Goal: Transaction & Acquisition: Book appointment/travel/reservation

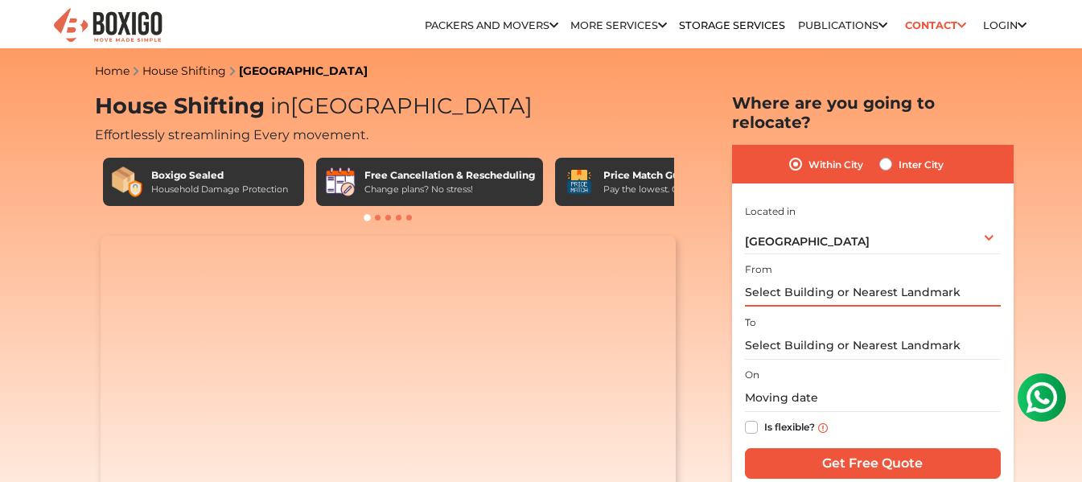
click at [850, 278] on input "text" at bounding box center [873, 292] width 256 height 28
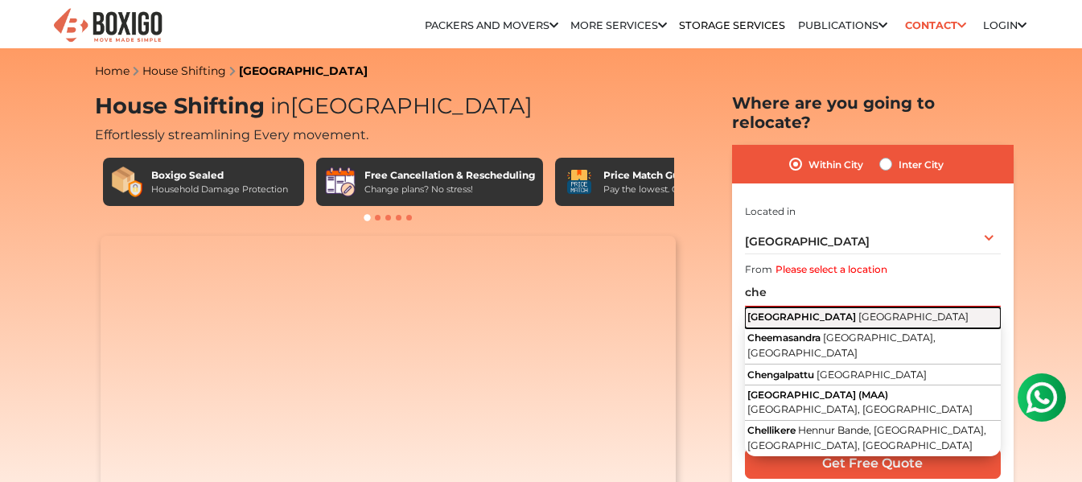
click at [859, 311] on span "Tamil Nadu" at bounding box center [914, 317] width 110 height 12
type input "Chennai, Tamil Nadu"
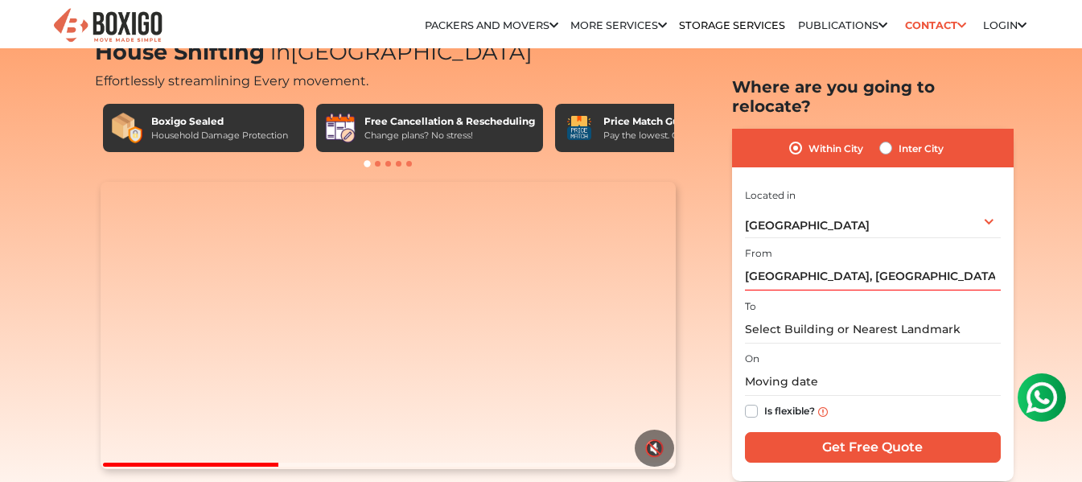
scroll to position [80, 0]
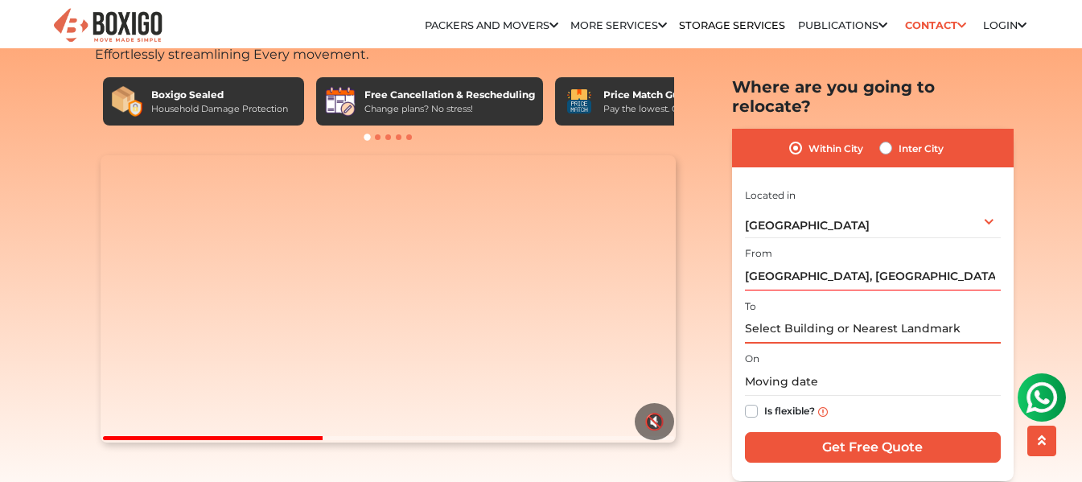
click at [809, 315] on input "text" at bounding box center [873, 329] width 256 height 28
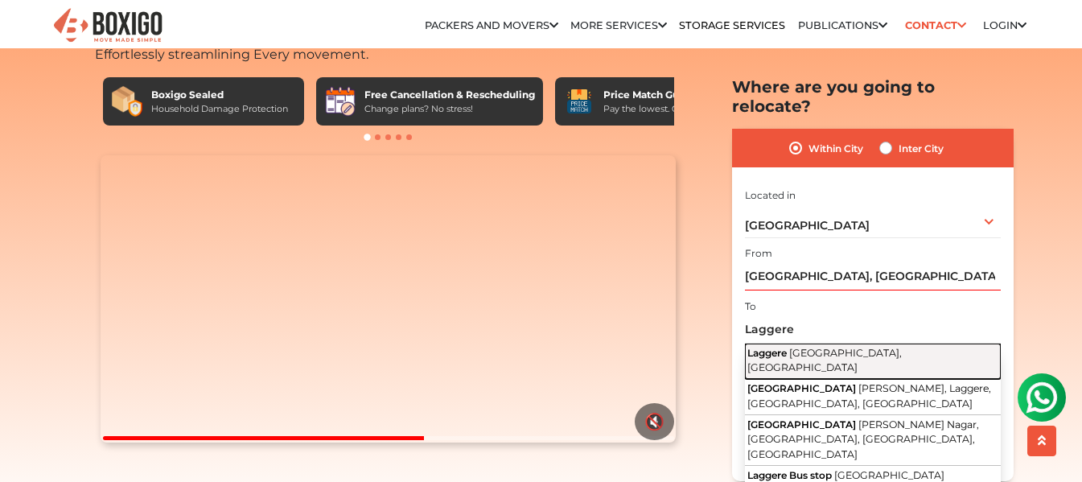
click at [814, 346] on span "[GEOGRAPHIC_DATA], [GEOGRAPHIC_DATA]" at bounding box center [825, 359] width 155 height 27
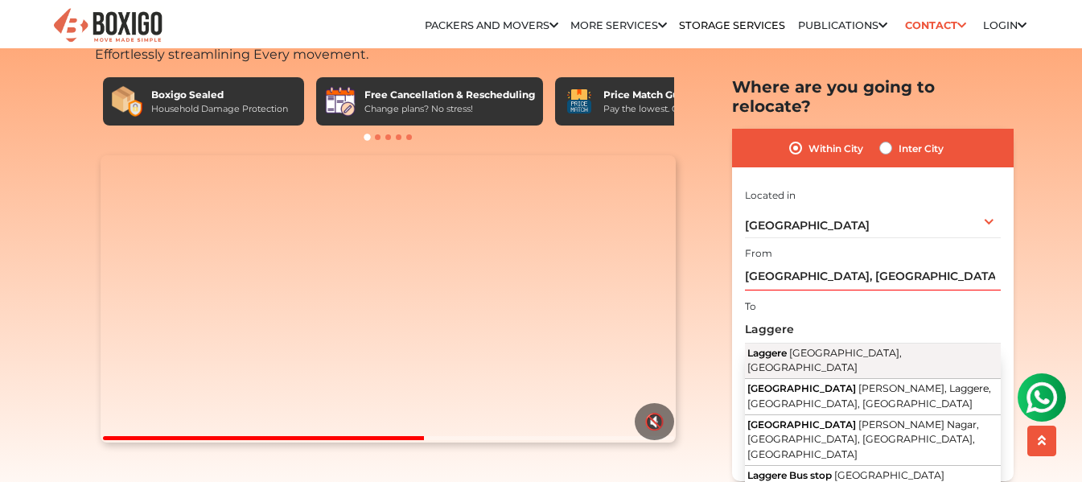
type input "Laggere, Bengaluru, Karnataka"
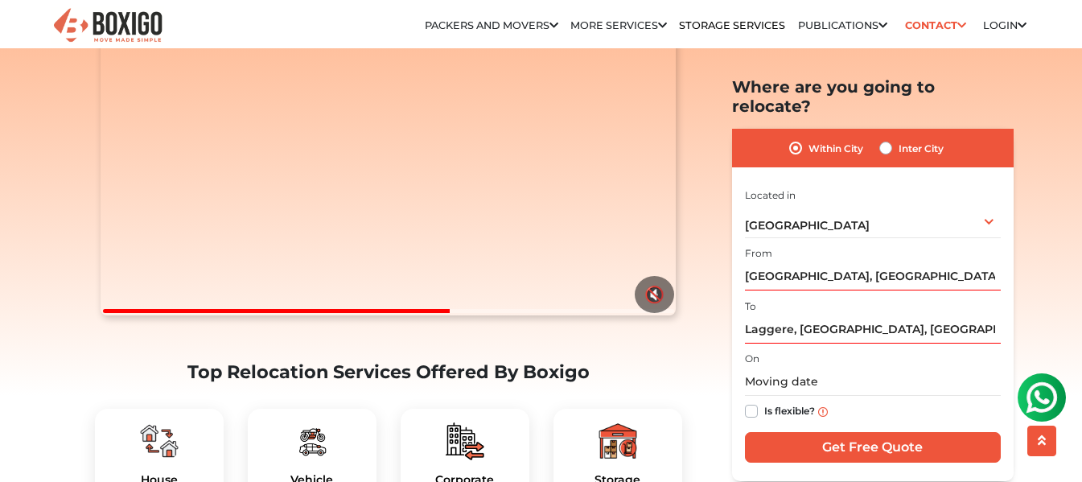
scroll to position [241, 0]
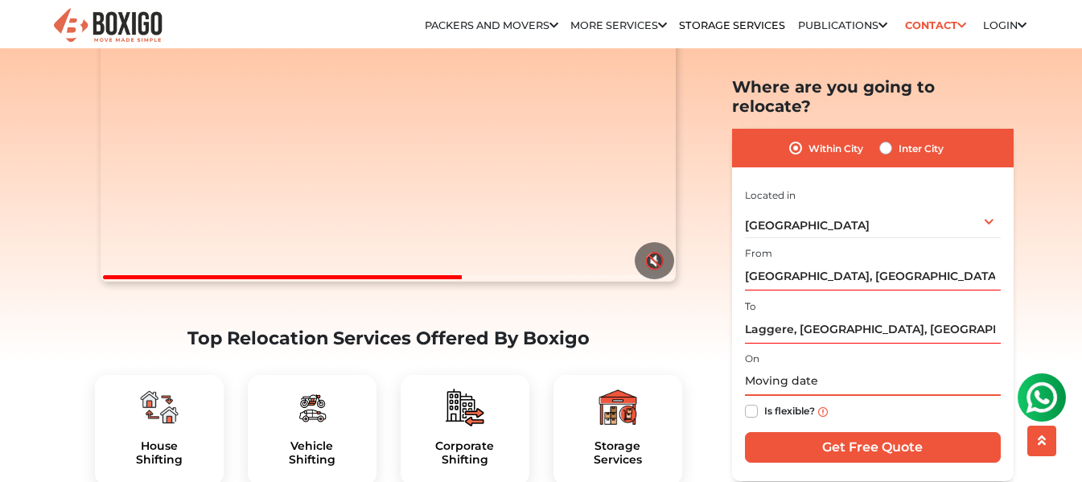
click at [807, 368] on input "text" at bounding box center [873, 382] width 256 height 28
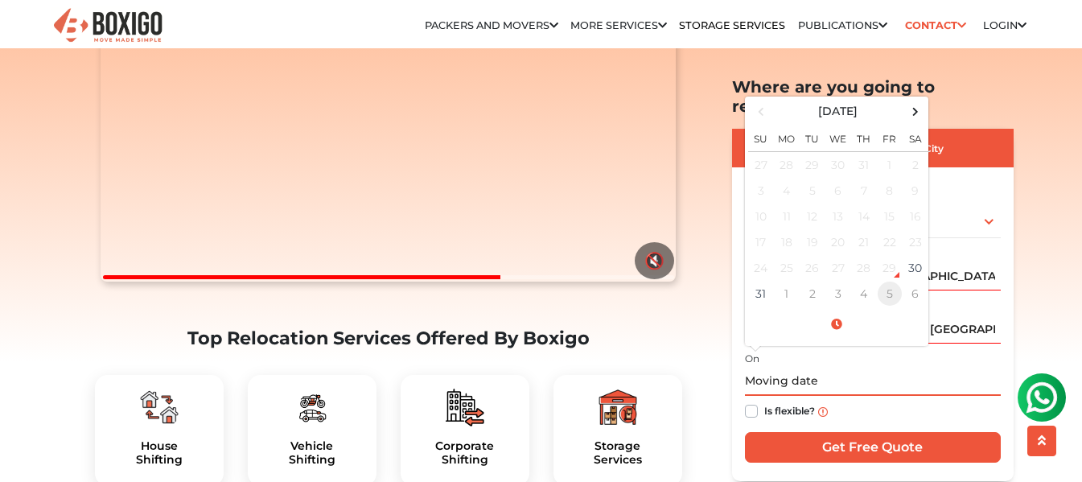
click at [898, 281] on td "5" at bounding box center [890, 294] width 26 height 26
type input "09/05/2025 12:00 AM"
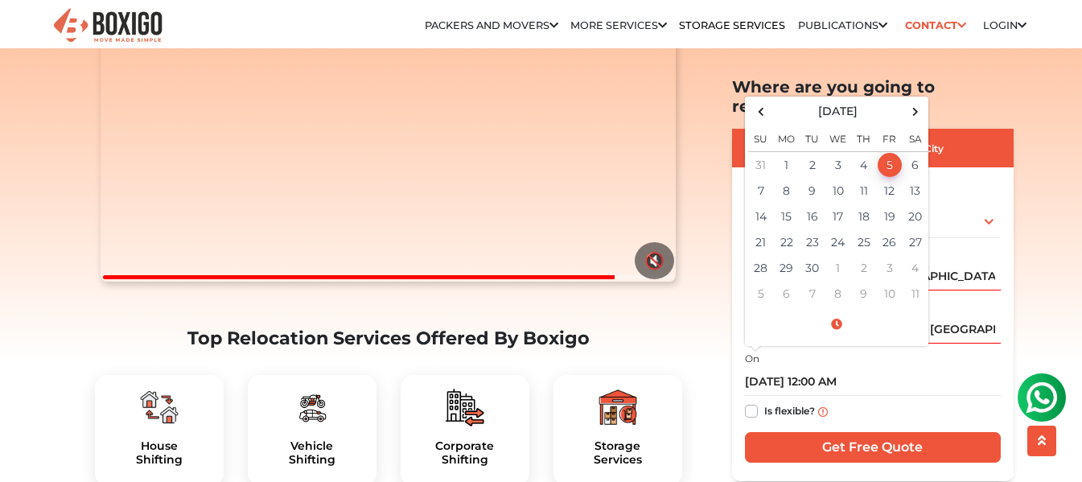
click at [872, 396] on div "Is flexible?" at bounding box center [873, 411] width 256 height 31
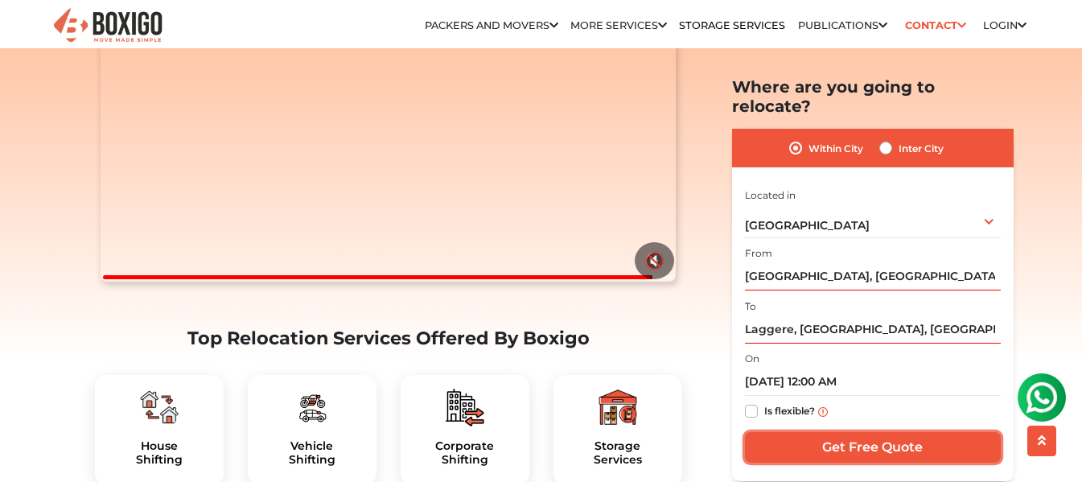
click at [873, 432] on input "Get Free Quote" at bounding box center [873, 447] width 256 height 31
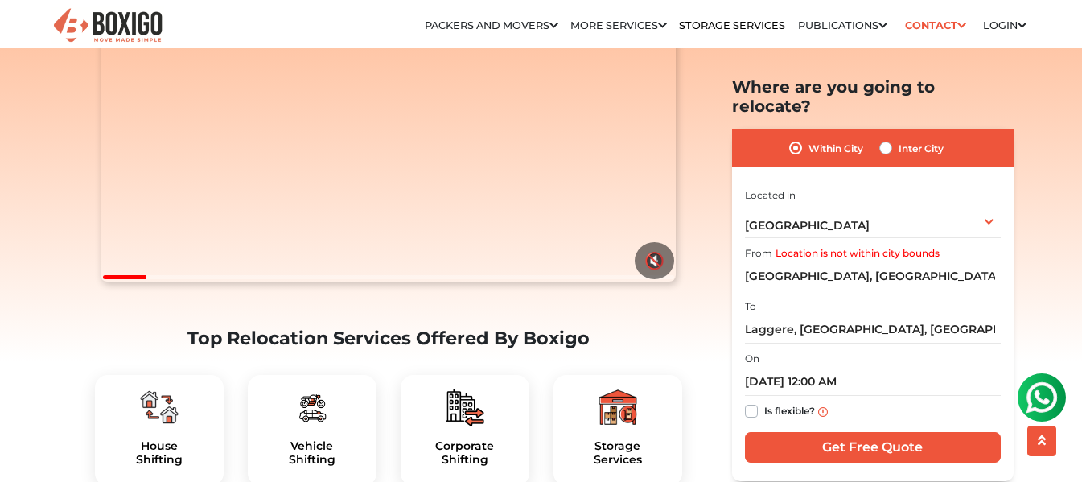
click at [899, 138] on label "Inter City" at bounding box center [921, 147] width 45 height 19
click at [888, 138] on input "Inter City" at bounding box center [886, 146] width 13 height 16
radio input "true"
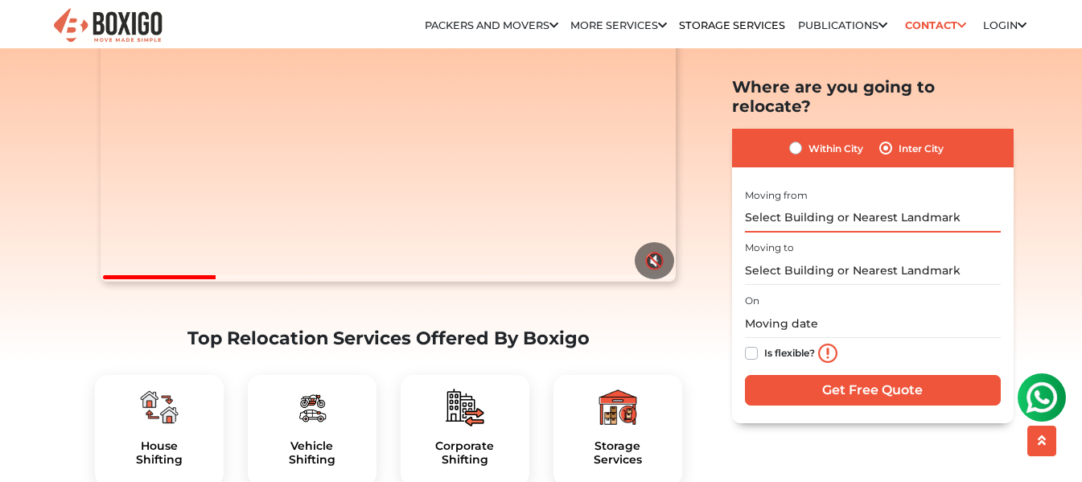
click at [778, 204] on input "text" at bounding box center [873, 218] width 256 height 28
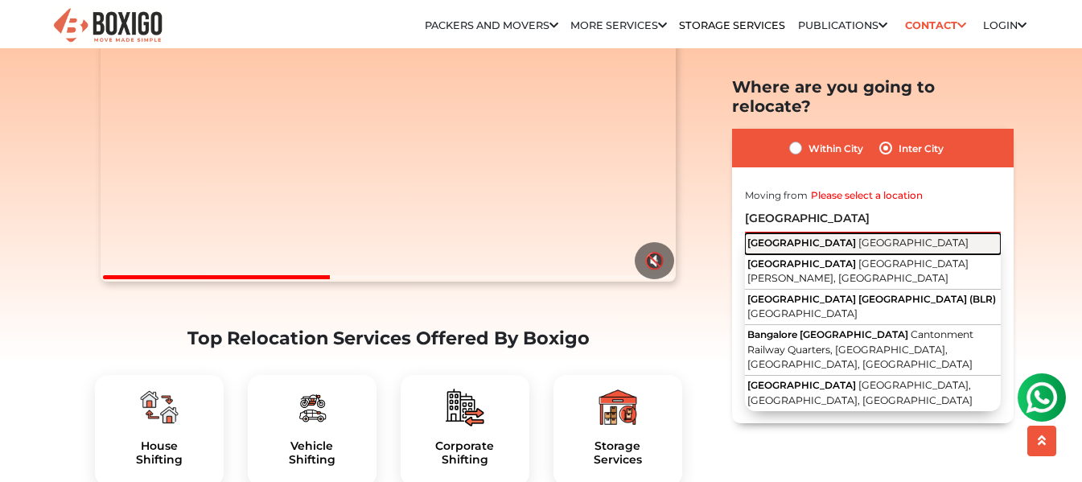
click at [797, 236] on span "[GEOGRAPHIC_DATA]" at bounding box center [802, 242] width 109 height 12
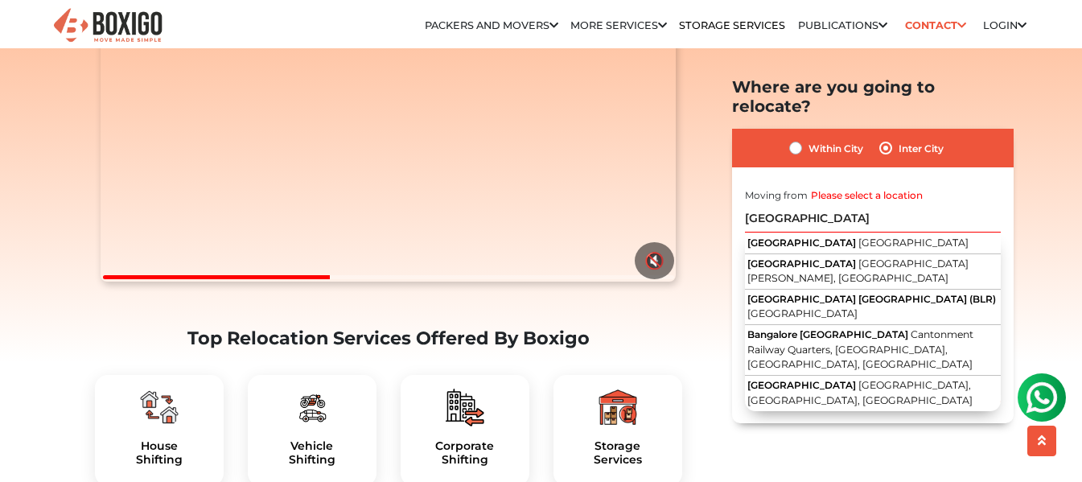
type input "Bangalore, Karnataka"
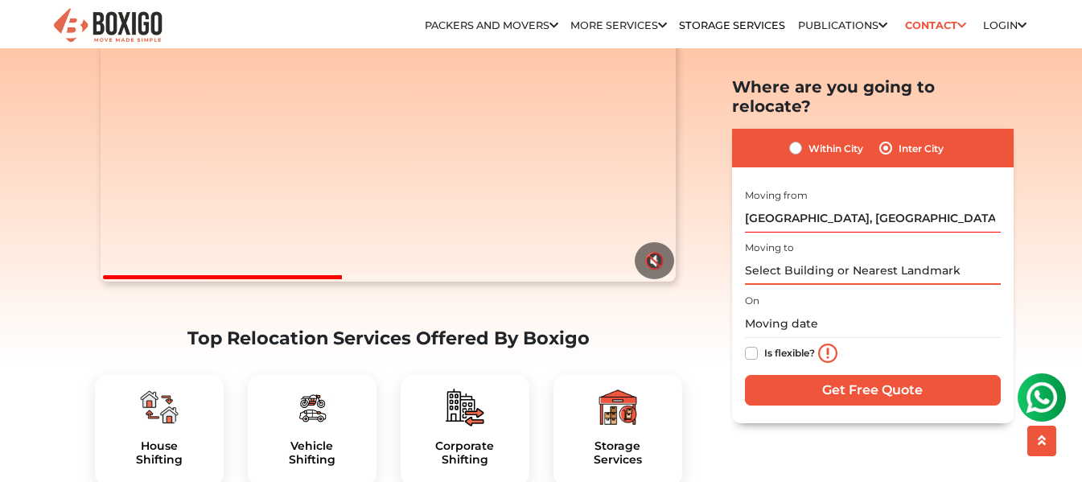
click at [802, 257] on input "text" at bounding box center [873, 271] width 256 height 28
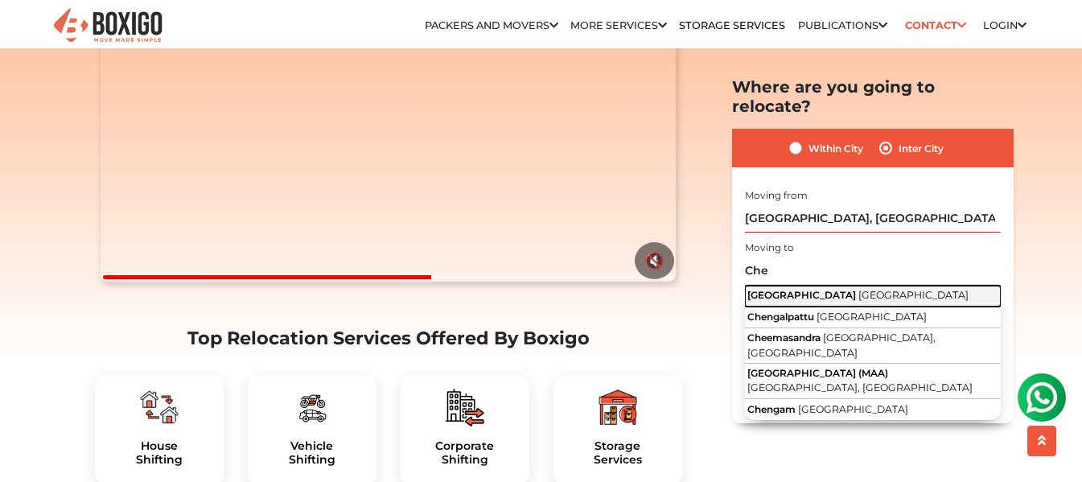
click at [859, 289] on span "Tamil Nadu" at bounding box center [914, 295] width 110 height 12
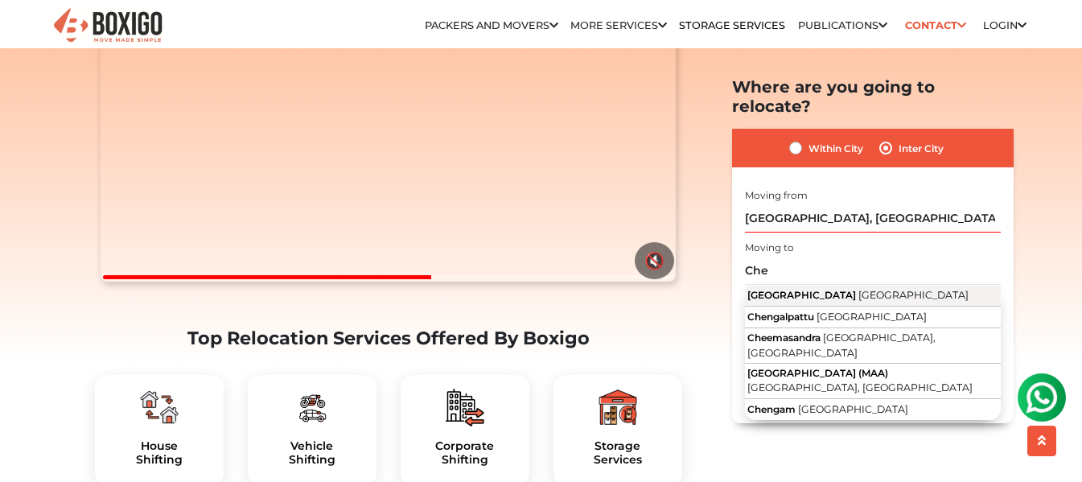
type input "Chennai, Tamil Nadu"
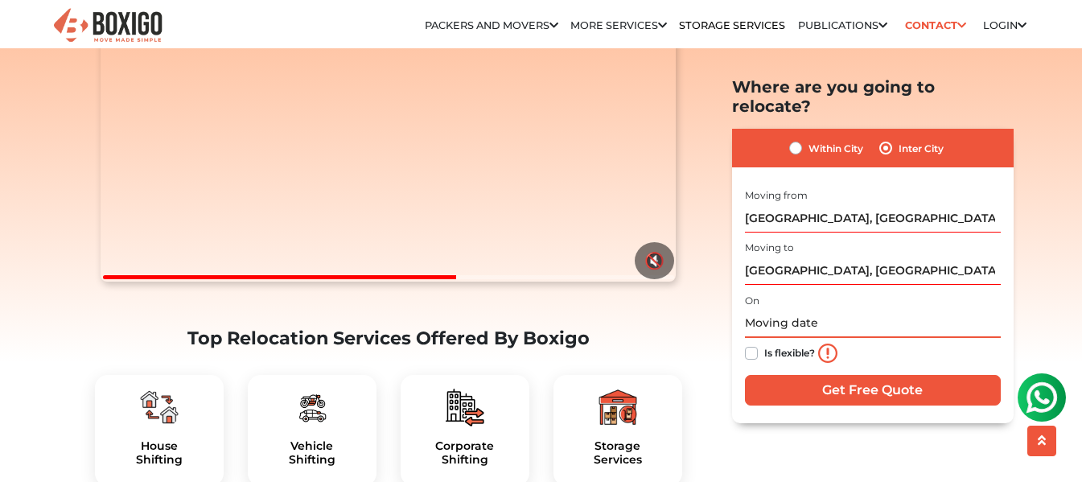
click at [793, 309] on input "text" at bounding box center [873, 323] width 256 height 28
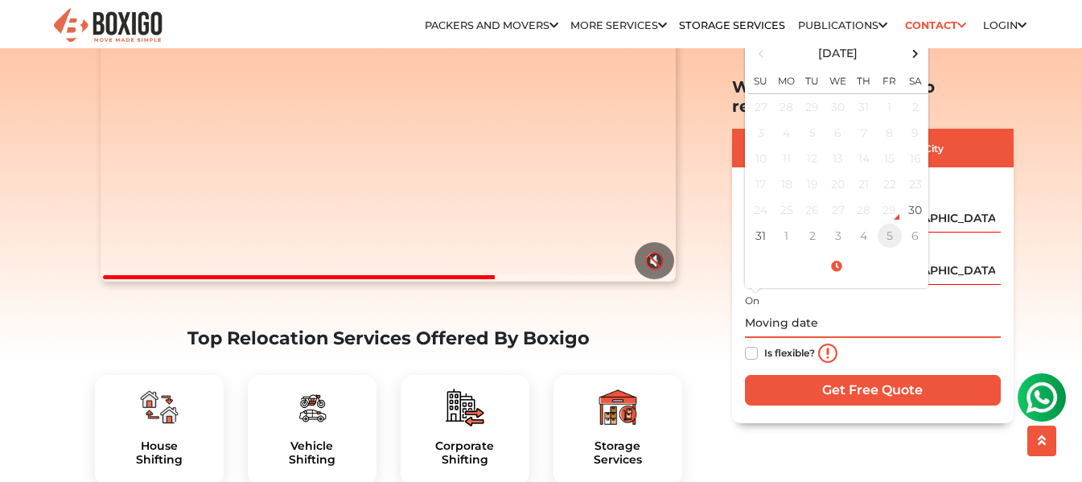
click at [894, 222] on td "5" at bounding box center [890, 235] width 26 height 26
type input "09/05/2025 12:00 AM"
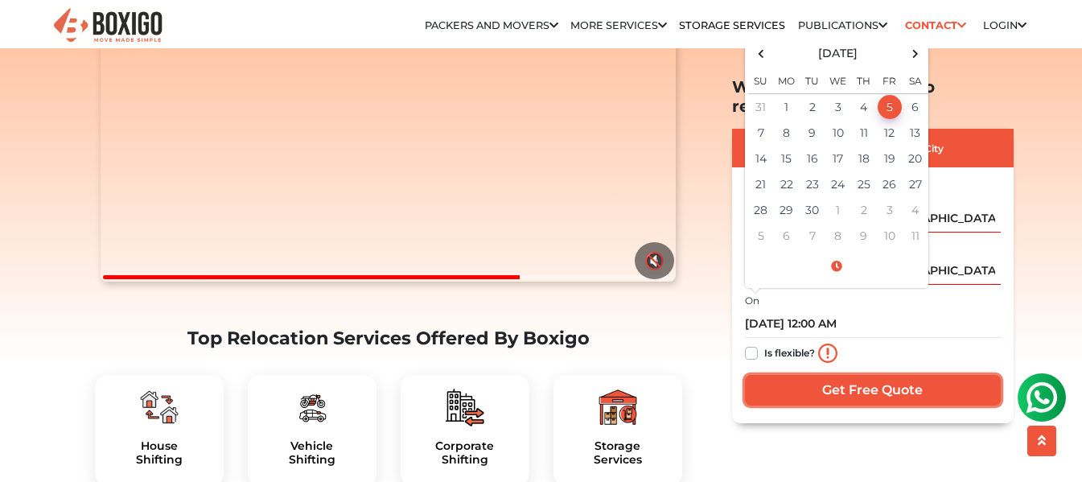
click at [891, 374] on input "Get Free Quote" at bounding box center [873, 389] width 256 height 31
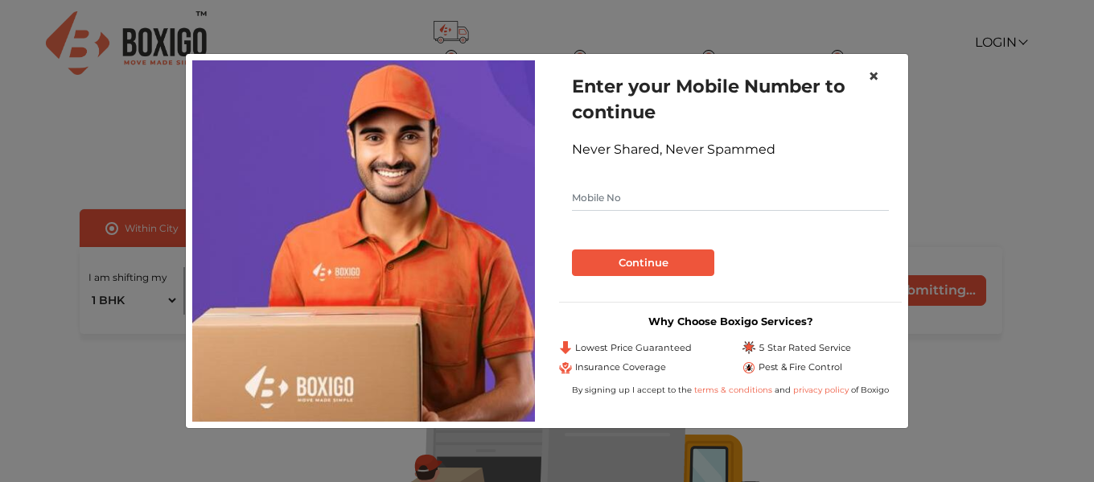
click at [871, 70] on span "×" at bounding box center [873, 75] width 11 height 23
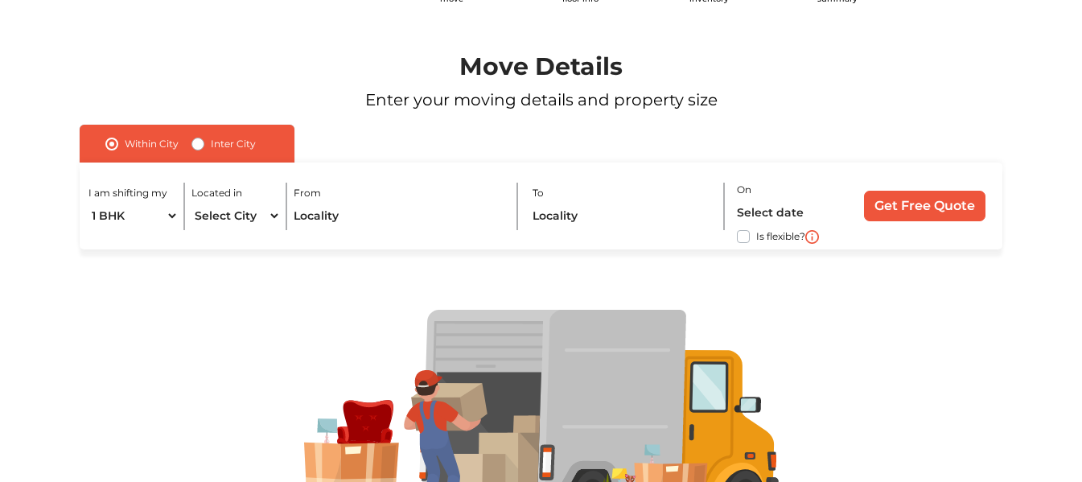
scroll to position [161, 0]
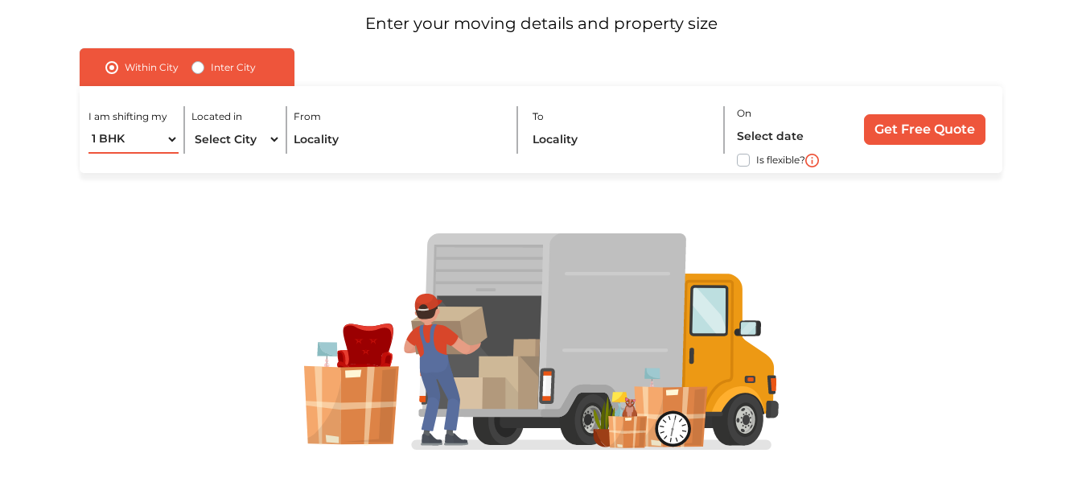
click at [163, 138] on select "1 BHK 2 BHK 3 BHK 3 + BHK FEW ITEMS" at bounding box center [133, 140] width 89 height 28
click at [89, 126] on select "1 BHK 2 BHK 3 BHK 3 + BHK FEW ITEMS" at bounding box center [133, 140] width 89 height 28
click at [151, 146] on select "1 BHK 2 BHK 3 BHK 3 + BHK FEW ITEMS" at bounding box center [133, 140] width 89 height 28
select select "1 BHK"
click at [89, 126] on select "1 BHK 2 BHK 3 BHK 3 + BHK FEW ITEMS" at bounding box center [133, 140] width 89 height 28
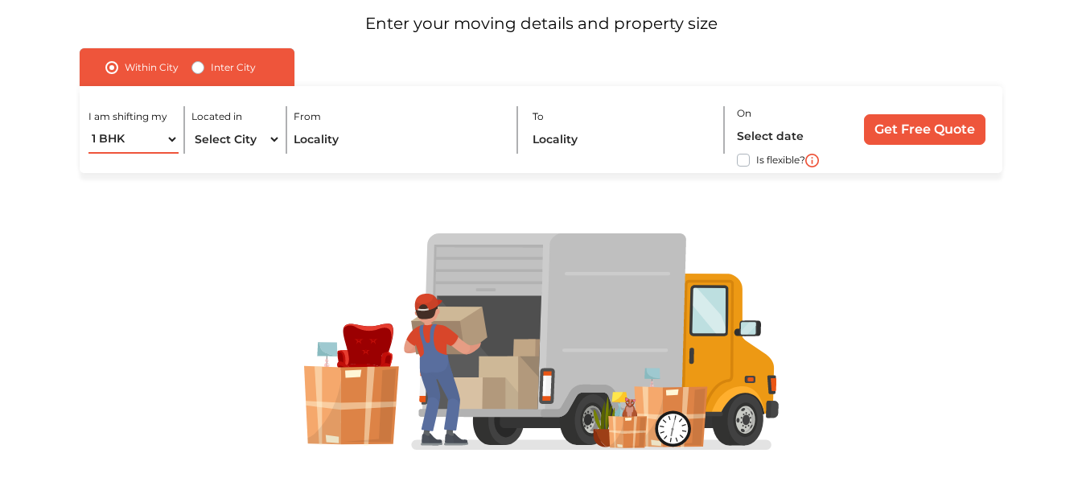
click at [145, 143] on select "1 BHK 2 BHK 3 BHK 3 + BHK FEW ITEMS" at bounding box center [133, 140] width 89 height 28
click at [89, 126] on select "1 BHK 2 BHK 3 BHK 3 + BHK FEW ITEMS" at bounding box center [133, 140] width 89 height 28
click at [219, 142] on select "Select City Bangalore Bengaluru Bhopal Bhubaneswar Chennai Coimbatore Cuttack D…" at bounding box center [236, 140] width 89 height 28
select select "[GEOGRAPHIC_DATA]"
click at [192, 126] on select "Select City Bangalore Bengaluru Bhopal Bhubaneswar Chennai Coimbatore Cuttack D…" at bounding box center [236, 140] width 89 height 28
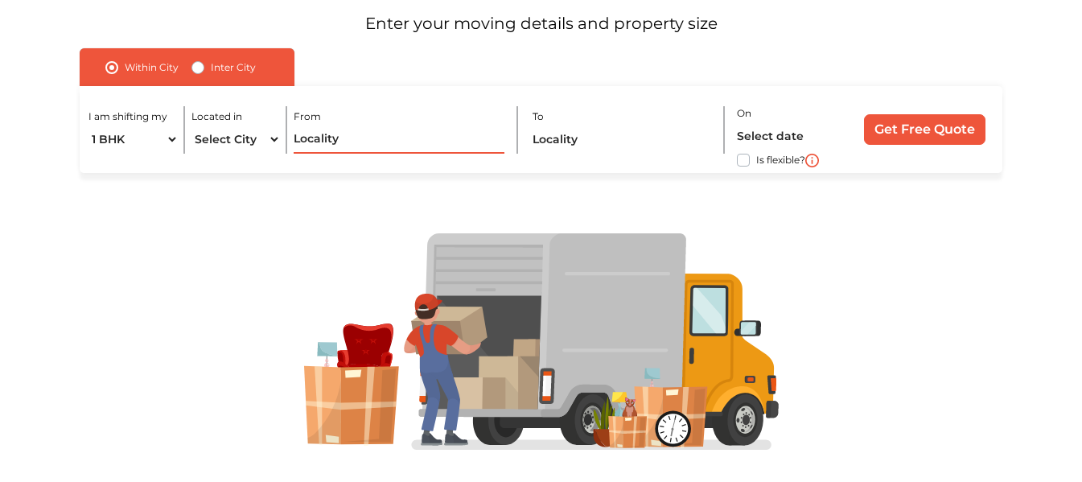
click at [317, 147] on input "text" at bounding box center [399, 140] width 211 height 28
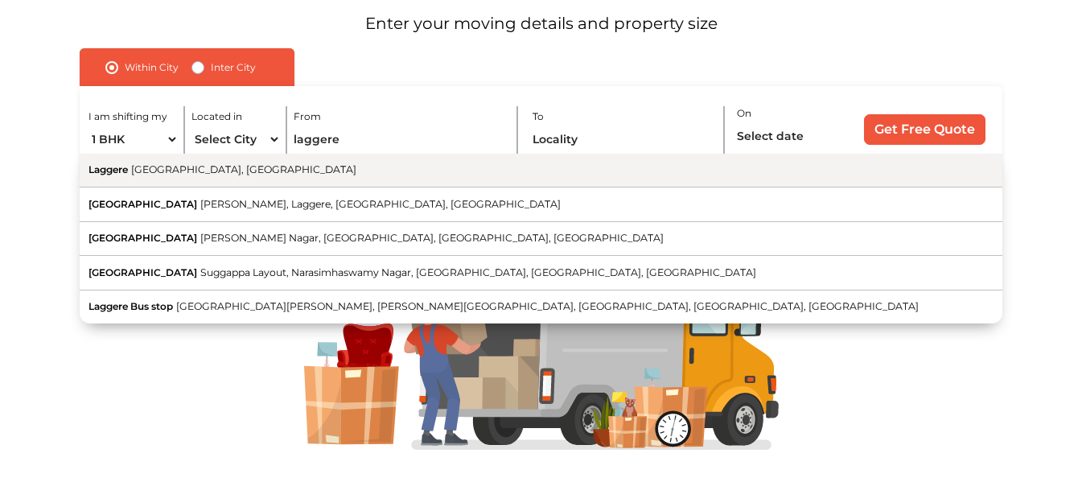
click at [214, 178] on button "Laggere Bengaluru, Karnataka" at bounding box center [541, 171] width 923 height 35
type input "Laggere, Bengaluru, Karnataka"
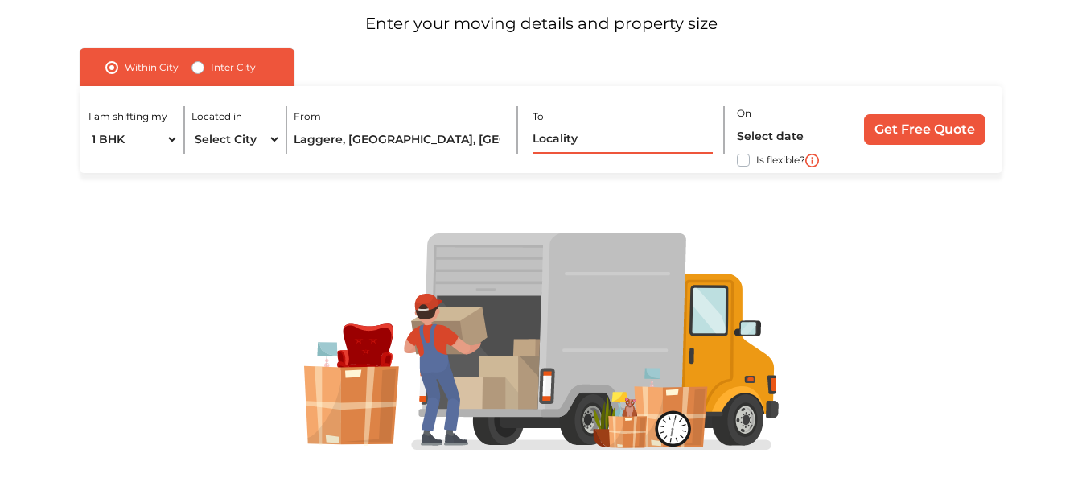
click at [600, 141] on input "text" at bounding box center [623, 140] width 181 height 28
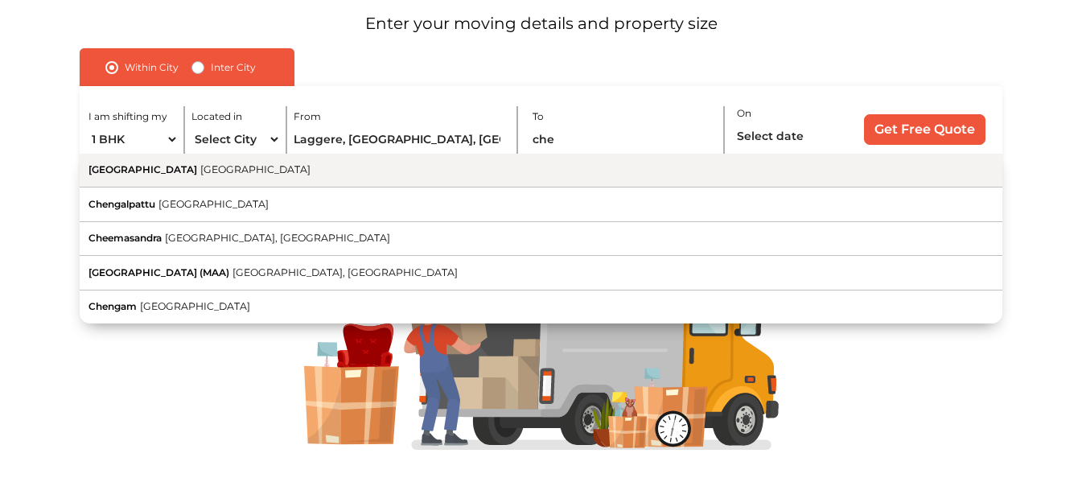
click at [471, 170] on button "Chennai Tamil Nadu" at bounding box center [541, 171] width 923 height 35
type input "Chennai, Tamil Nadu"
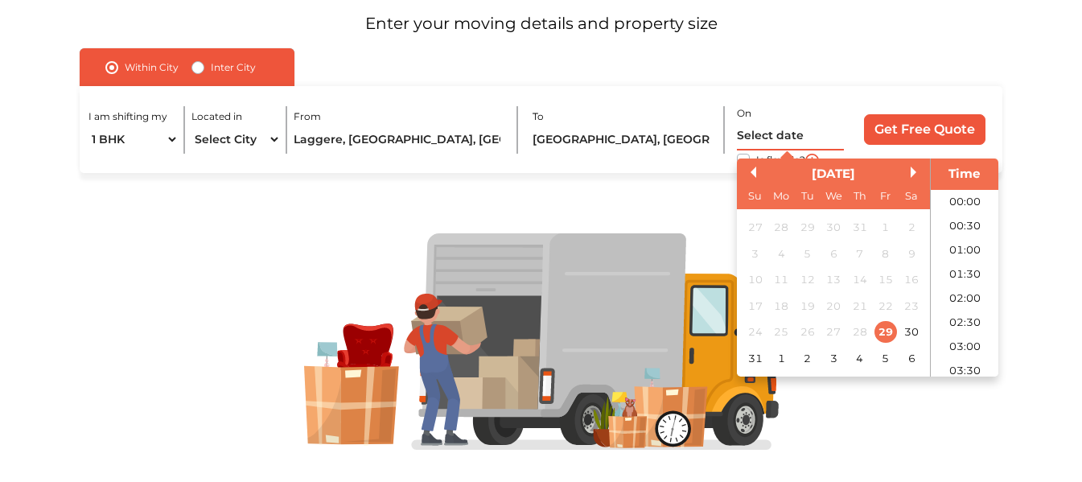
click at [777, 139] on input "text" at bounding box center [790, 136] width 106 height 28
click at [888, 351] on div "5" at bounding box center [886, 358] width 22 height 22
type input "05/09/2025 12:00 AM"
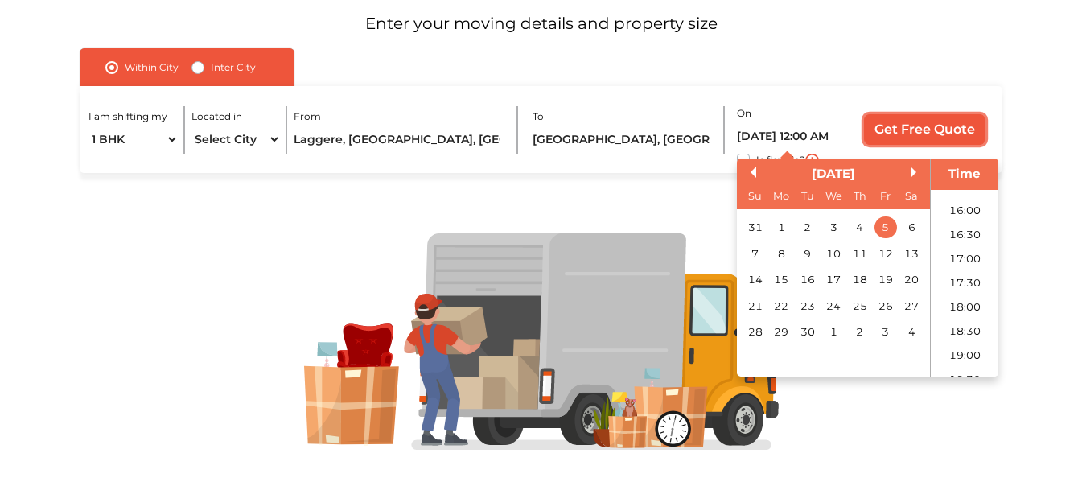
click at [915, 134] on input "Get Free Quote" at bounding box center [925, 129] width 122 height 31
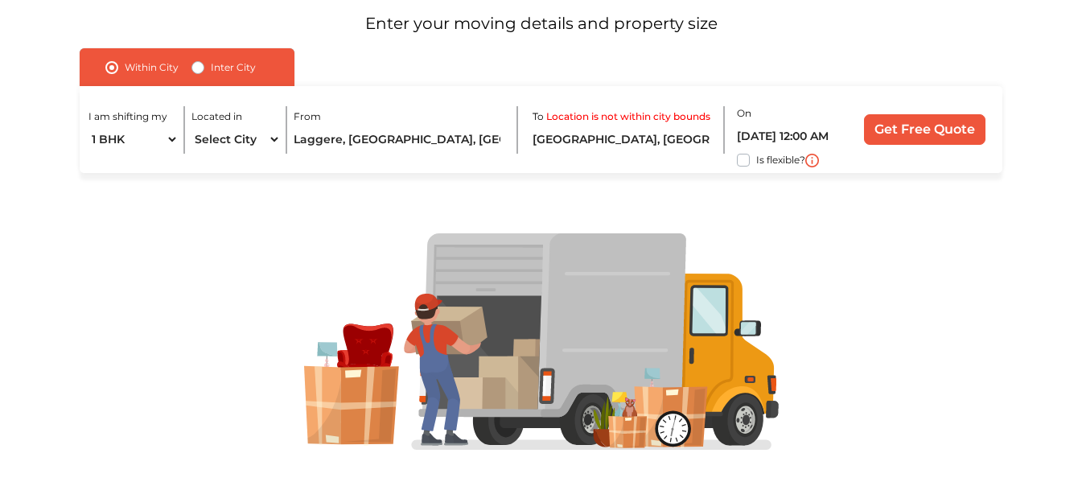
click at [211, 66] on label "Inter City" at bounding box center [233, 67] width 45 height 19
click at [201, 66] on input "Inter City" at bounding box center [198, 66] width 13 height 16
radio input "true"
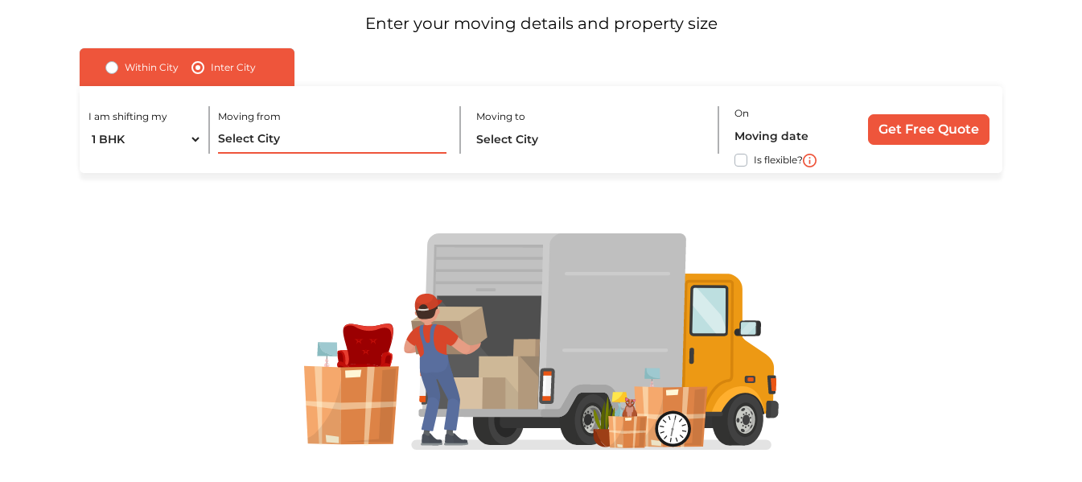
click at [234, 148] on input "text" at bounding box center [332, 140] width 229 height 28
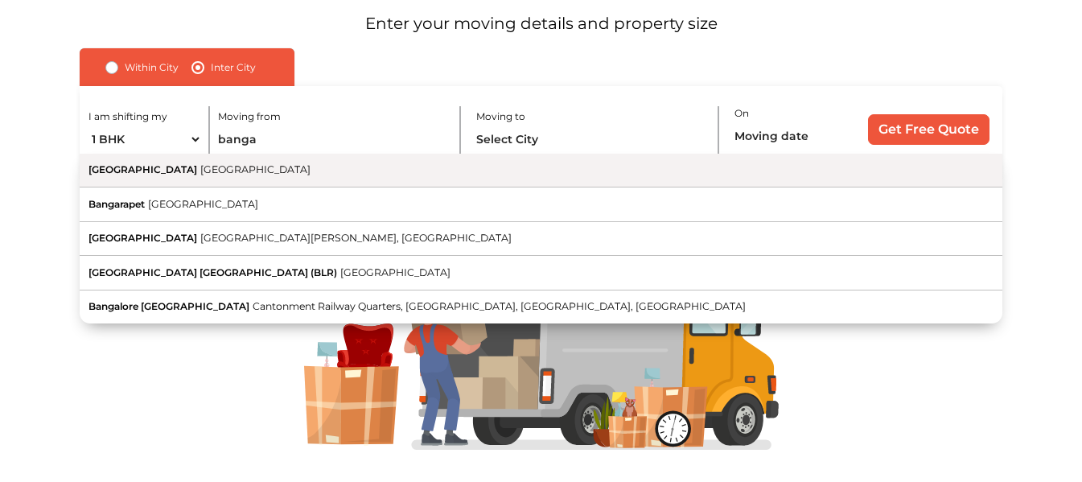
click at [224, 179] on button "Bangalore Karnataka" at bounding box center [541, 171] width 923 height 35
type input "Bangalore, Karnataka"
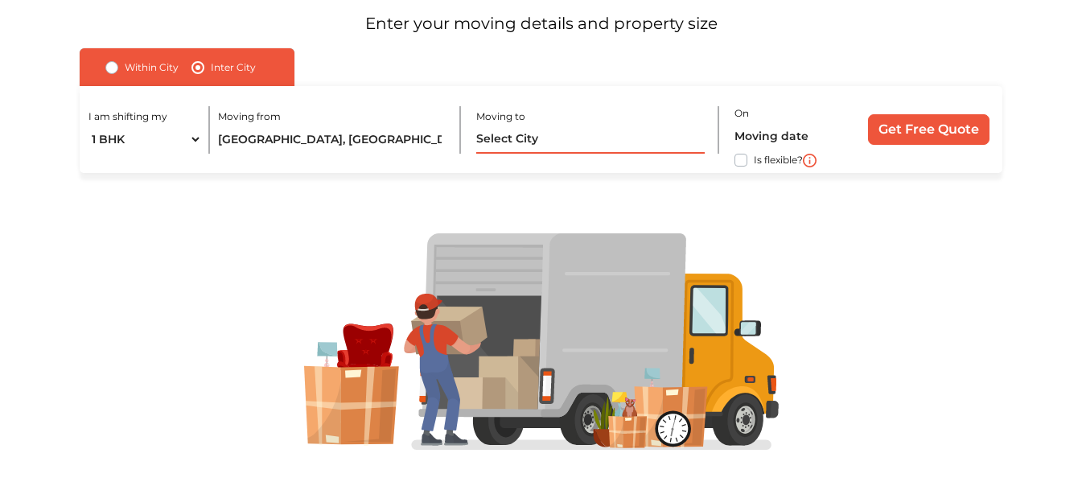
click at [534, 144] on input "text" at bounding box center [590, 140] width 229 height 28
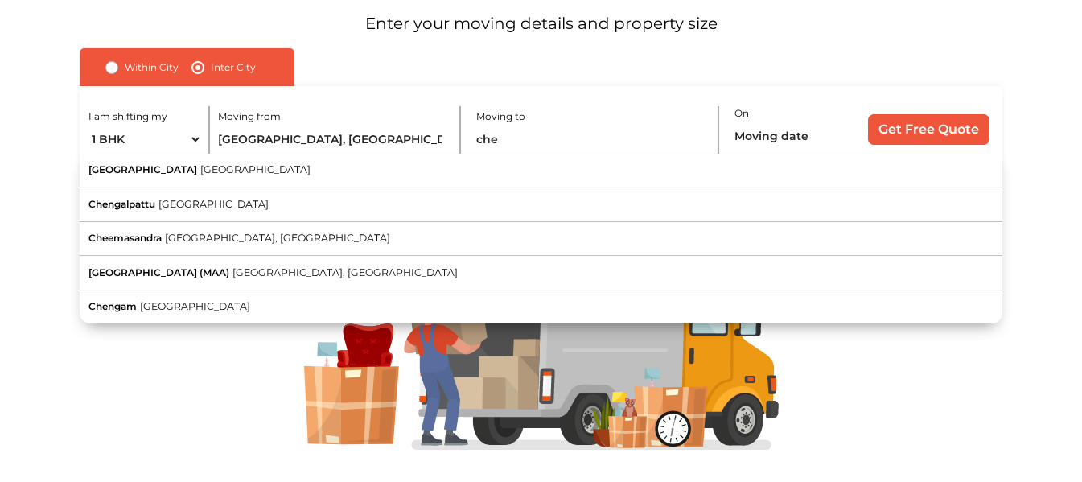
click at [455, 171] on button "Chennai Tamil Nadu" at bounding box center [541, 171] width 923 height 35
type input "Chennai, Tamil Nadu"
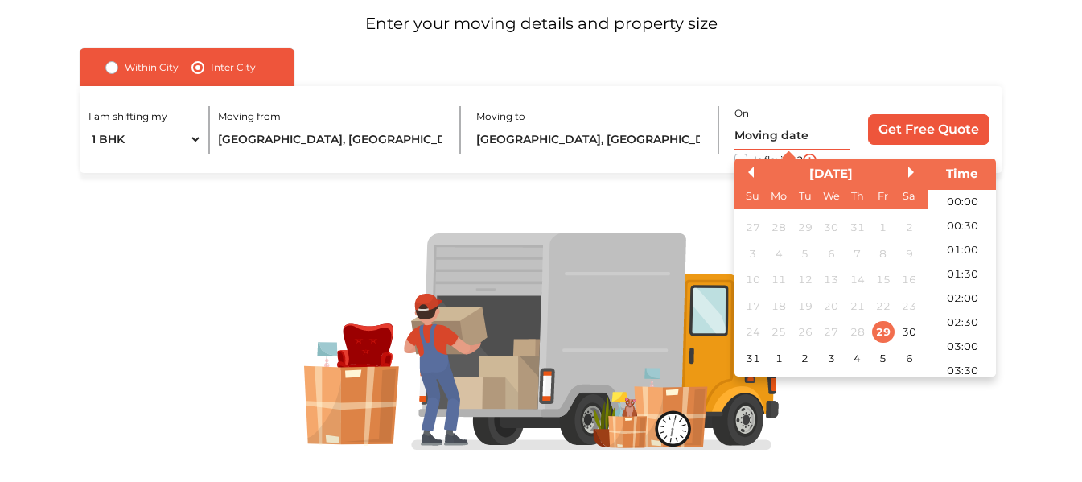
click at [760, 126] on input "text" at bounding box center [792, 136] width 115 height 28
click at [888, 362] on div "5" at bounding box center [883, 358] width 22 height 22
type input "05/09/2025 12:00 AM"
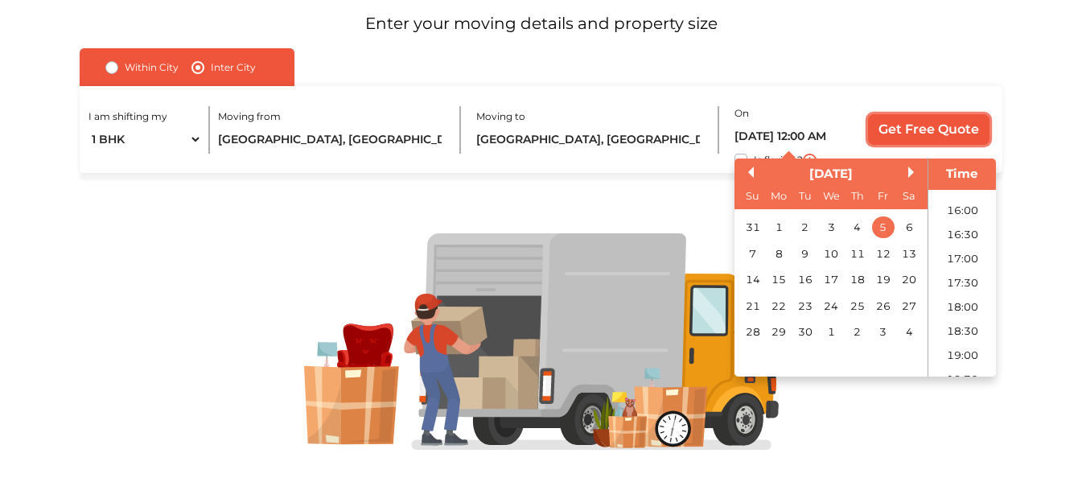
click at [919, 122] on input "Get Free Quote" at bounding box center [929, 129] width 122 height 31
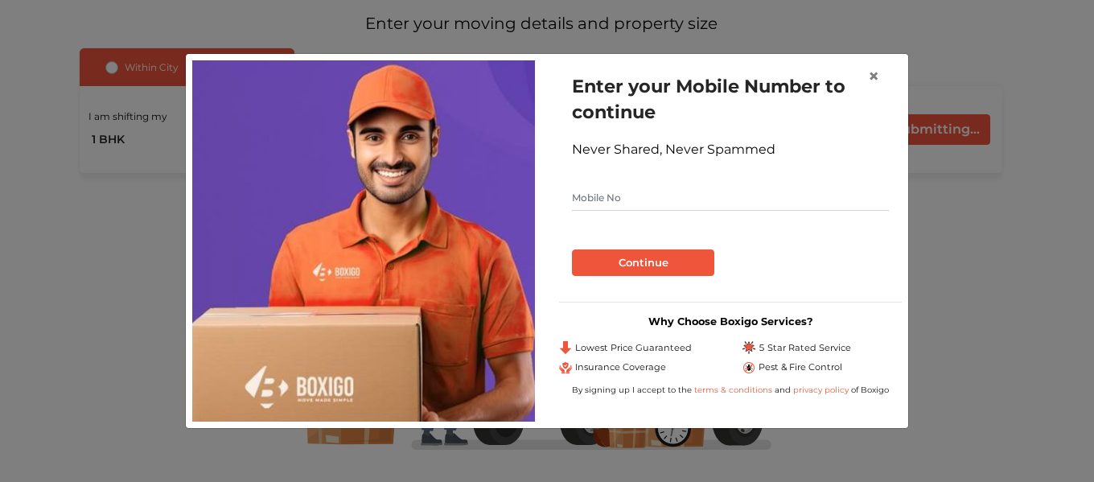
click at [719, 198] on input "text" at bounding box center [730, 198] width 317 height 26
type input "9620789967"
click at [662, 269] on button "Continue" at bounding box center [643, 262] width 142 height 27
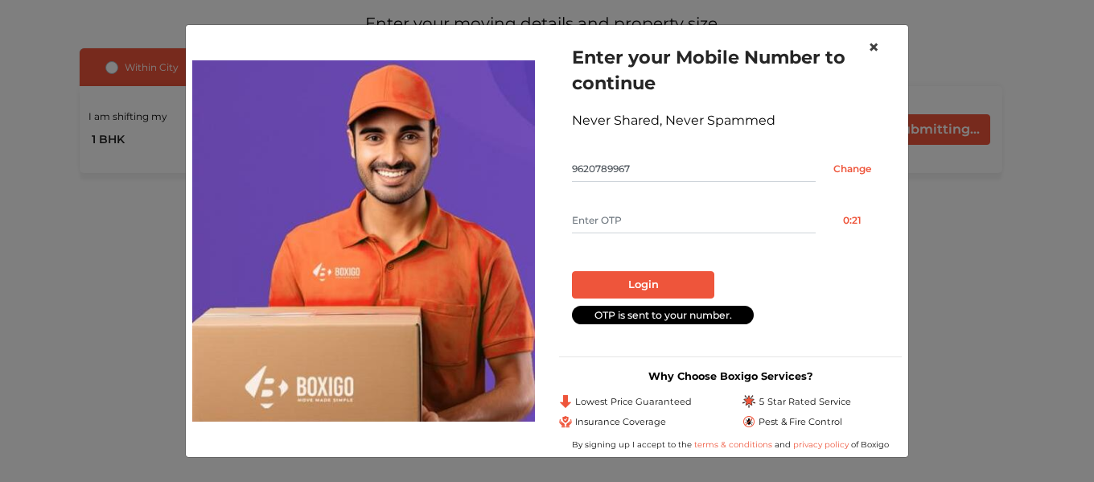
click at [875, 50] on span "×" at bounding box center [873, 46] width 11 height 23
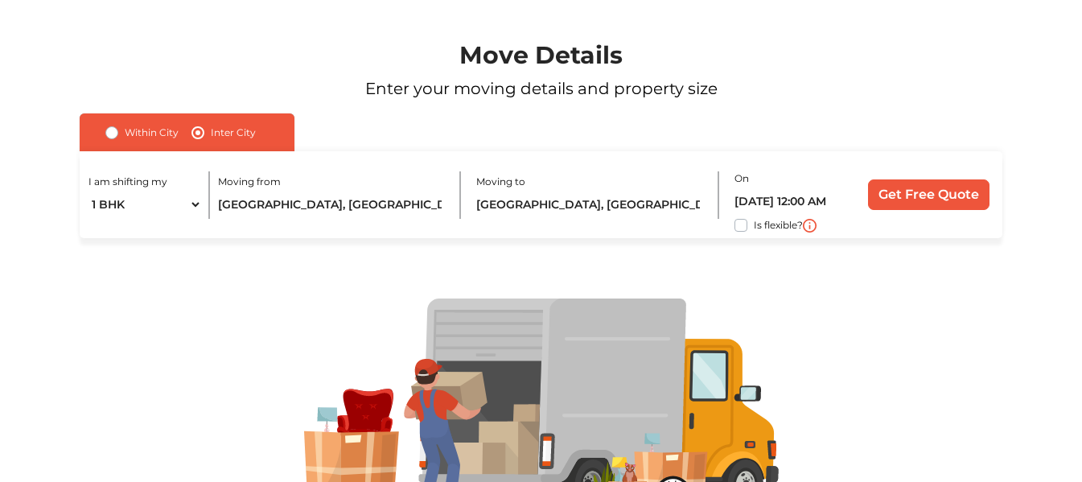
scroll to position [0, 0]
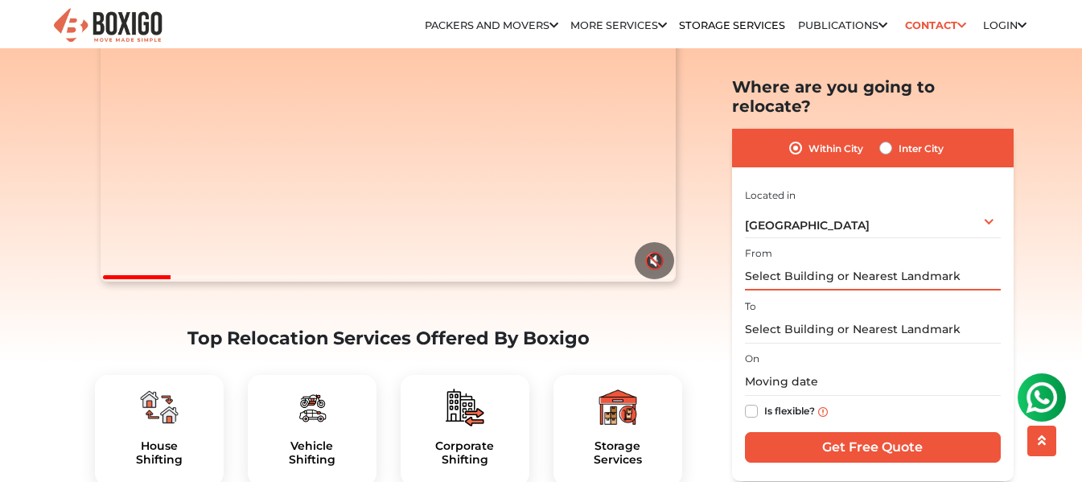
click at [805, 262] on input "text" at bounding box center [873, 276] width 256 height 28
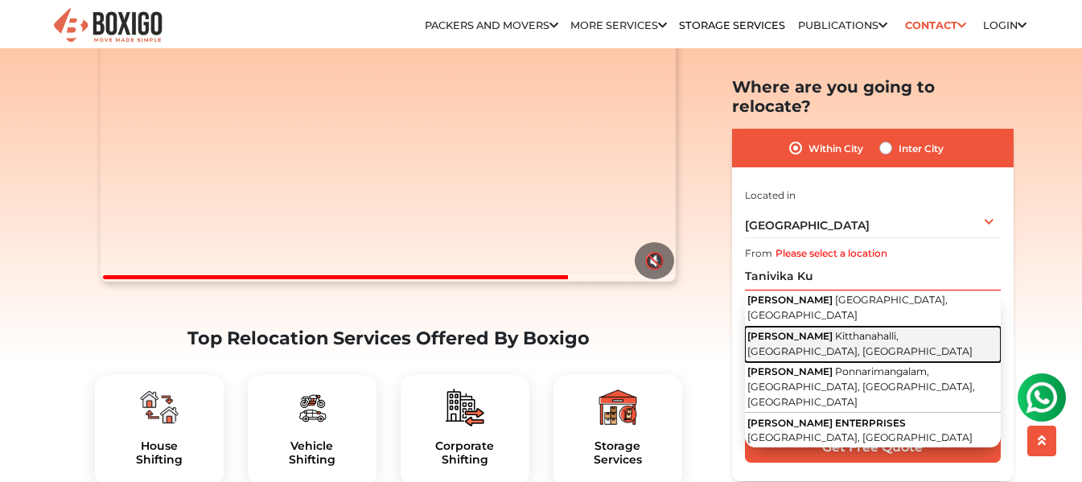
click at [851, 330] on span "Kitthanahalli, [GEOGRAPHIC_DATA], [GEOGRAPHIC_DATA]" at bounding box center [860, 343] width 225 height 27
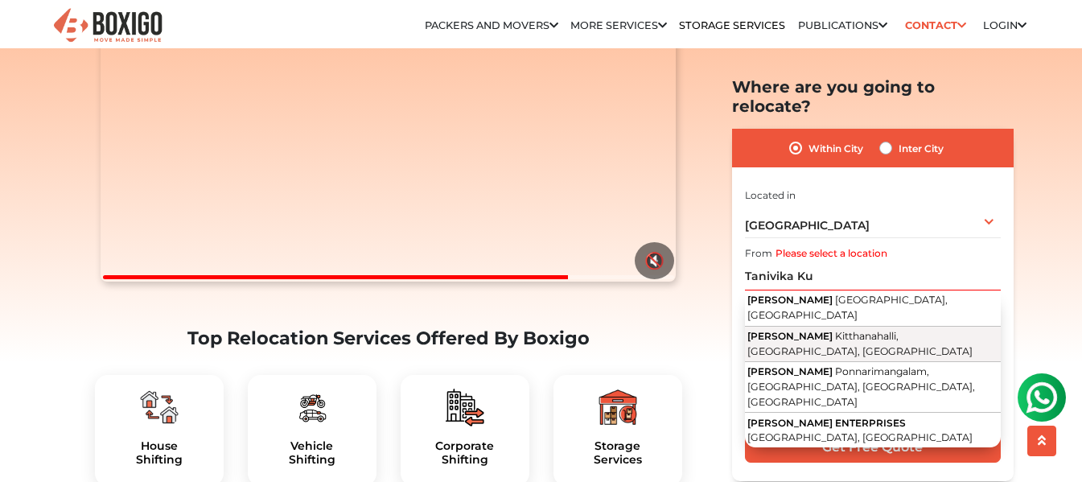
type input "[PERSON_NAME], [GEOGRAPHIC_DATA], [GEOGRAPHIC_DATA], [GEOGRAPHIC_DATA]"
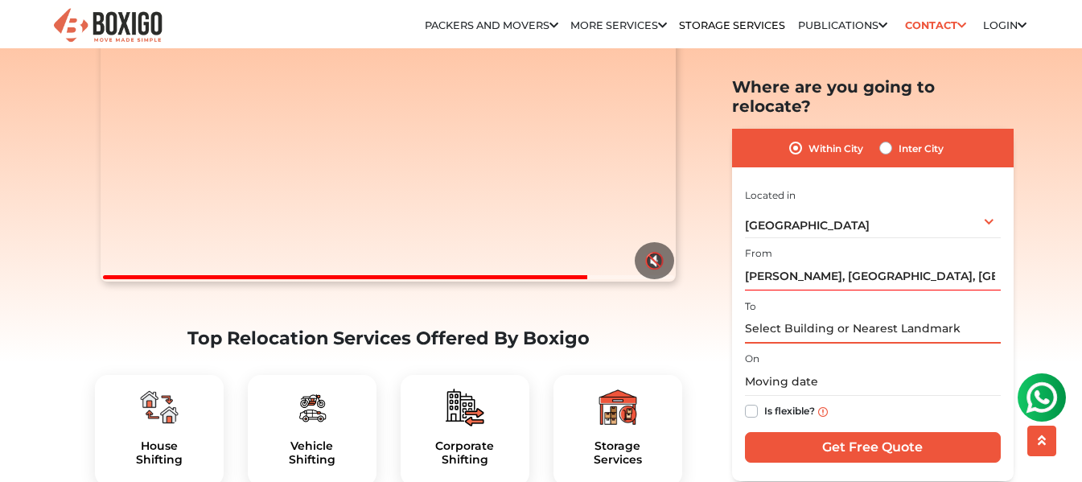
click at [841, 316] on input "text" at bounding box center [873, 329] width 256 height 28
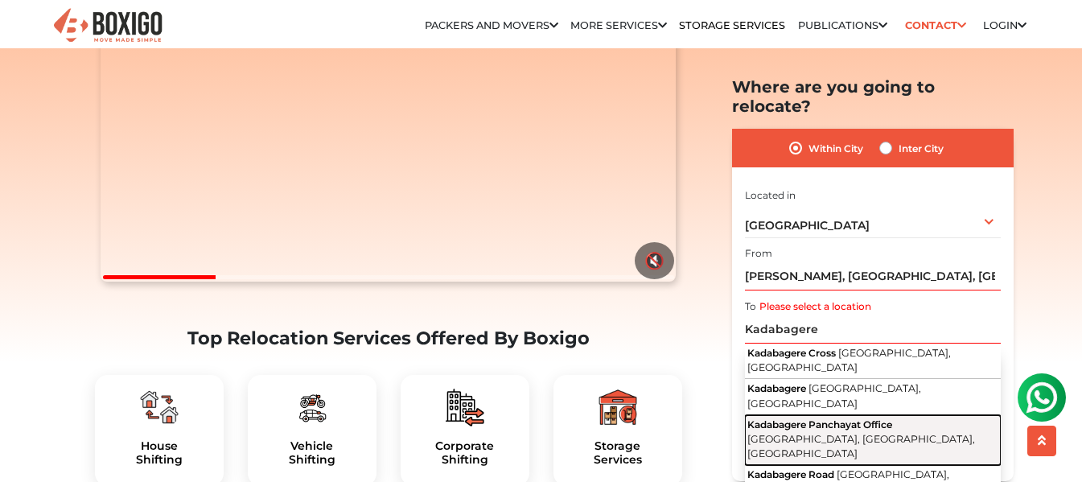
click at [846, 418] on span "Kadabagere Panchayat Office" at bounding box center [820, 424] width 145 height 12
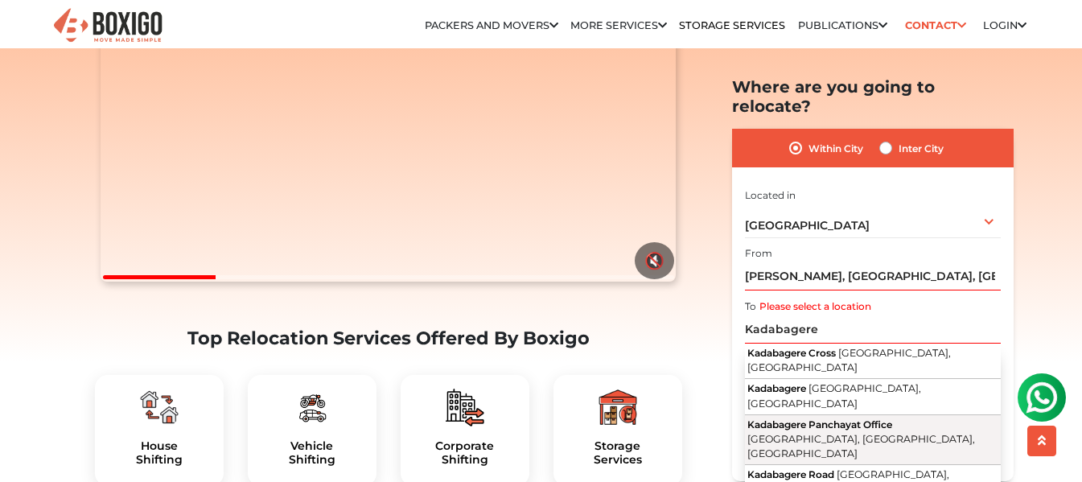
type input "Kadabagere Panchayat Office, [GEOGRAPHIC_DATA], [GEOGRAPHIC_DATA]"
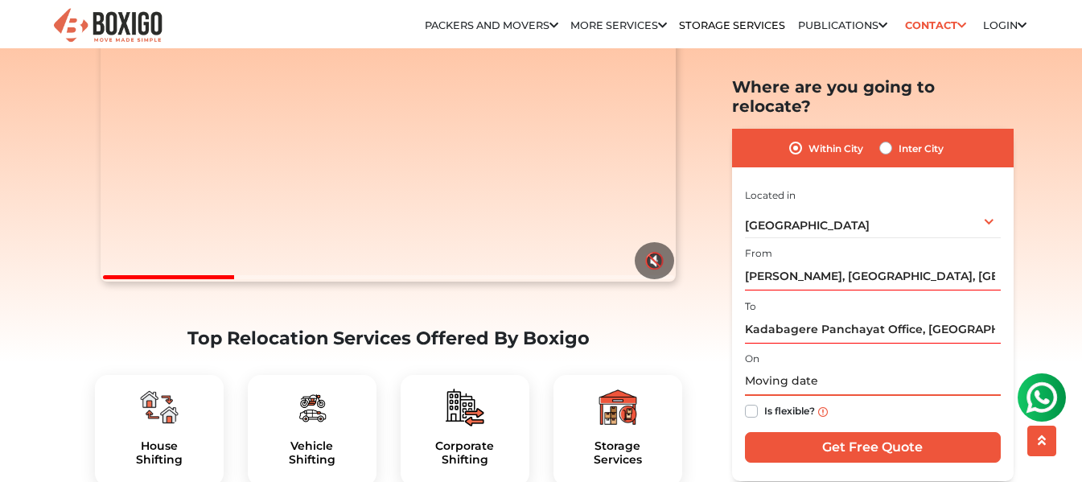
click at [840, 368] on input "text" at bounding box center [873, 382] width 256 height 28
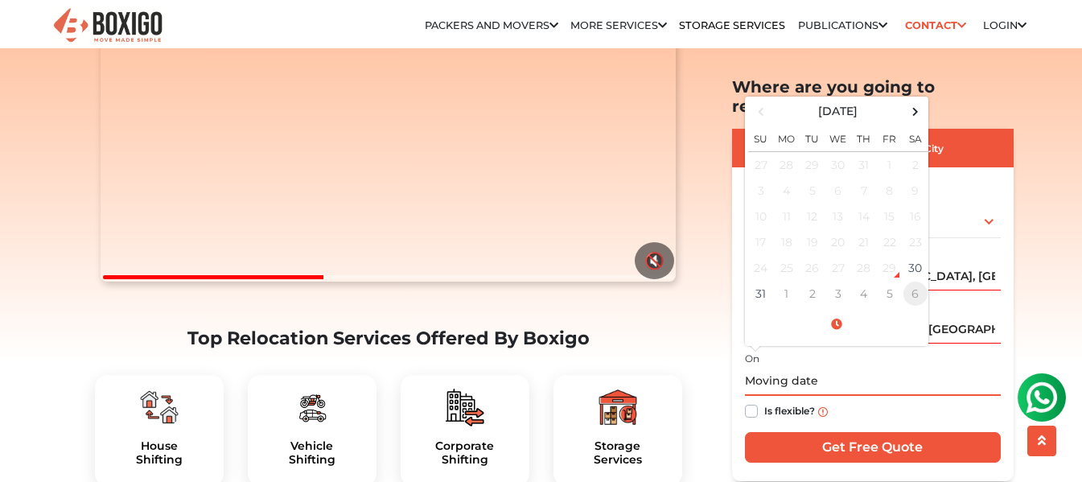
click at [907, 281] on td "6" at bounding box center [916, 294] width 26 height 26
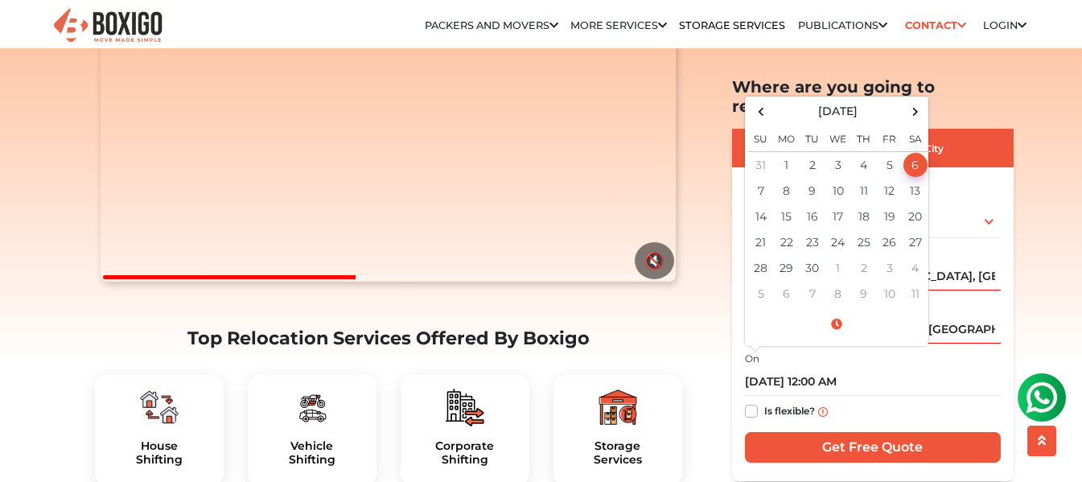
click at [921, 348] on div "On [DATE] 12:00 AM [DATE] Su Mo Tu We Th Fr Sa 31 1 2 3 4 5 6 7 8 9 10 11 12 13…" at bounding box center [873, 387] width 256 height 79
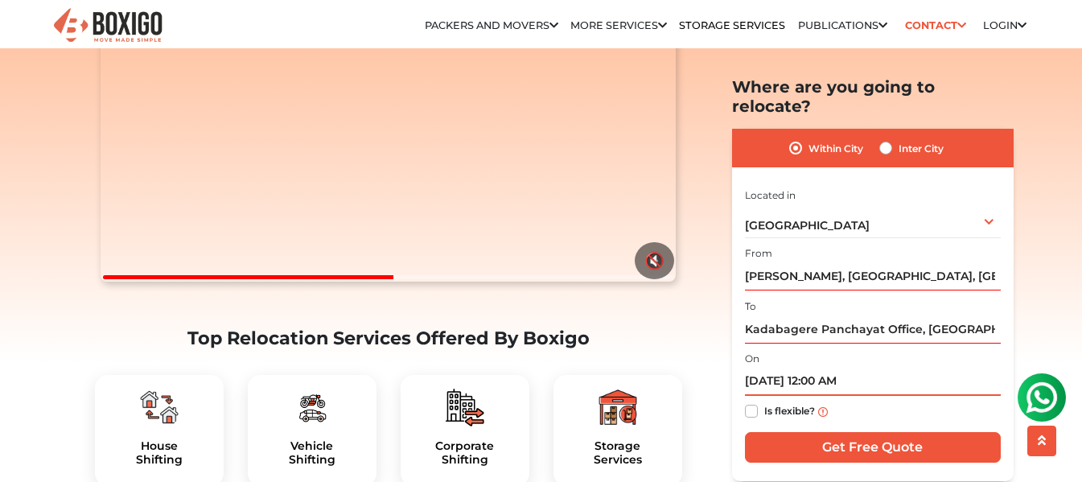
click at [889, 368] on input "[DATE] 12:00 AM" at bounding box center [873, 382] width 256 height 28
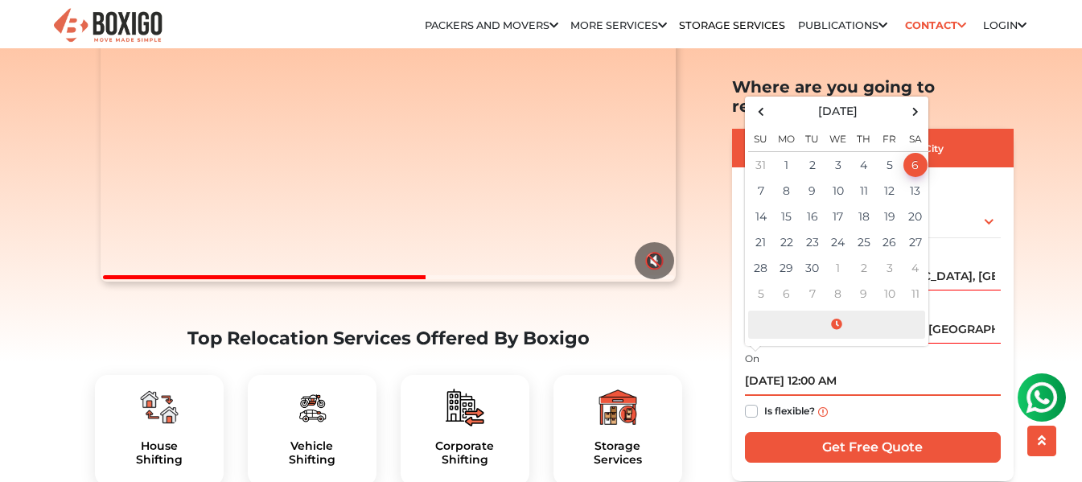
click at [831, 311] on span at bounding box center [836, 325] width 177 height 28
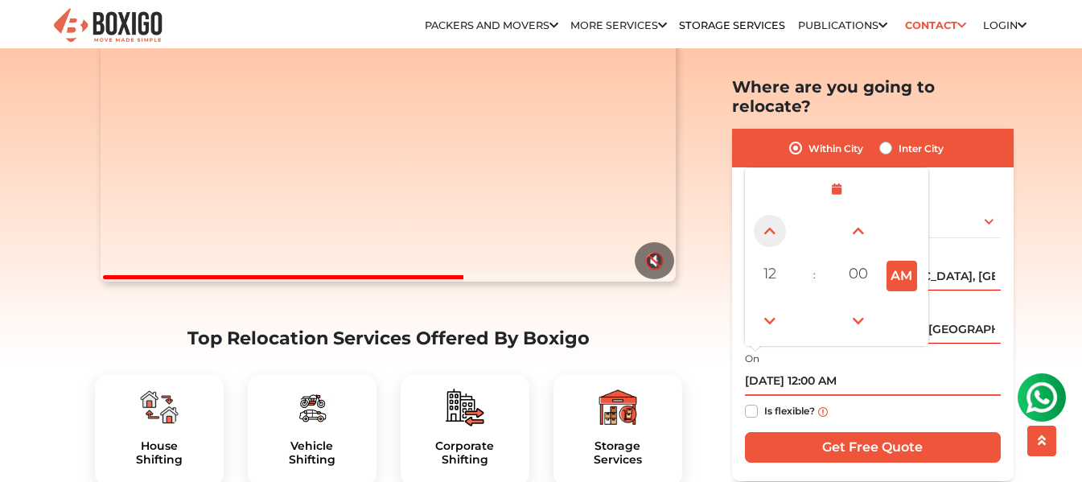
click at [773, 214] on span at bounding box center [770, 230] width 32 height 32
click at [769, 304] on span at bounding box center [770, 320] width 32 height 32
click at [908, 260] on button "AM" at bounding box center [902, 275] width 31 height 31
click at [768, 216] on span at bounding box center [770, 230] width 32 height 32
click at [776, 304] on span at bounding box center [770, 320] width 32 height 32
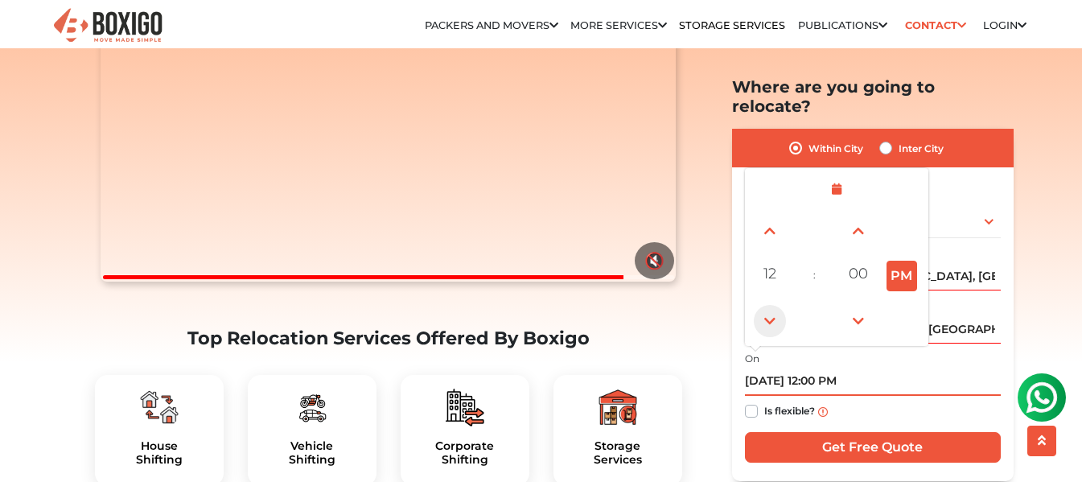
click at [776, 304] on span at bounding box center [770, 320] width 32 height 32
click at [775, 304] on span at bounding box center [770, 320] width 32 height 32
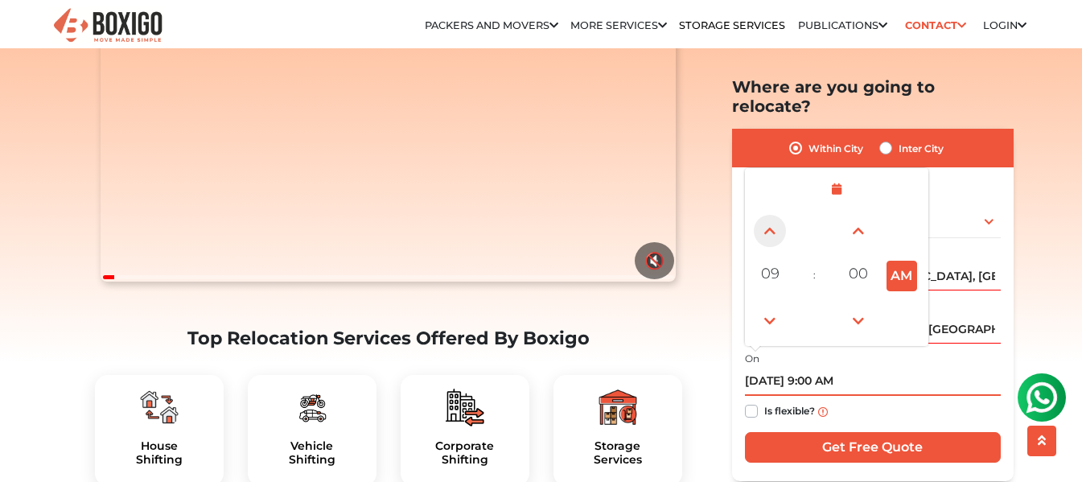
click at [752, 212] on link at bounding box center [770, 230] width 37 height 37
type input "[DATE] 10:00 AM"
click at [929, 396] on div "Is flexible?" at bounding box center [873, 411] width 256 height 31
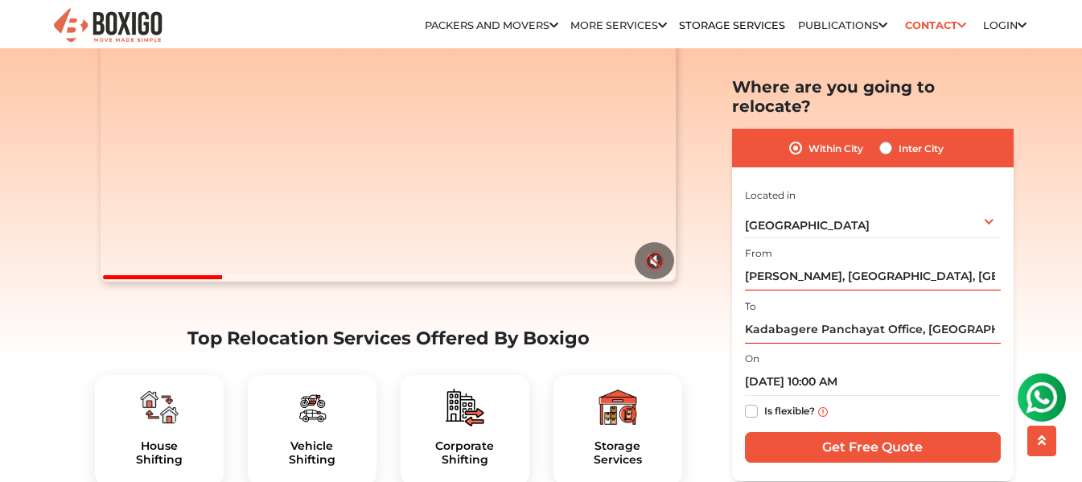
scroll to position [402, 0]
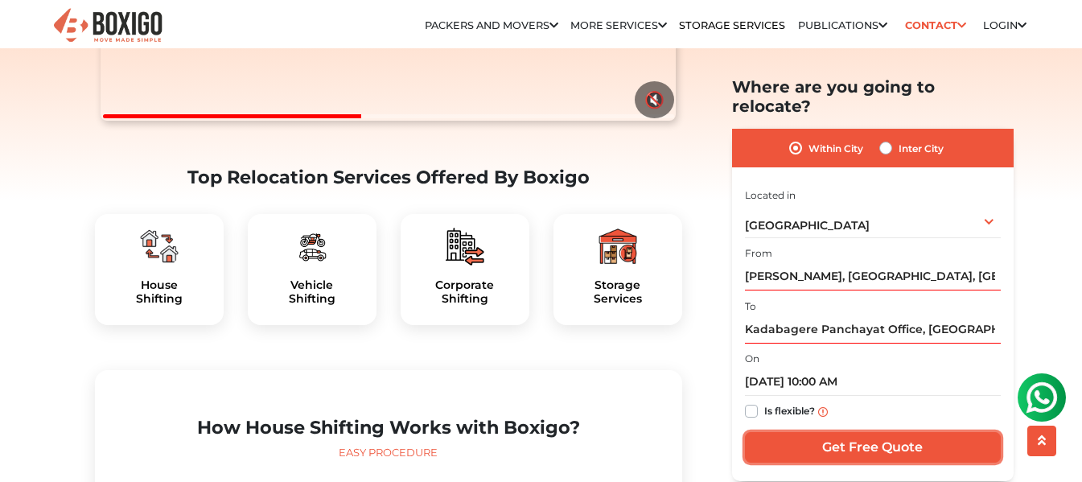
click at [861, 432] on input "Get Free Quote" at bounding box center [873, 447] width 256 height 31
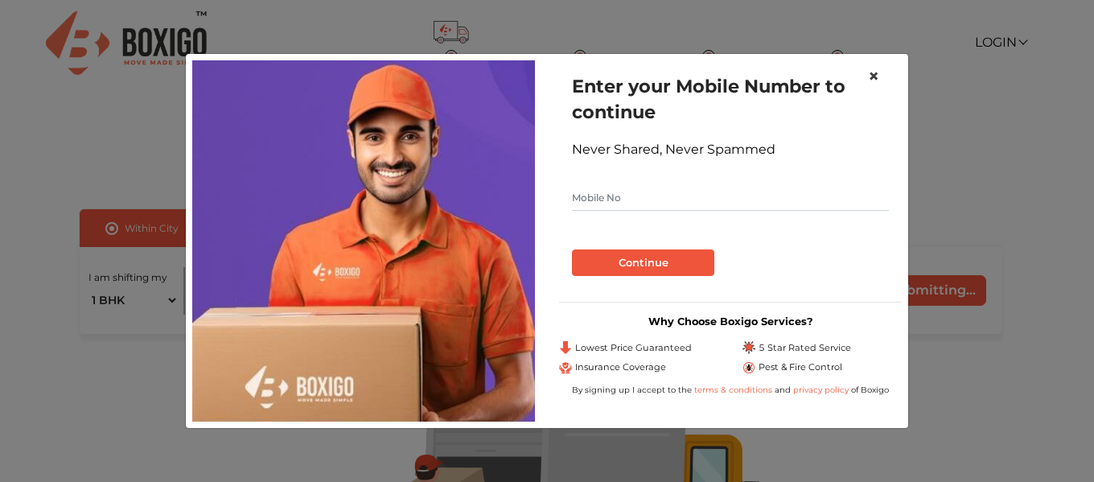
click at [871, 75] on span "×" at bounding box center [873, 75] width 11 height 23
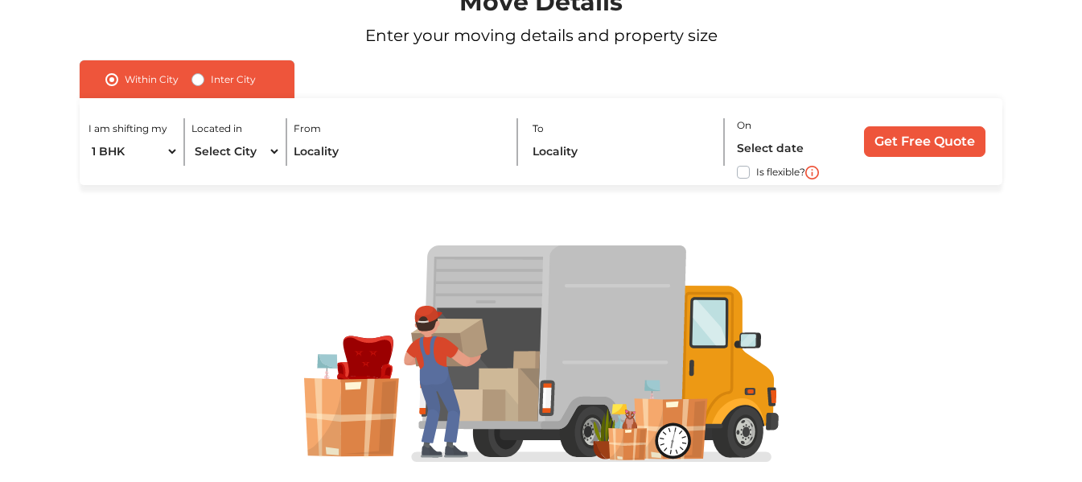
scroll to position [189, 0]
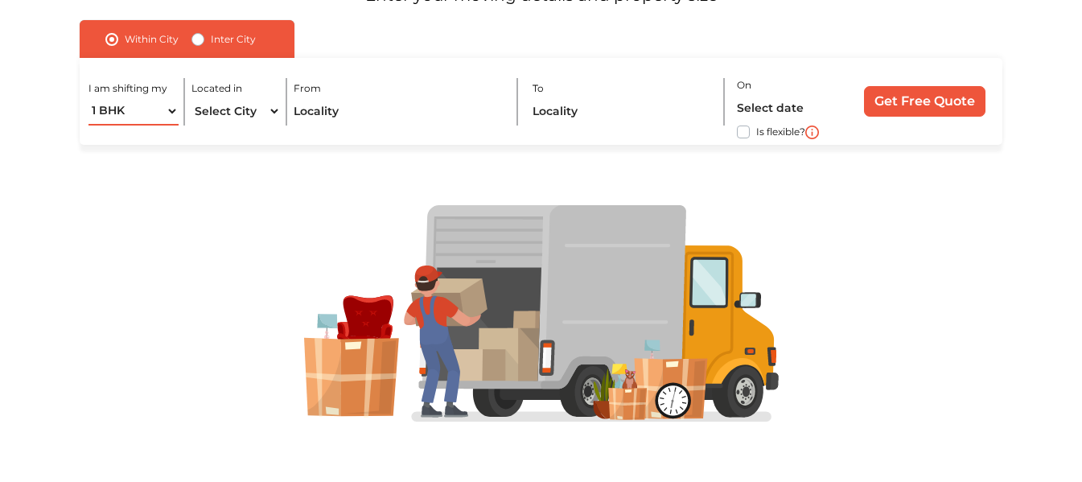
click at [167, 108] on select "1 BHK 2 BHK 3 BHK 3 + BHK FEW ITEMS" at bounding box center [133, 111] width 89 height 28
select select "2 BHK"
click at [89, 97] on select "1 BHK 2 BHK 3 BHK 3 + BHK FEW ITEMS" at bounding box center [133, 111] width 89 height 28
click at [212, 114] on select "Select City Bangalore Bengaluru Bhopal Bhubaneswar Chennai Coimbatore Cuttack D…" at bounding box center [236, 111] width 89 height 28
select select "[GEOGRAPHIC_DATA]"
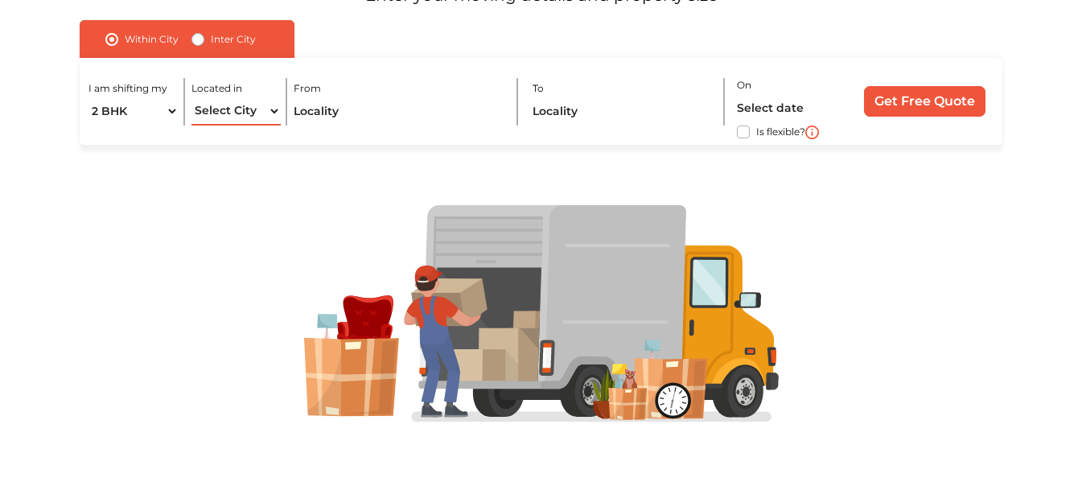
click at [192, 97] on select "Select City Bangalore Bengaluru Bhopal Bhubaneswar Chennai Coimbatore Cuttack D…" at bounding box center [236, 111] width 89 height 28
click at [358, 109] on input "text" at bounding box center [399, 111] width 211 height 28
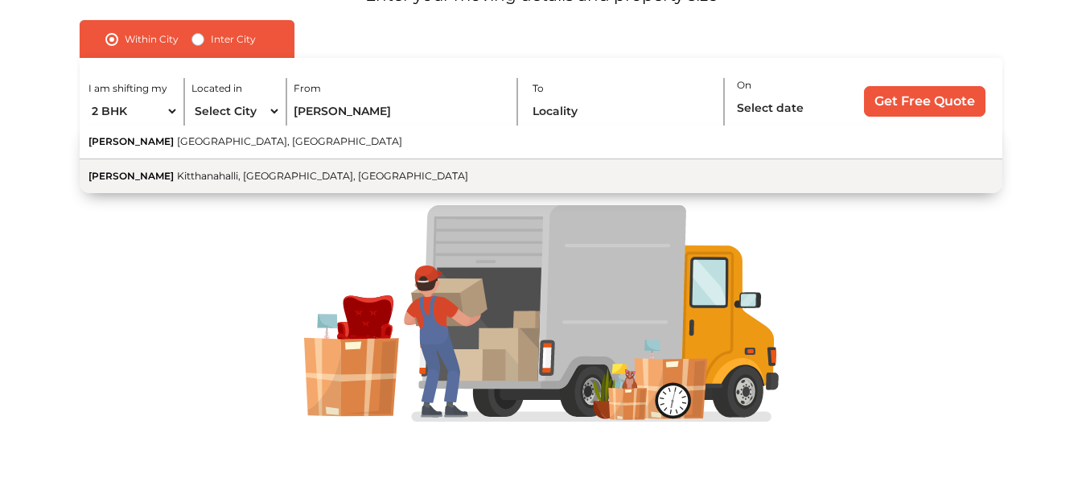
click at [249, 175] on span "Kitthanahalli, [GEOGRAPHIC_DATA], [GEOGRAPHIC_DATA]" at bounding box center [322, 176] width 291 height 12
type input "[PERSON_NAME], [GEOGRAPHIC_DATA], [GEOGRAPHIC_DATA], [GEOGRAPHIC_DATA]"
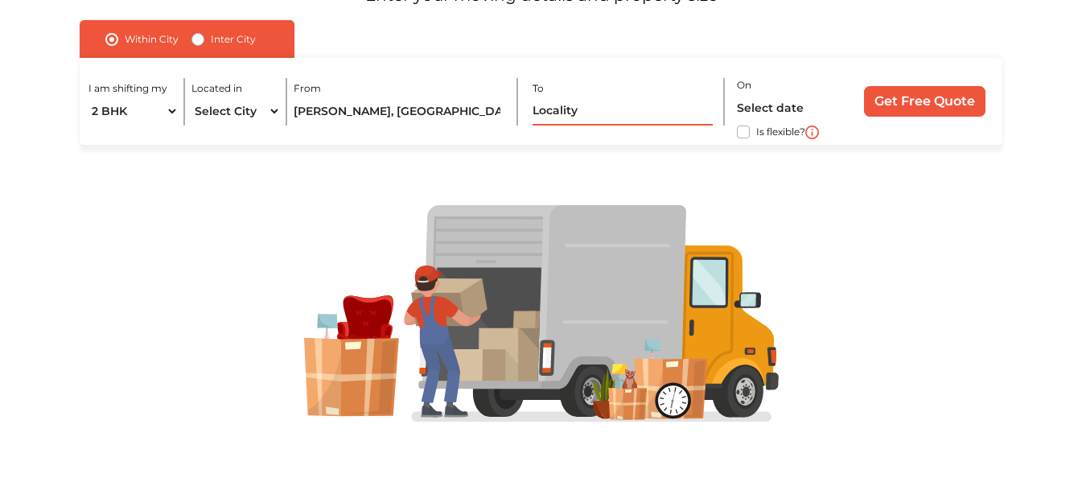
click at [550, 109] on input "text" at bounding box center [623, 111] width 181 height 28
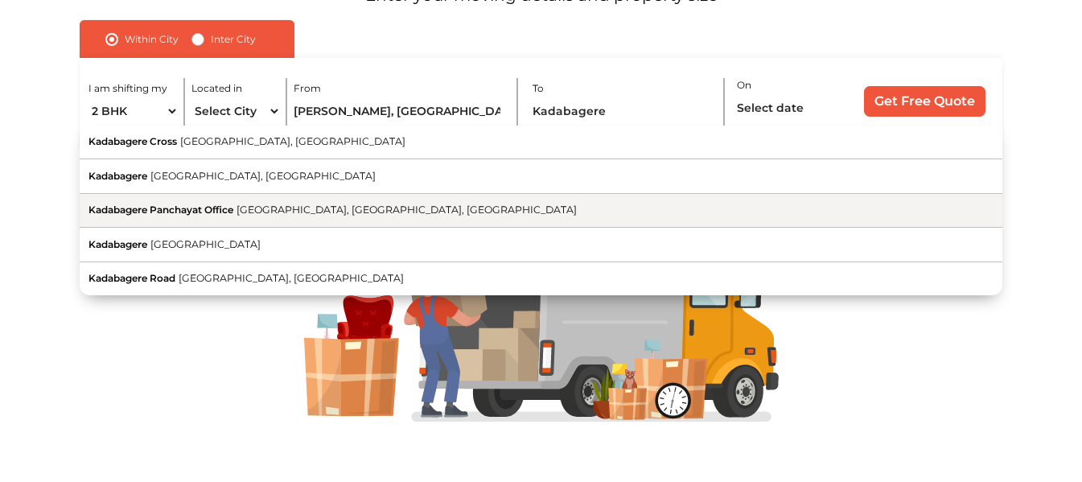
click at [388, 216] on button "Kadabagere Panchayat Office Kadabagere Road, Kadabagere, Bengaluru, Karnataka" at bounding box center [541, 211] width 923 height 35
type input "Kadabagere Panchayat Office, [GEOGRAPHIC_DATA], [GEOGRAPHIC_DATA]"
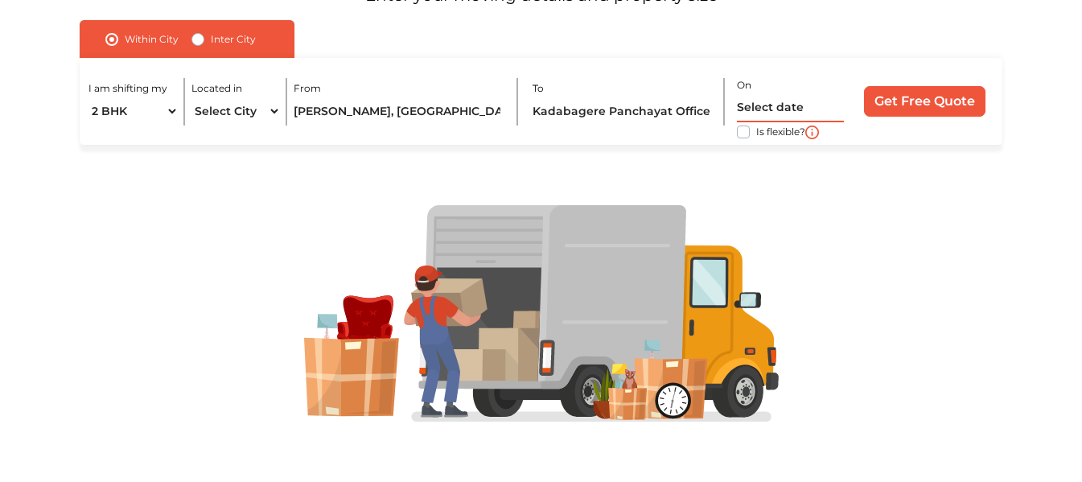
click at [798, 113] on input "text" at bounding box center [790, 108] width 106 height 28
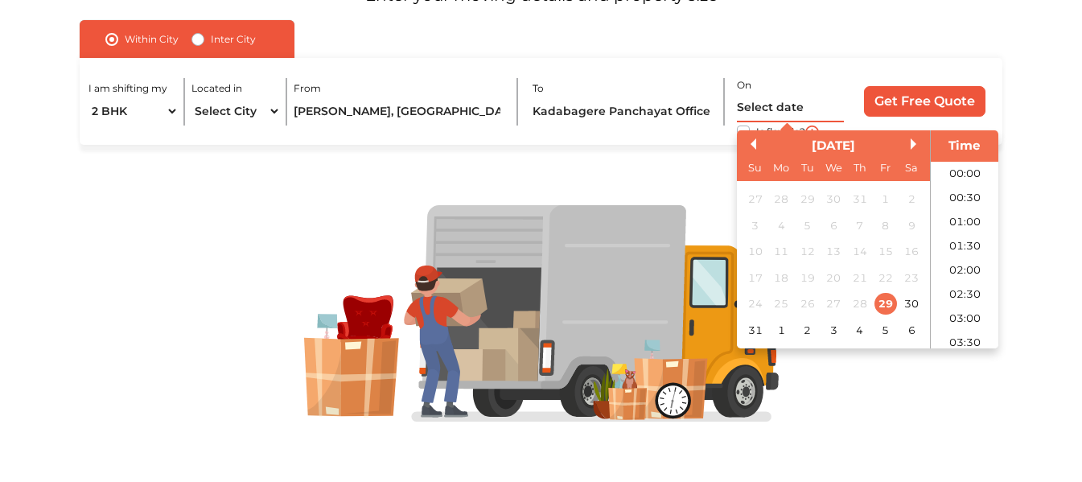
scroll to position [764, 0]
click at [913, 328] on div "6" at bounding box center [912, 330] width 22 height 22
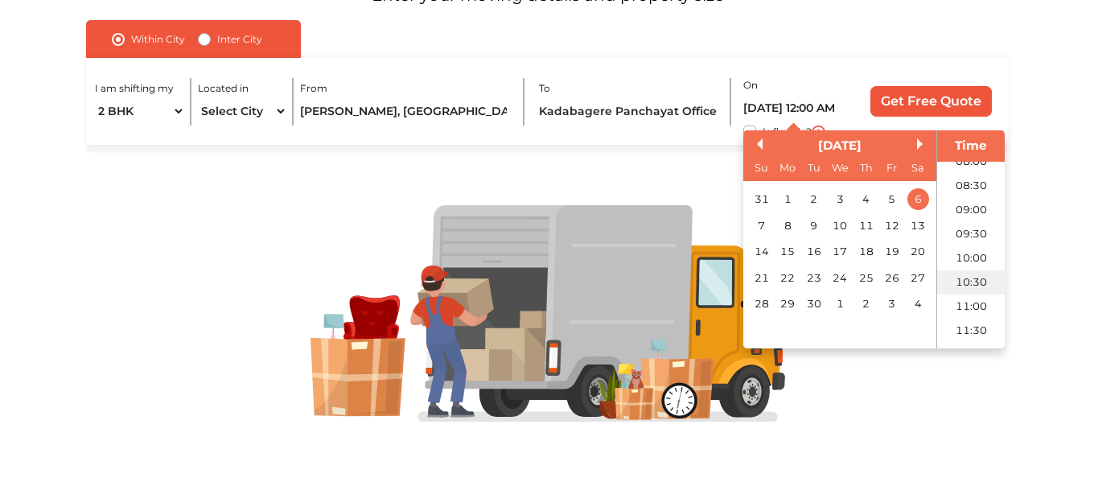
scroll to position [402, 0]
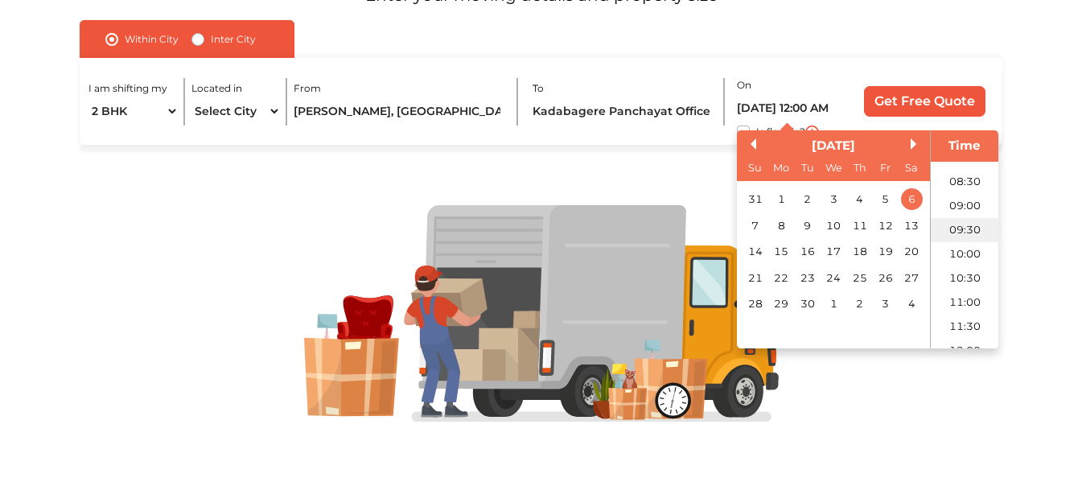
click at [962, 237] on li "09:30" at bounding box center [965, 229] width 68 height 24
type input "06/09/2025 9:30 AM"
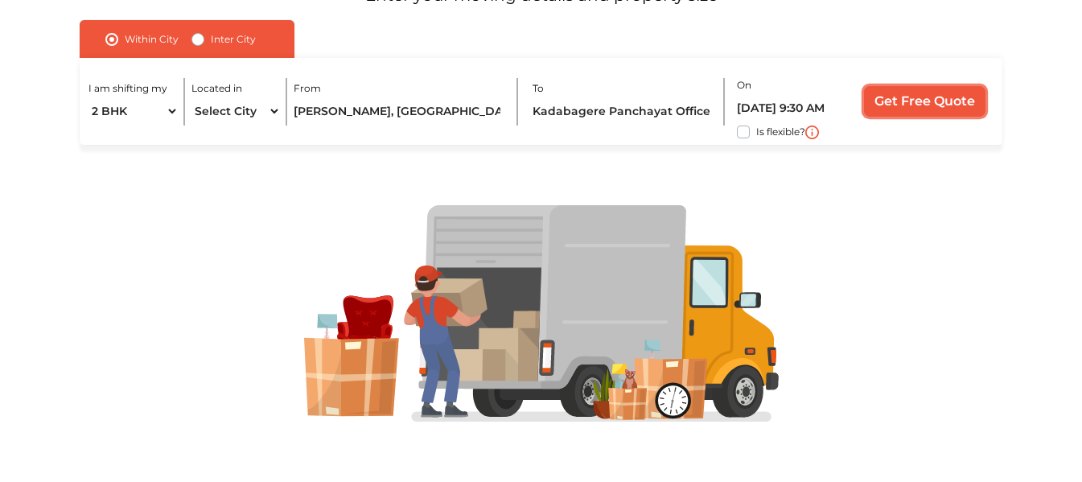
click at [902, 101] on input "Get Free Quote" at bounding box center [925, 101] width 122 height 31
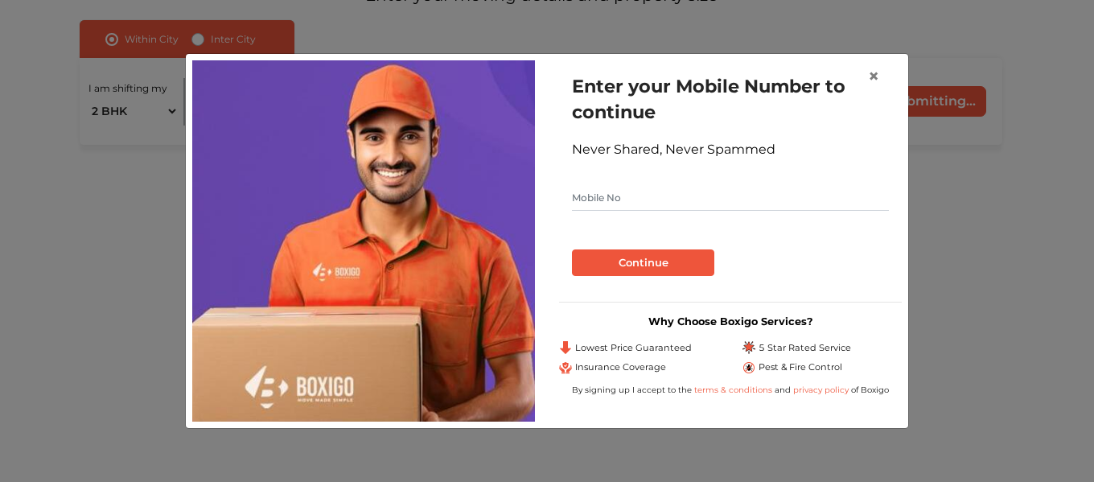
click at [657, 207] on input "text" at bounding box center [730, 198] width 317 height 26
click at [617, 200] on input "962070668" at bounding box center [730, 198] width 317 height 26
type input "9620706668"
click at [655, 255] on button "Continue" at bounding box center [643, 262] width 142 height 27
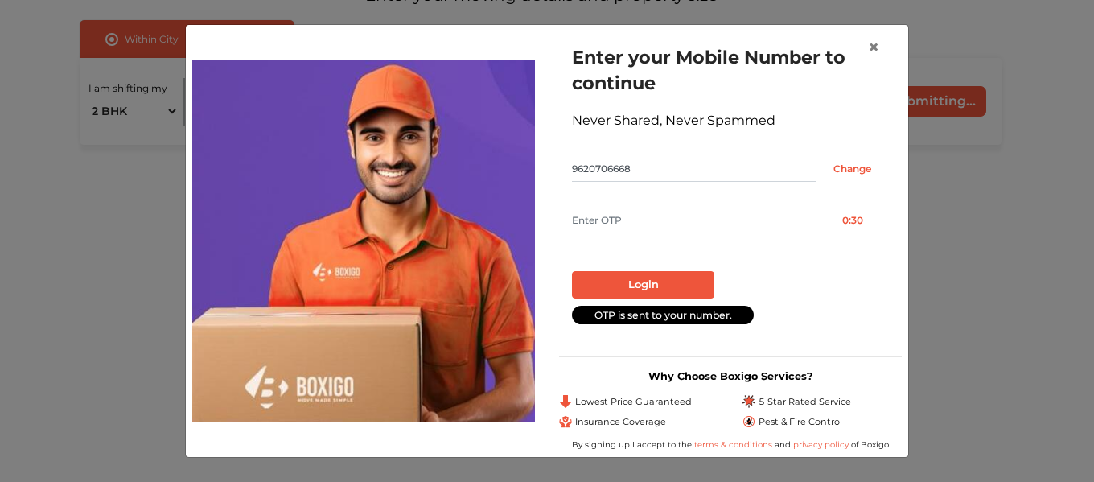
click at [644, 228] on input "text" at bounding box center [694, 221] width 244 height 26
type input "4992"
click at [636, 284] on button "Login" at bounding box center [643, 284] width 142 height 27
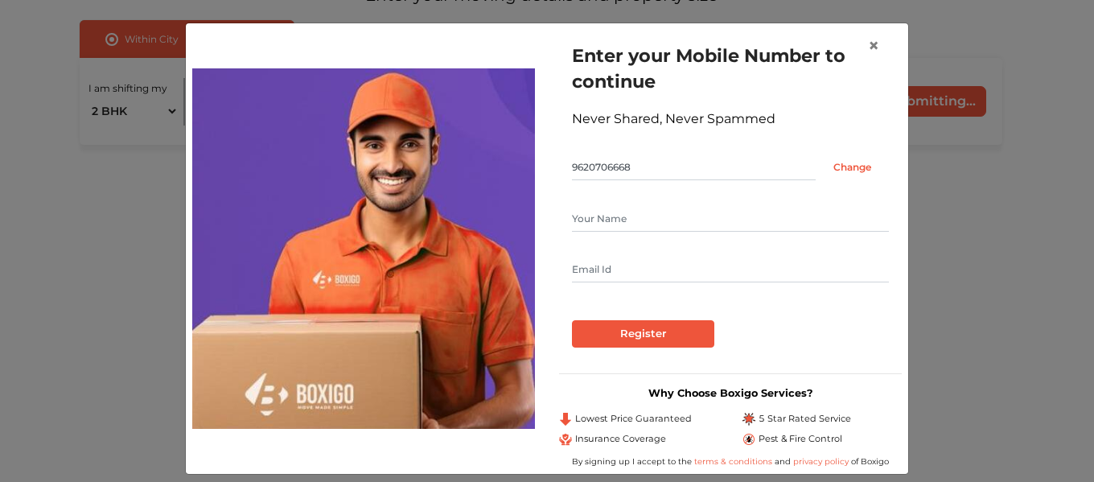
click at [651, 210] on input "text" at bounding box center [730, 219] width 317 height 26
type input "ShashiBhushan"
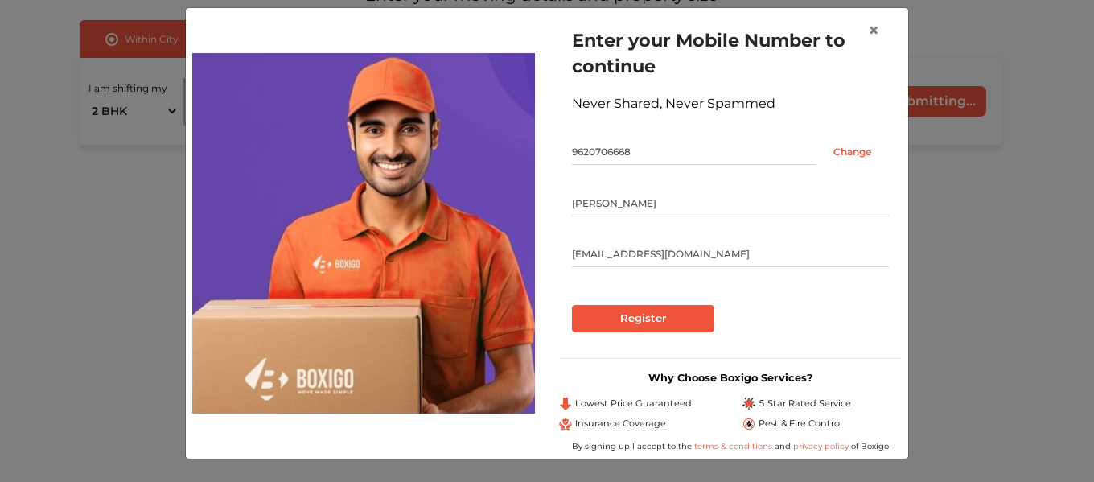
type input "shashisws@gmail.com"
click at [661, 311] on input "Register" at bounding box center [643, 318] width 142 height 27
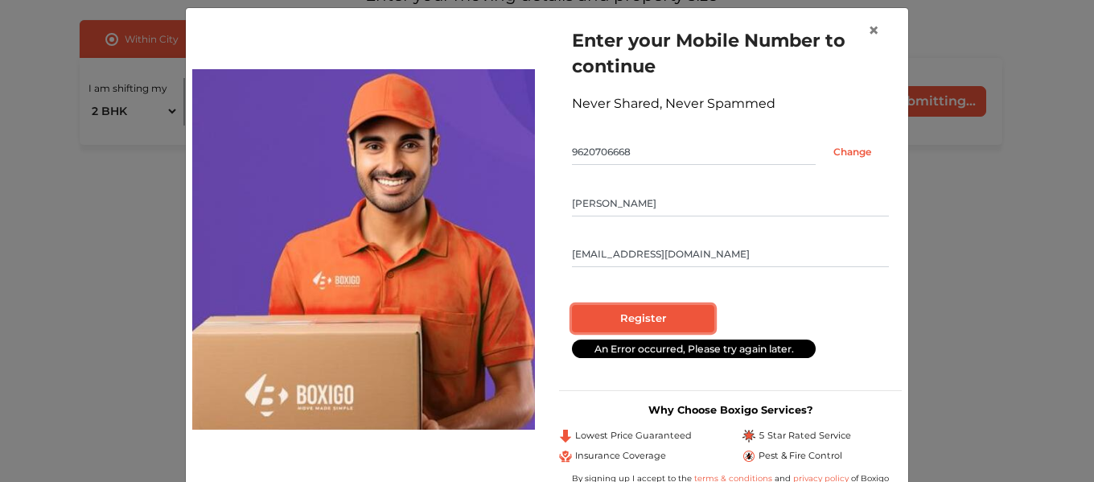
scroll to position [47, 0]
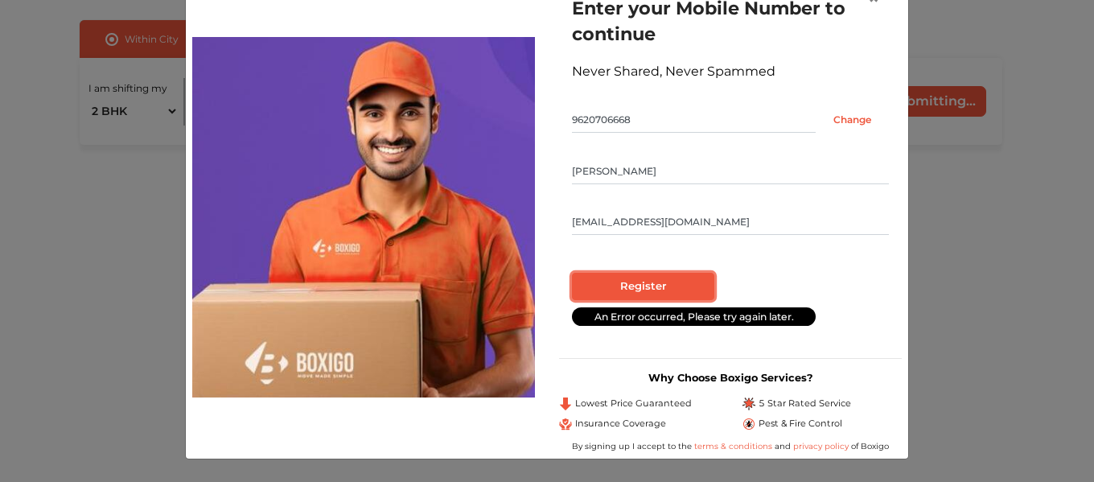
click at [682, 283] on input "Register" at bounding box center [643, 286] width 142 height 27
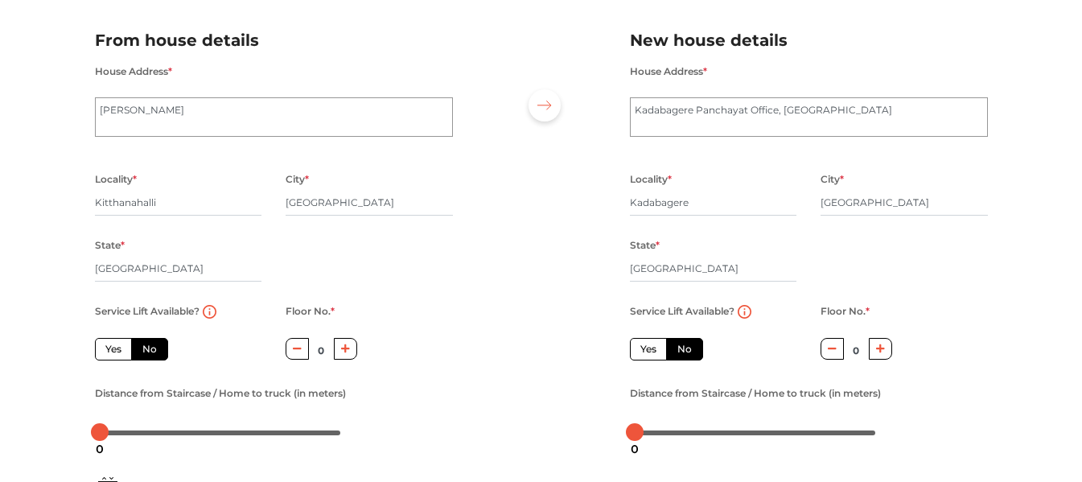
scroll to position [264, 0]
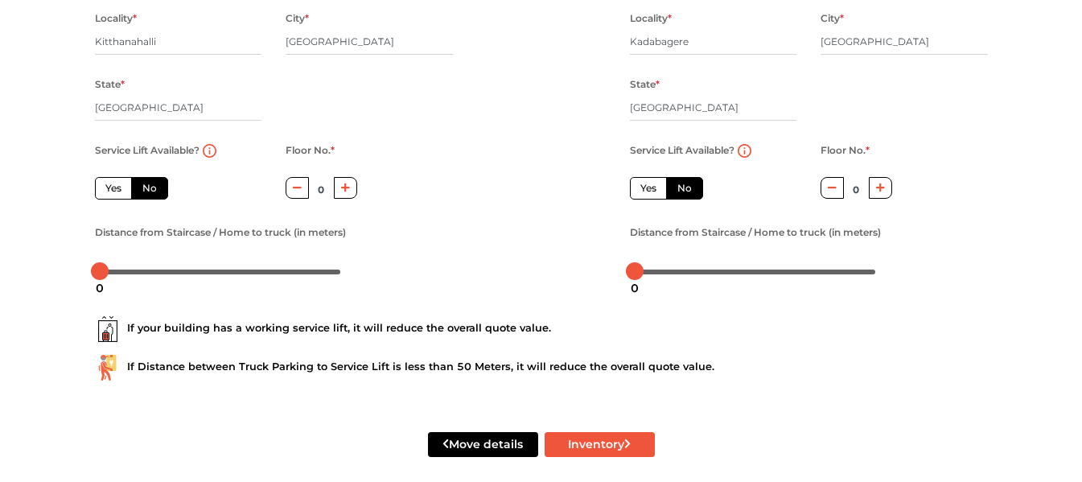
click at [880, 183] on icon "button" at bounding box center [880, 188] width 9 height 10
type input "1"
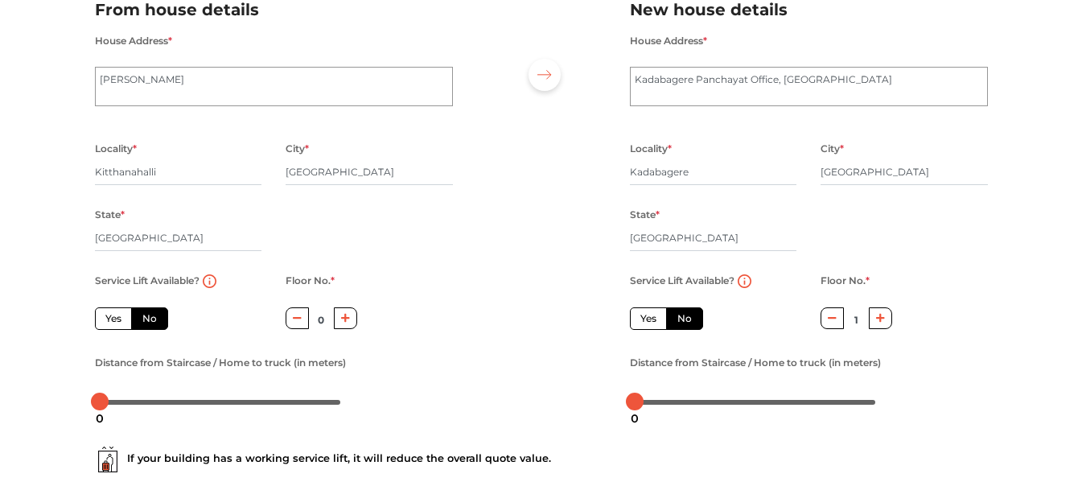
scroll to position [278, 0]
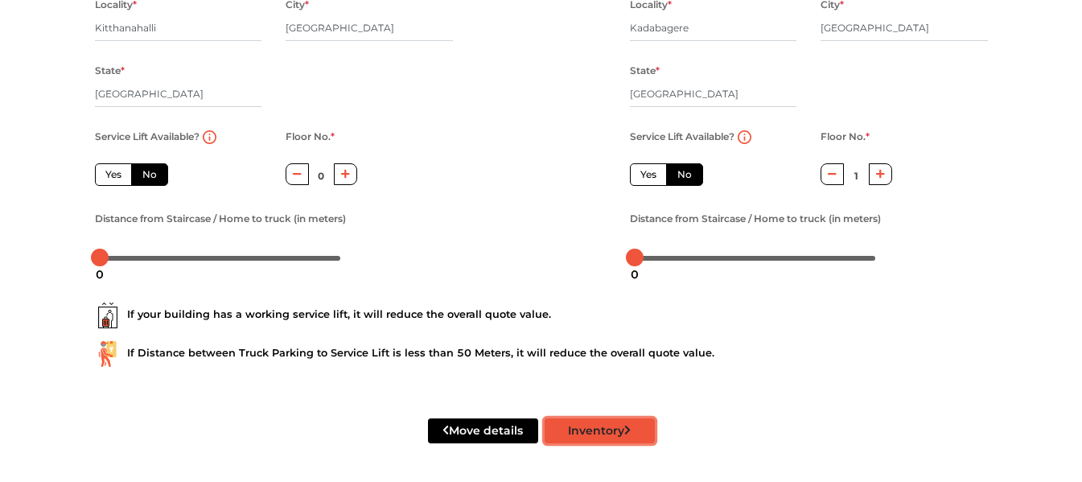
click at [593, 424] on button "Inventory" at bounding box center [600, 430] width 110 height 25
radio input "true"
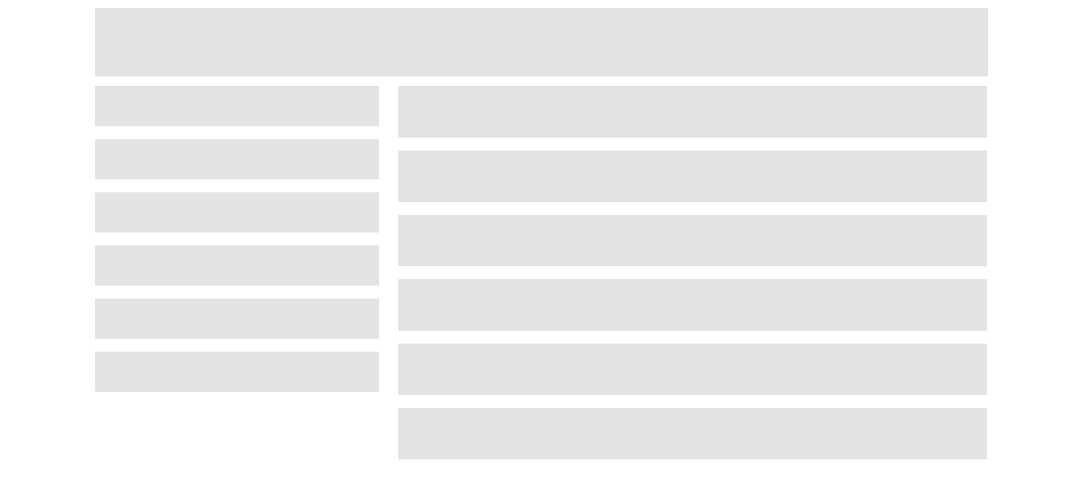
scroll to position [68, 0]
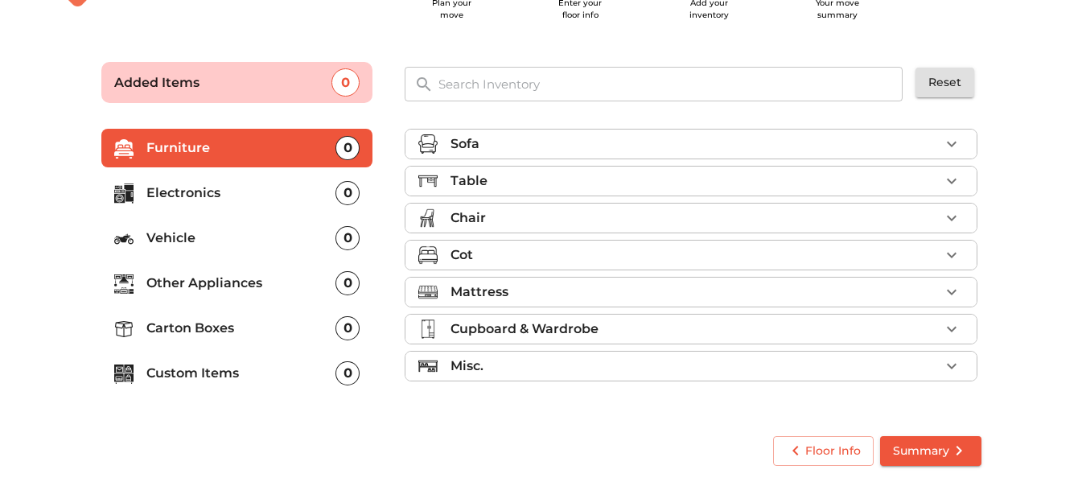
click at [702, 146] on div "Sofa" at bounding box center [695, 143] width 489 height 19
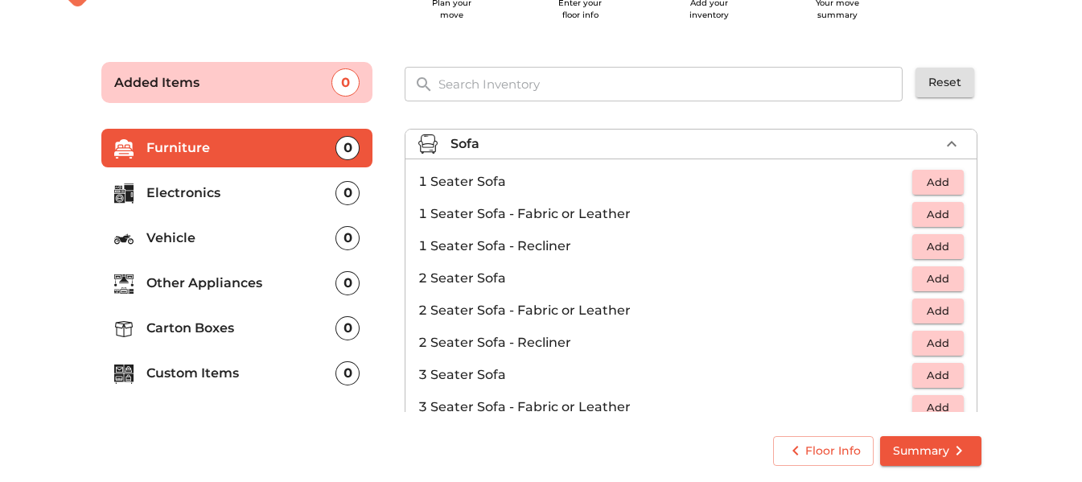
scroll to position [80, 0]
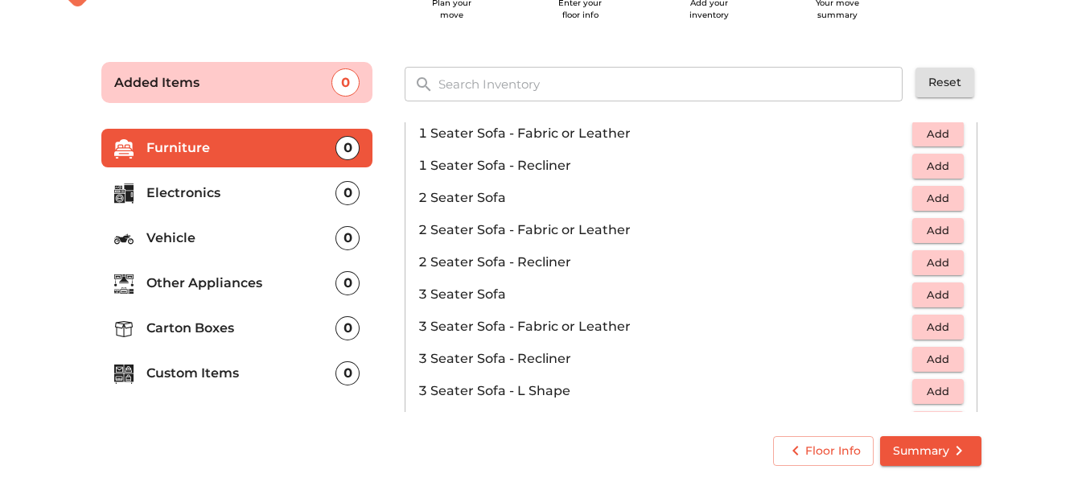
click at [924, 291] on span "Add" at bounding box center [938, 295] width 35 height 19
click at [949, 131] on button "Add" at bounding box center [939, 134] width 52 height 25
click at [946, 135] on icon "button" at bounding box center [951, 133] width 11 height 11
click at [773, 248] on li "2 Seater Sofa - Recliner Add" at bounding box center [691, 262] width 571 height 32
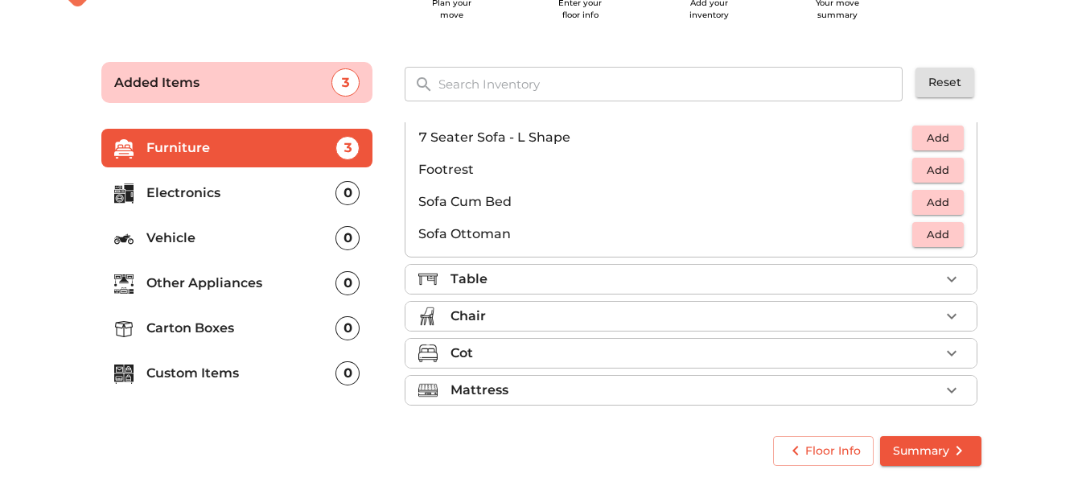
scroll to position [479, 0]
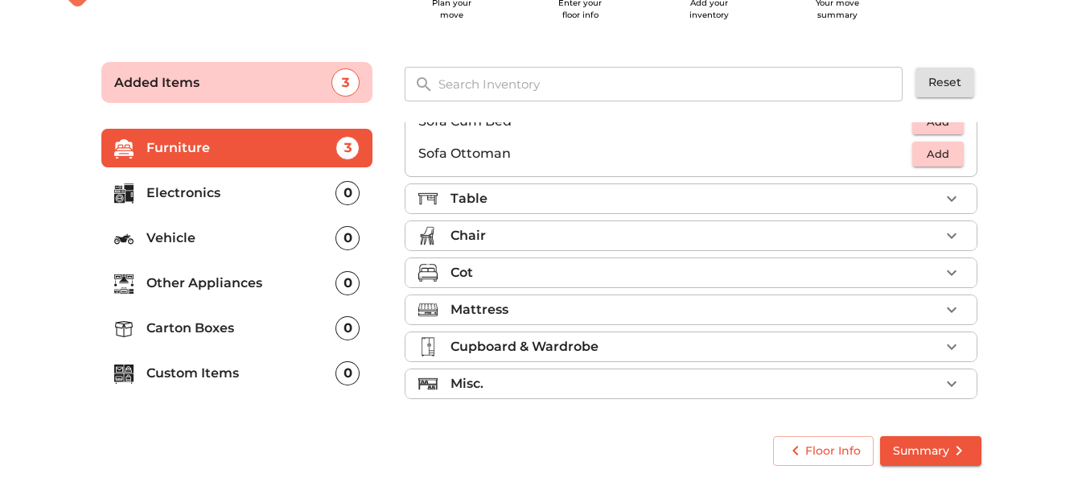
click at [559, 357] on li "Cupboard & Wardrobe" at bounding box center [691, 346] width 571 height 29
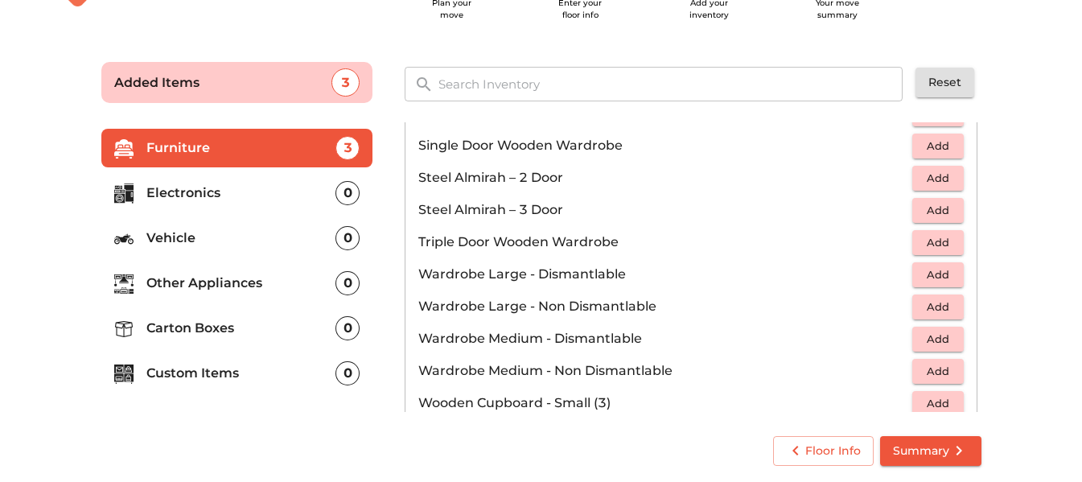
click at [924, 175] on span "Add" at bounding box center [938, 178] width 35 height 19
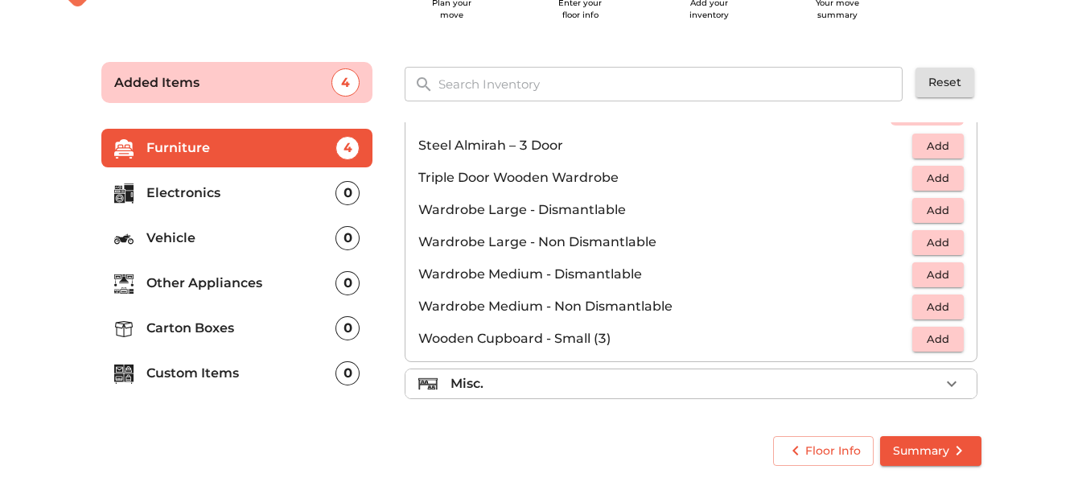
click at [632, 379] on div "Misc." at bounding box center [695, 383] width 489 height 19
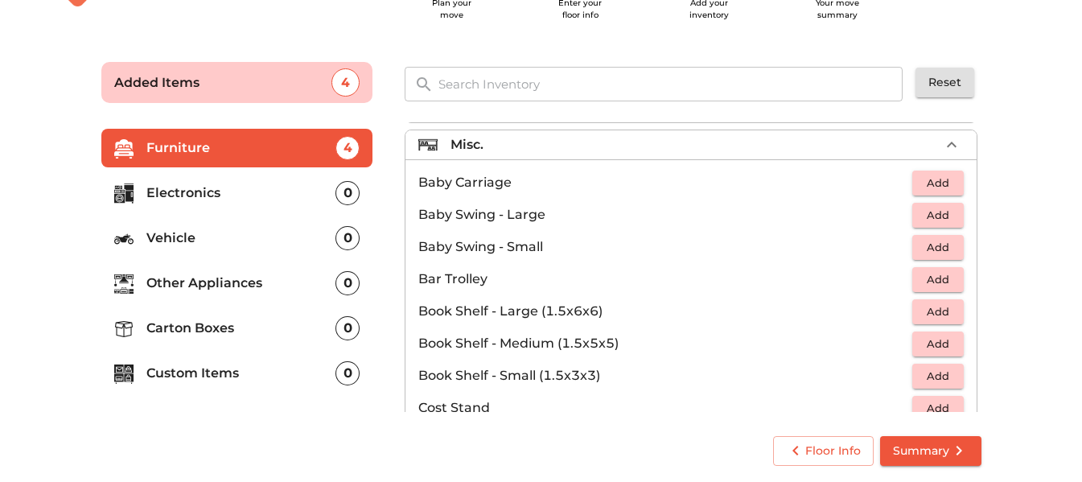
scroll to position [0, 0]
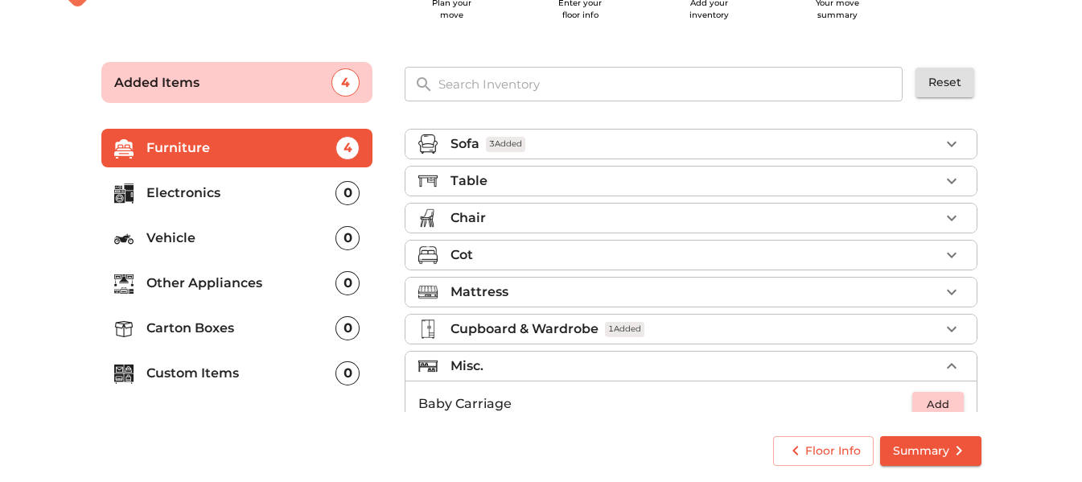
click at [607, 298] on div "Mattress" at bounding box center [695, 291] width 489 height 19
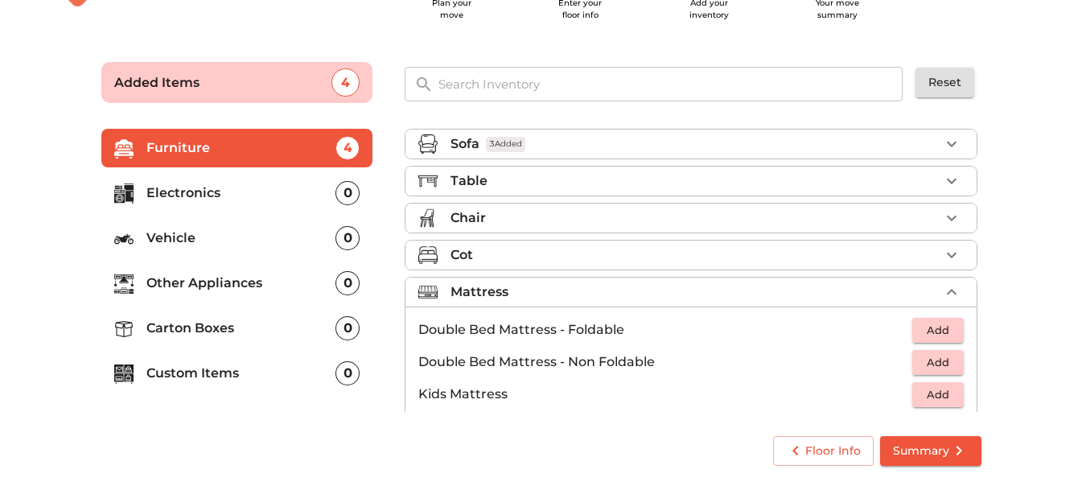
scroll to position [80, 0]
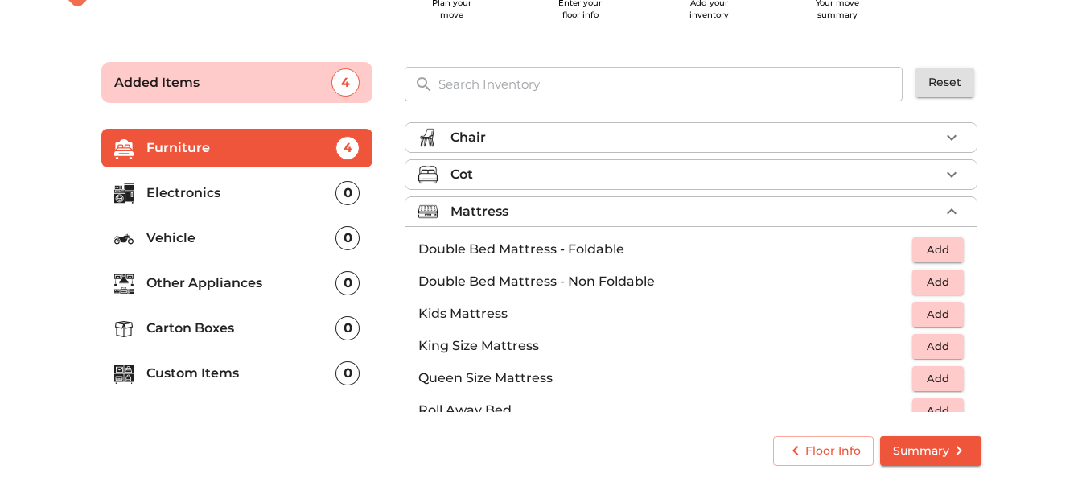
click at [924, 245] on span "Add" at bounding box center [938, 250] width 35 height 19
click at [942, 255] on icon "button" at bounding box center [951, 249] width 19 height 19
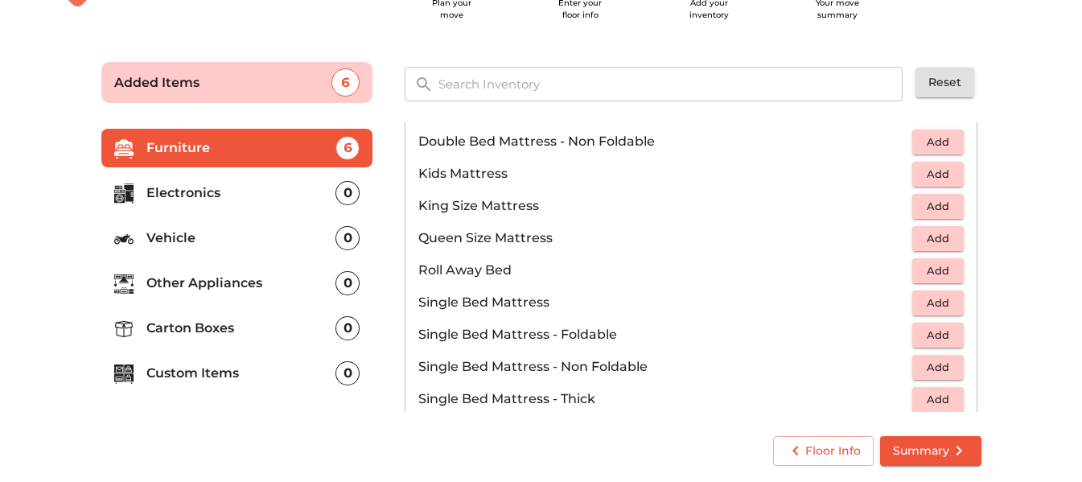
scroll to position [241, 0]
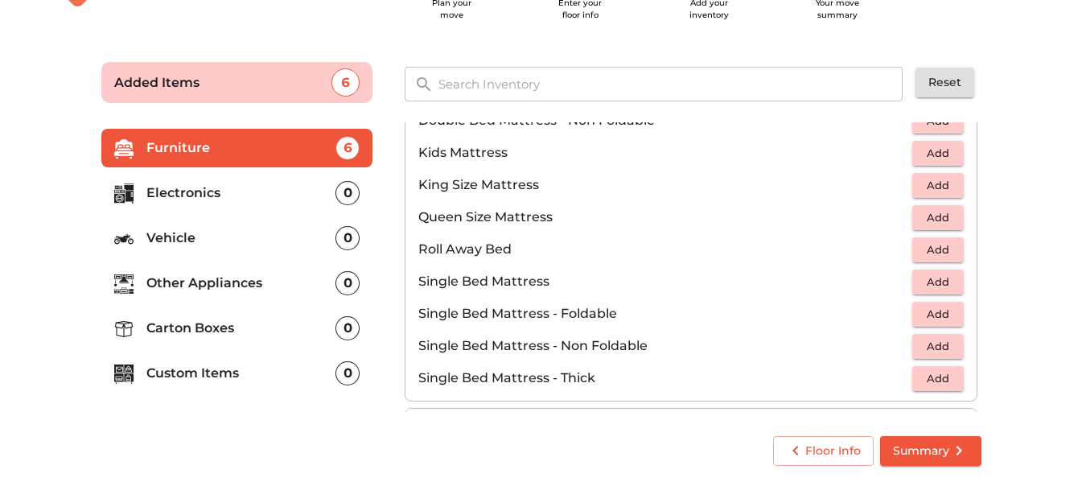
click at [921, 159] on span "Add" at bounding box center [938, 153] width 35 height 19
click at [934, 216] on span "Add" at bounding box center [938, 217] width 35 height 19
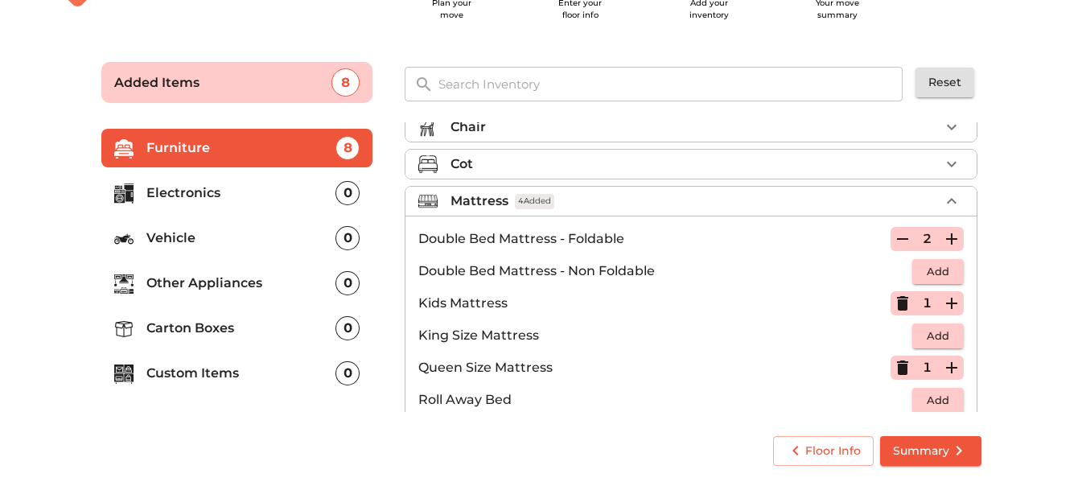
scroll to position [80, 0]
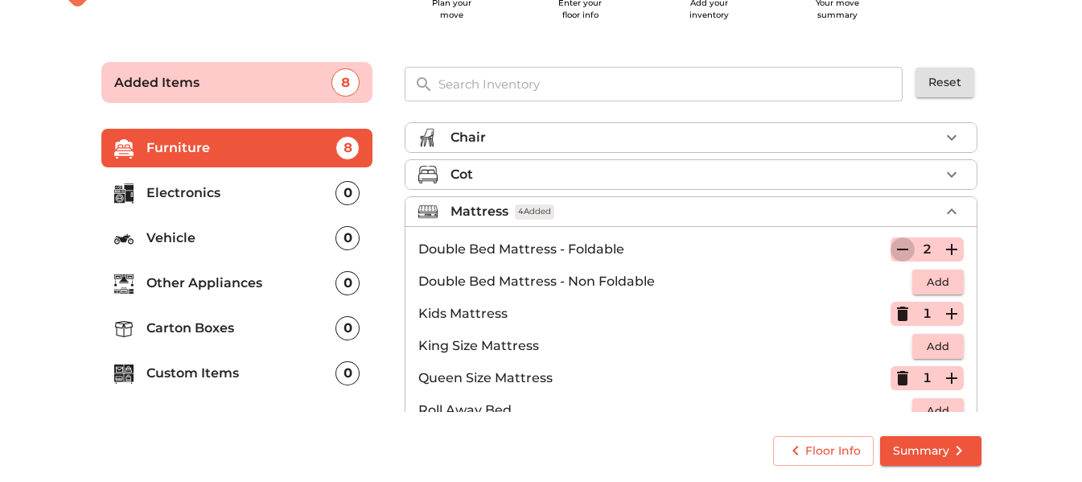
click at [903, 253] on icon "button" at bounding box center [902, 249] width 19 height 19
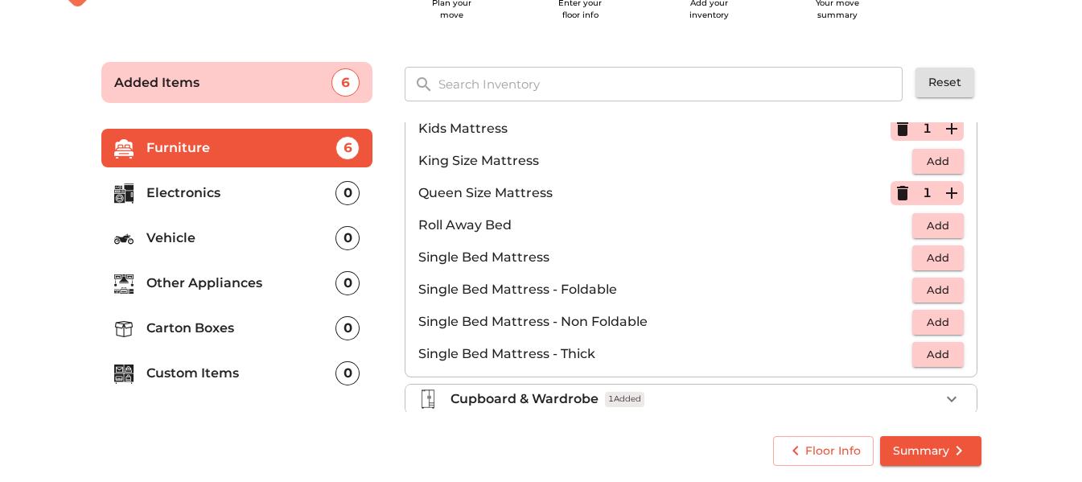
scroll to position [237, 0]
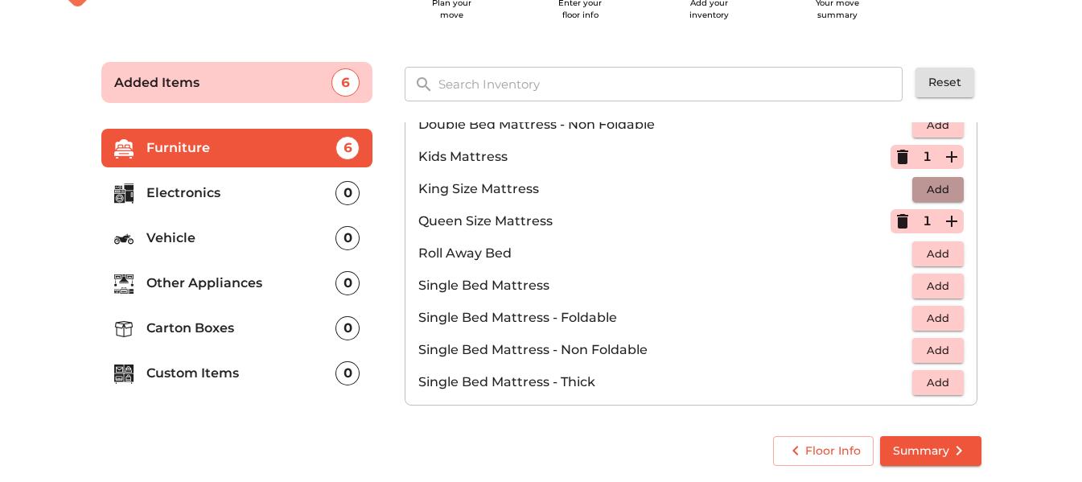
click at [921, 185] on span "Add" at bounding box center [938, 189] width 35 height 19
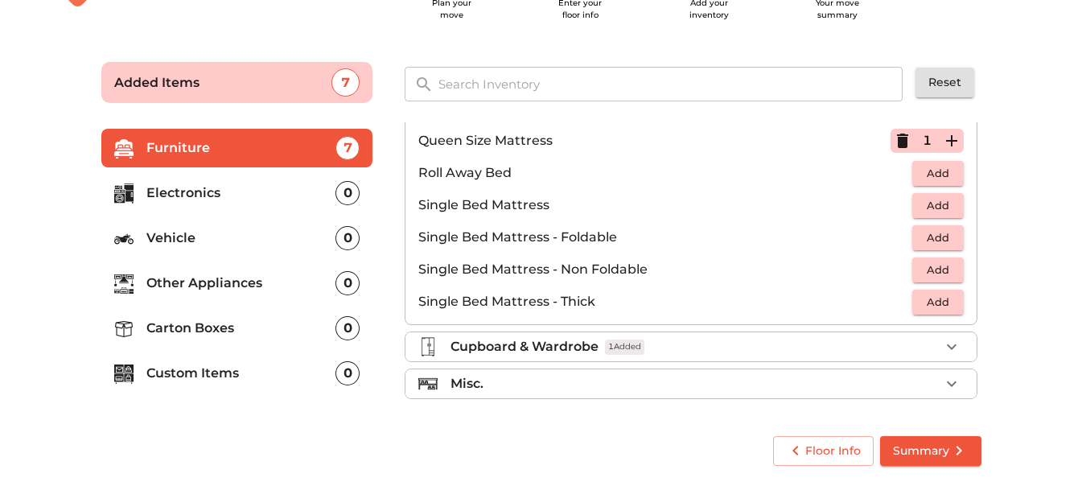
click at [706, 340] on div "Cupboard & Wardrobe 1 Added" at bounding box center [695, 346] width 489 height 19
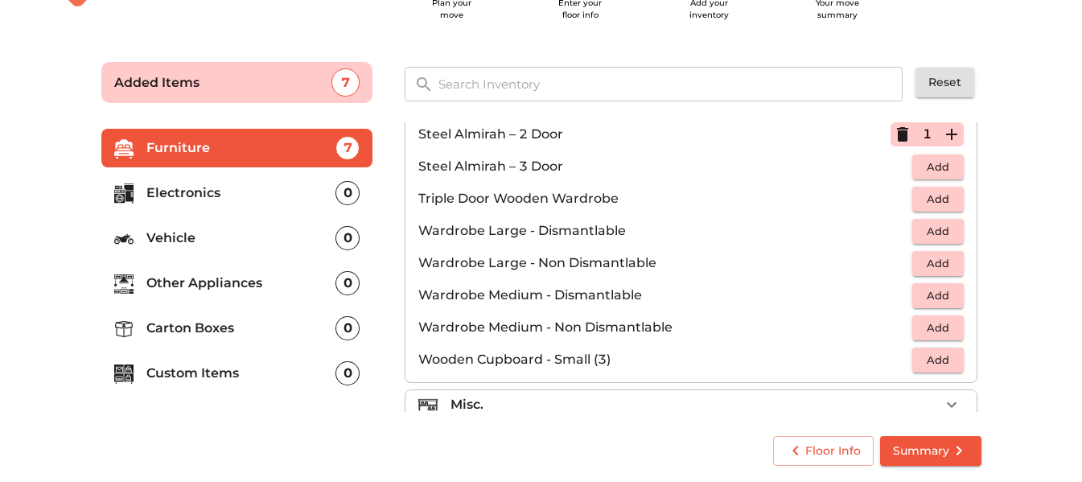
scroll to position [543, 0]
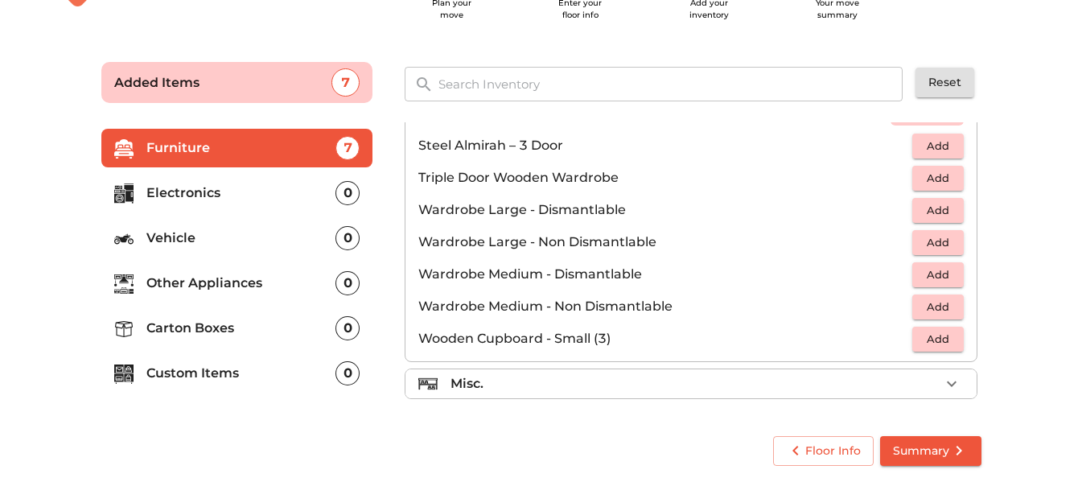
click at [724, 375] on div "Misc." at bounding box center [695, 383] width 489 height 19
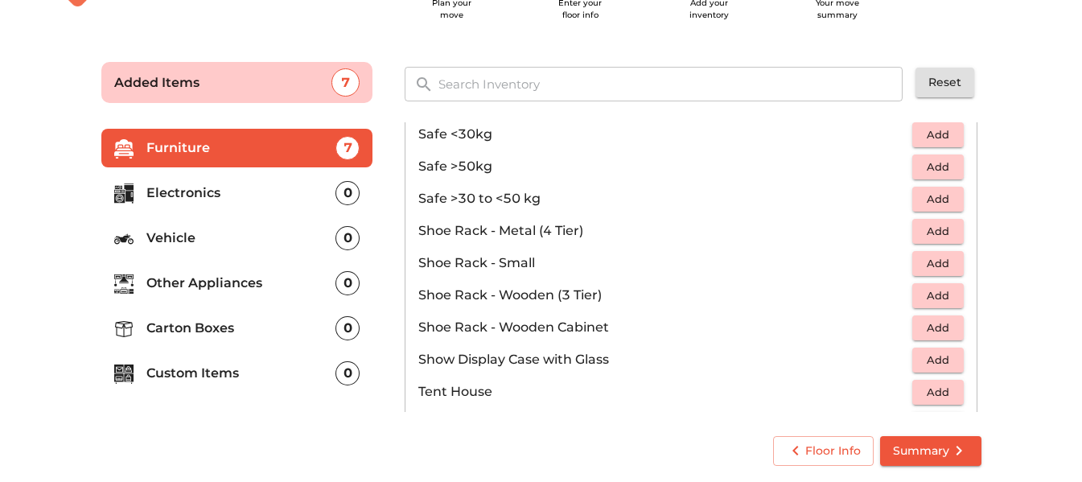
scroll to position [865, 0]
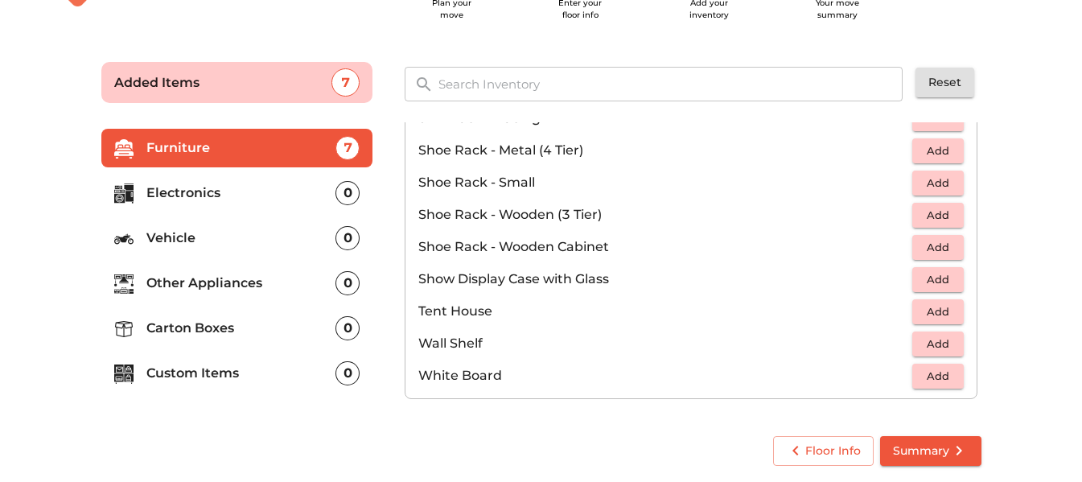
click at [196, 202] on p "Electronics" at bounding box center [241, 192] width 190 height 19
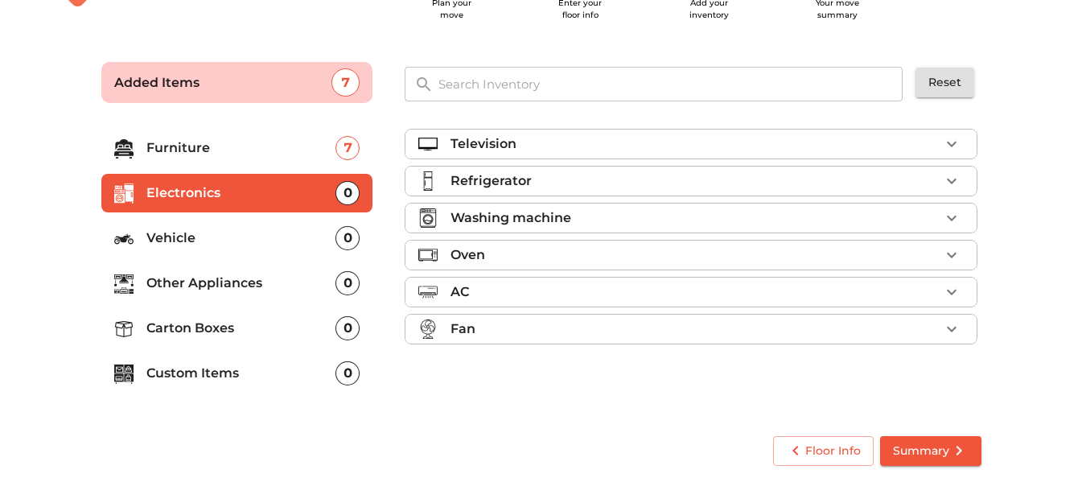
scroll to position [0, 0]
click at [651, 140] on div "Television" at bounding box center [695, 143] width 489 height 19
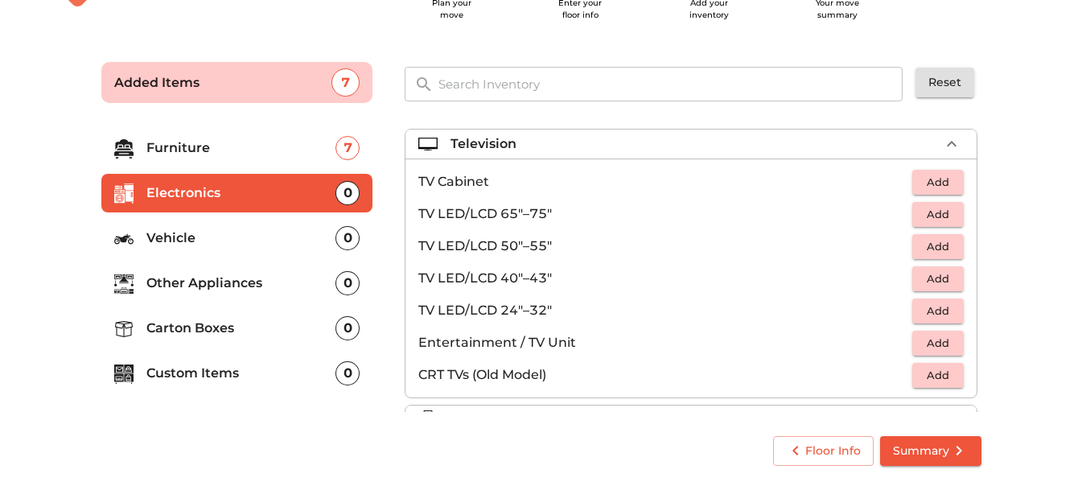
click at [932, 278] on span "Add" at bounding box center [938, 279] width 35 height 19
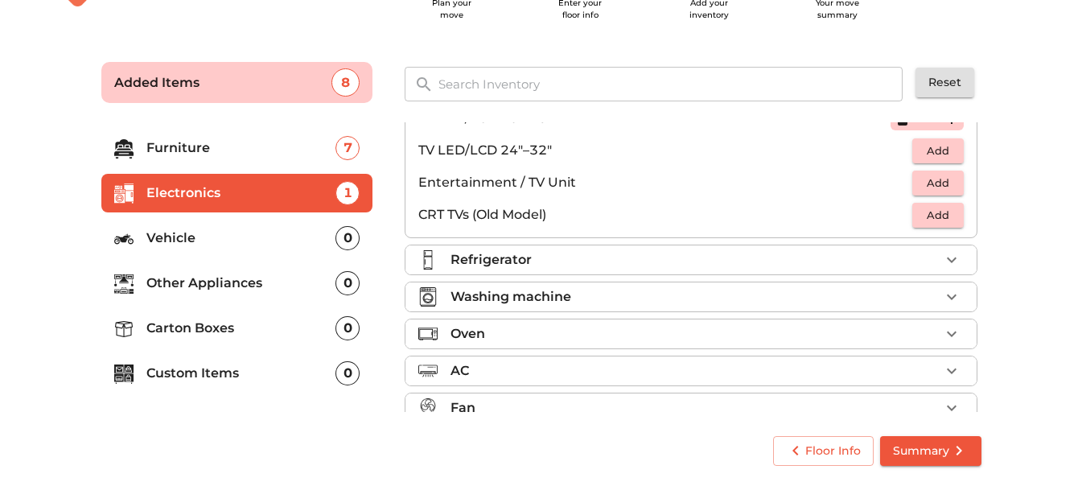
scroll to position [161, 0]
click at [708, 270] on li "Refrigerator" at bounding box center [691, 259] width 571 height 29
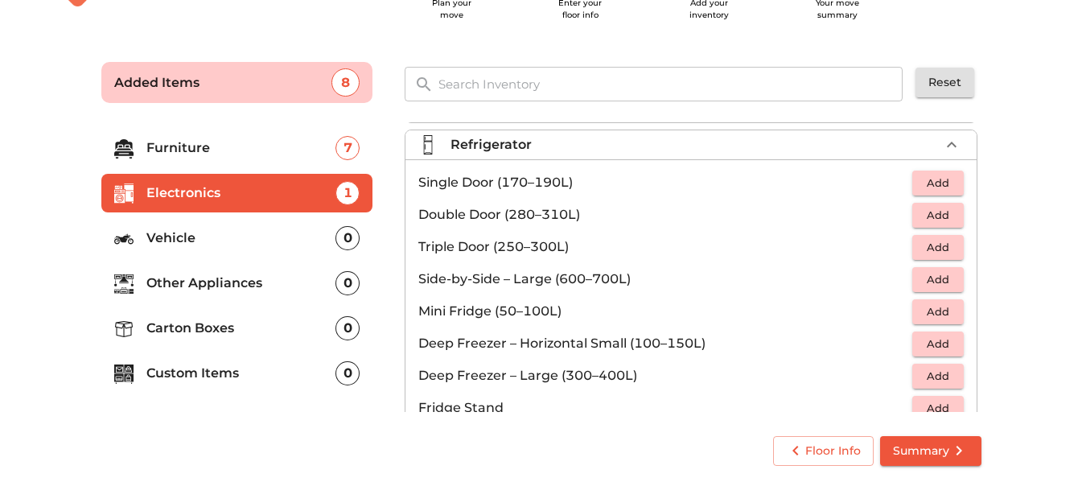
scroll to position [0, 0]
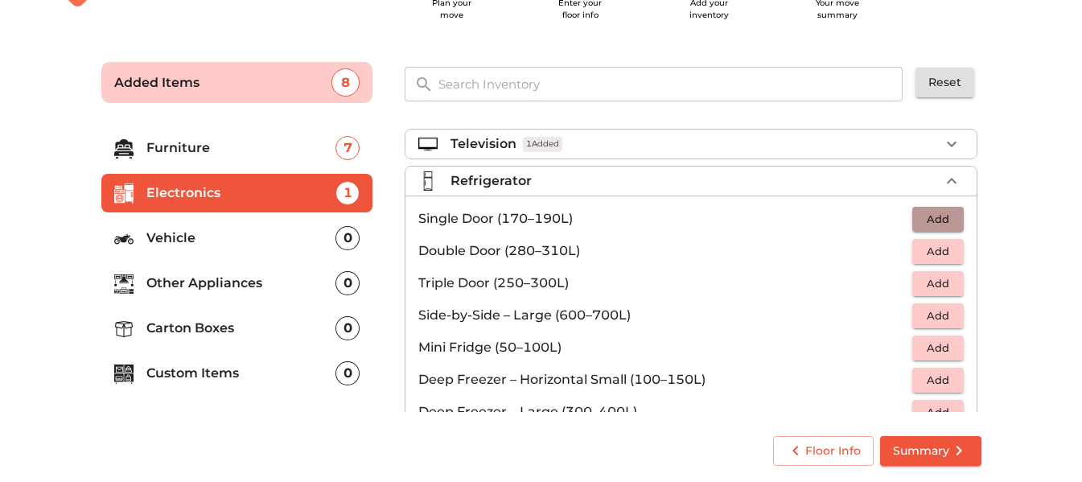
click at [923, 229] on button "Add" at bounding box center [939, 219] width 52 height 25
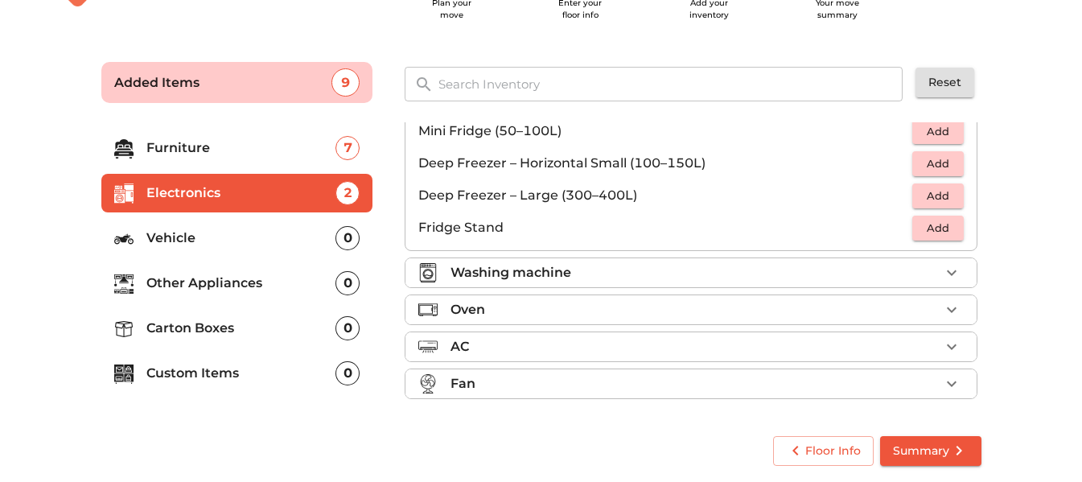
click at [725, 276] on div "Washing machine" at bounding box center [695, 272] width 489 height 19
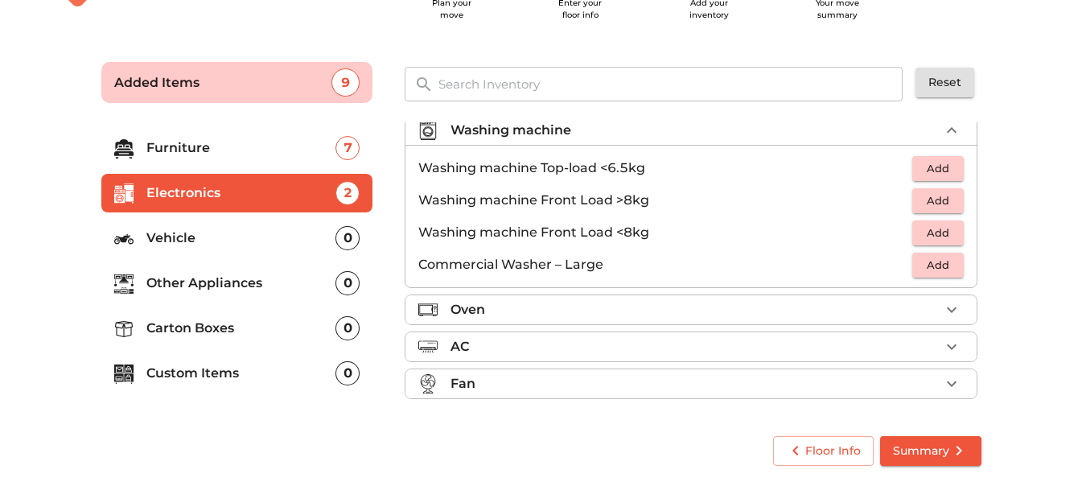
scroll to position [76, 0]
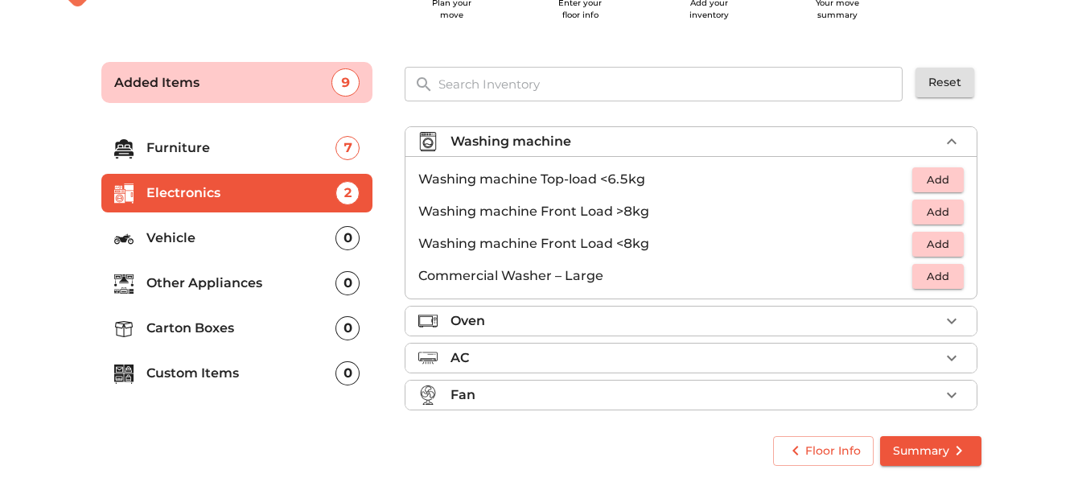
click at [924, 215] on span "Add" at bounding box center [938, 212] width 35 height 19
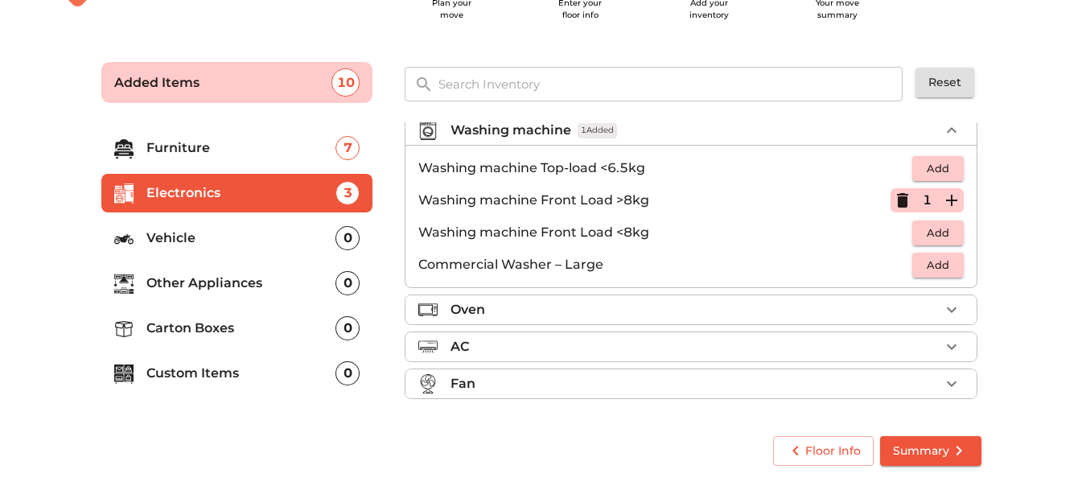
click at [676, 303] on div "Oven" at bounding box center [695, 309] width 489 height 19
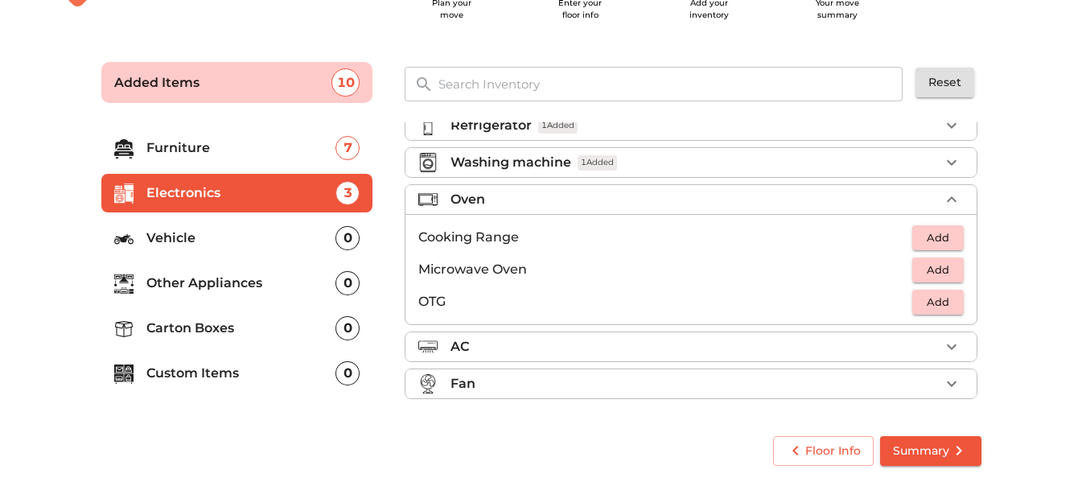
scroll to position [56, 0]
click at [927, 217] on ul "Cooking Range Add Microwave Oven Add OTG Add" at bounding box center [691, 269] width 571 height 110
click at [925, 233] on span "Add" at bounding box center [938, 238] width 35 height 19
click at [900, 233] on icon "button" at bounding box center [902, 237] width 19 height 19
click at [921, 269] on span "Add" at bounding box center [938, 270] width 35 height 19
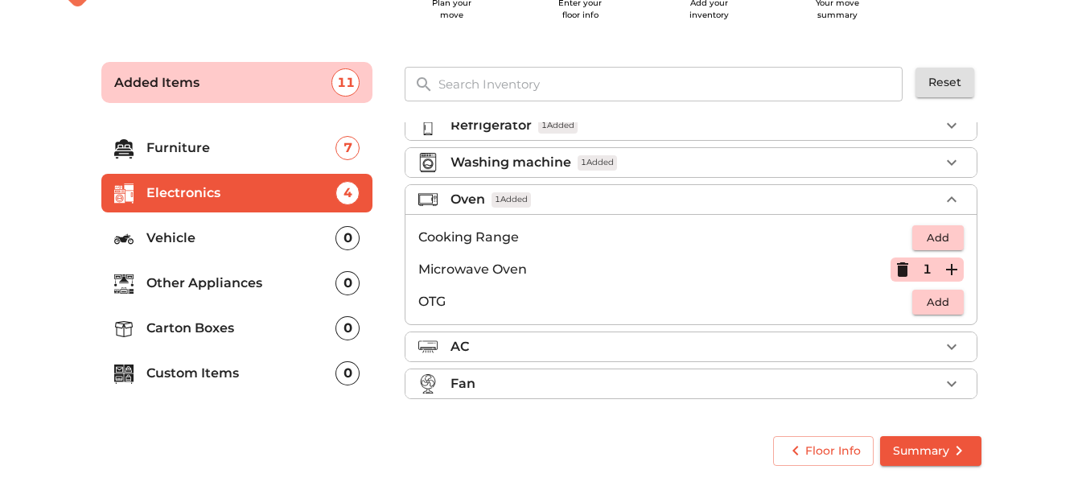
click at [536, 376] on div "Fan" at bounding box center [695, 383] width 489 height 19
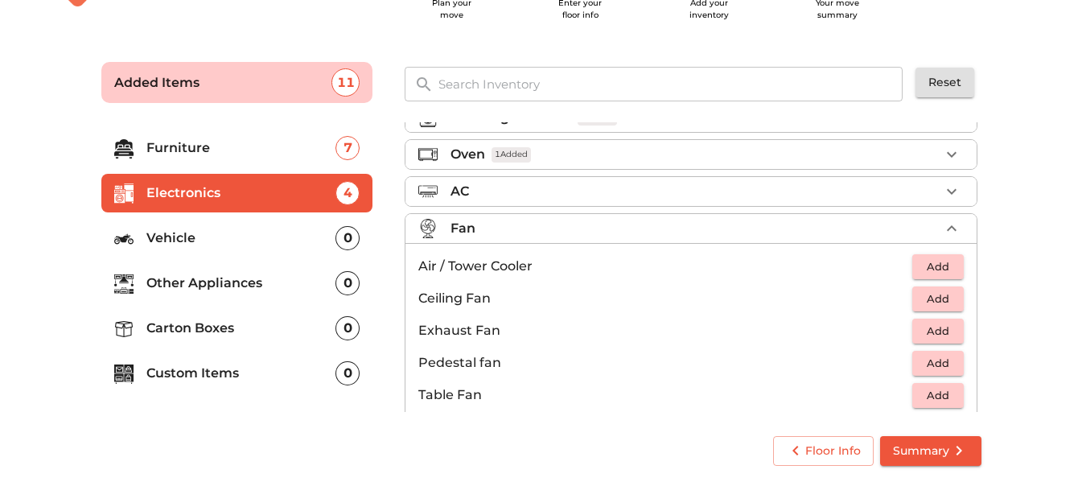
scroll to position [120, 0]
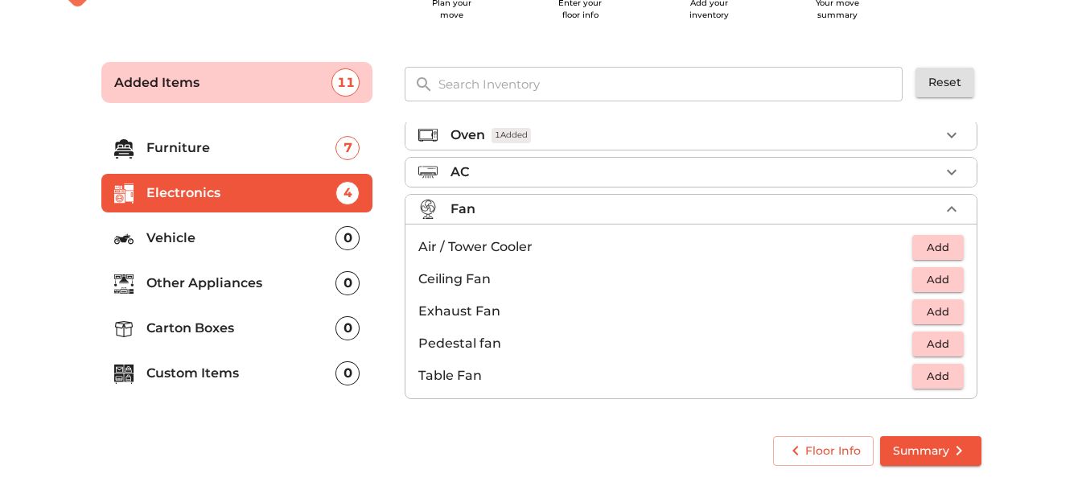
click at [294, 229] on p "Vehicle" at bounding box center [241, 238] width 190 height 19
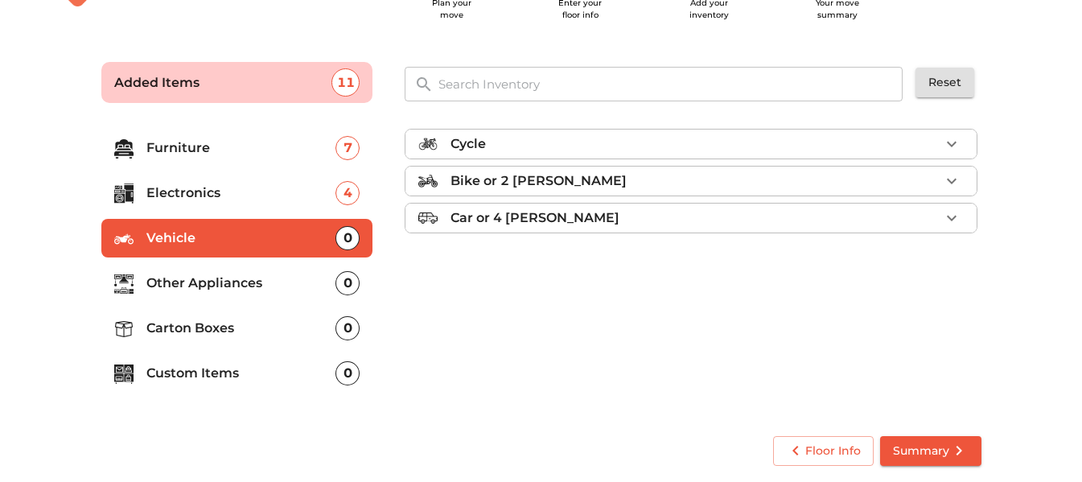
scroll to position [0, 0]
click at [278, 298] on li "Other Appliances 0" at bounding box center [237, 283] width 272 height 39
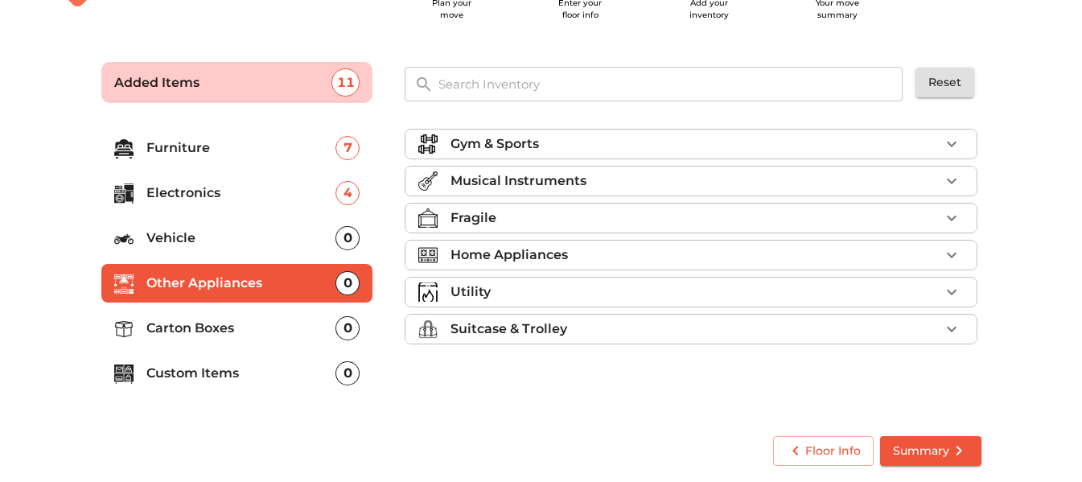
click at [208, 329] on p "Carton Boxes" at bounding box center [241, 328] width 190 height 19
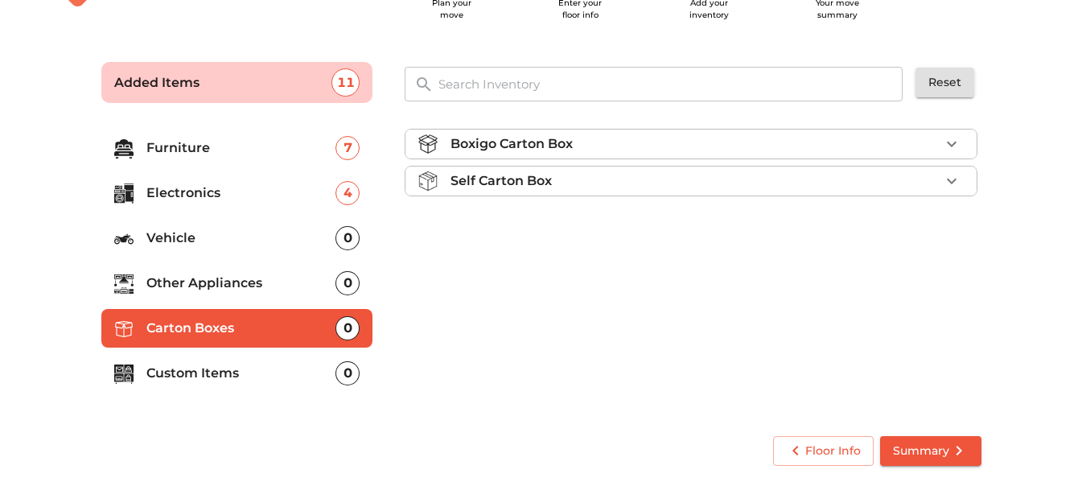
click at [221, 381] on p "Custom Items" at bounding box center [241, 373] width 190 height 19
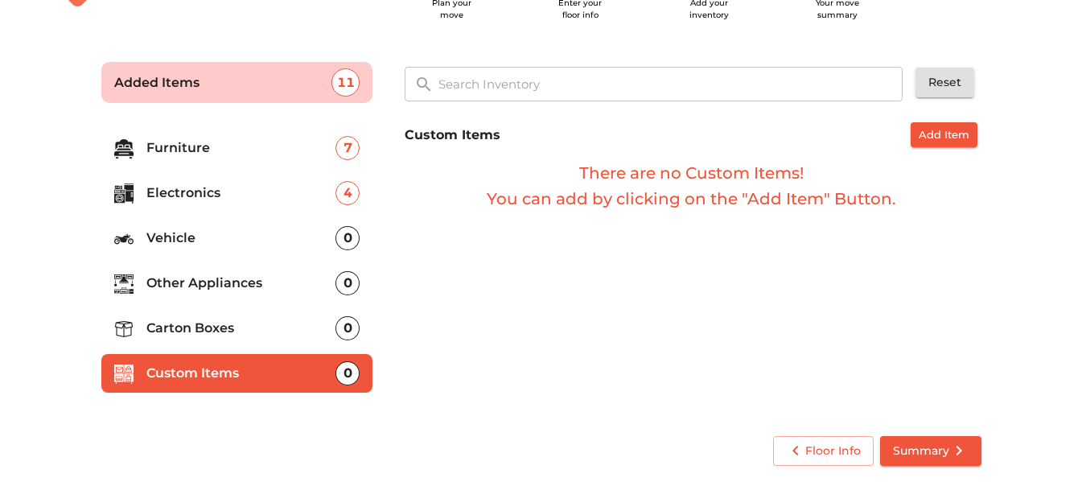
click at [945, 453] on span "Summary" at bounding box center [931, 451] width 76 height 20
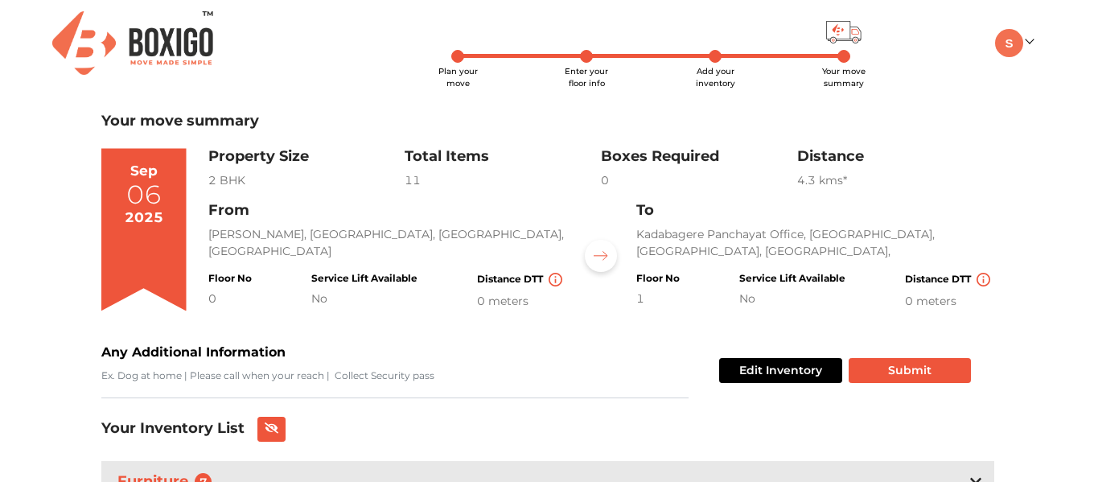
scroll to position [140, 0]
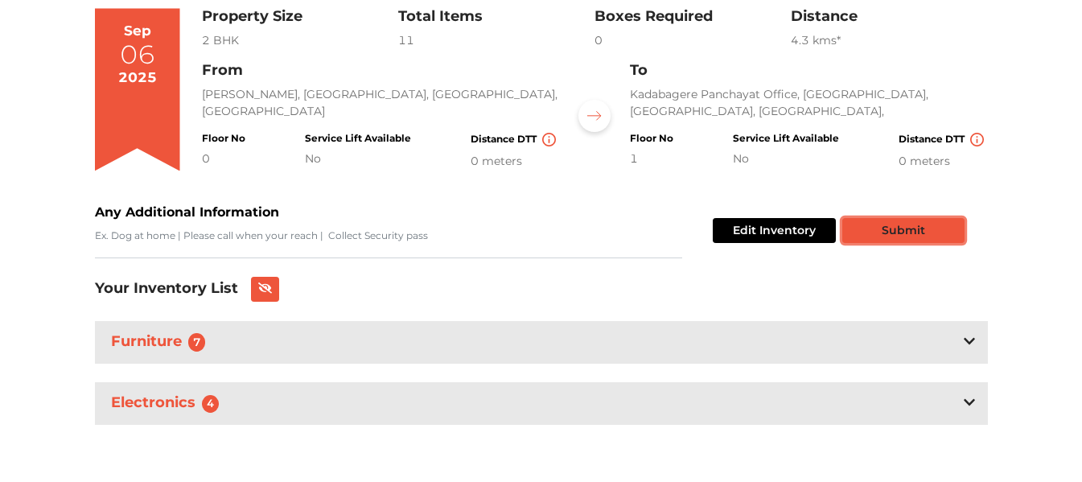
click at [852, 234] on button "Submit" at bounding box center [904, 230] width 122 height 25
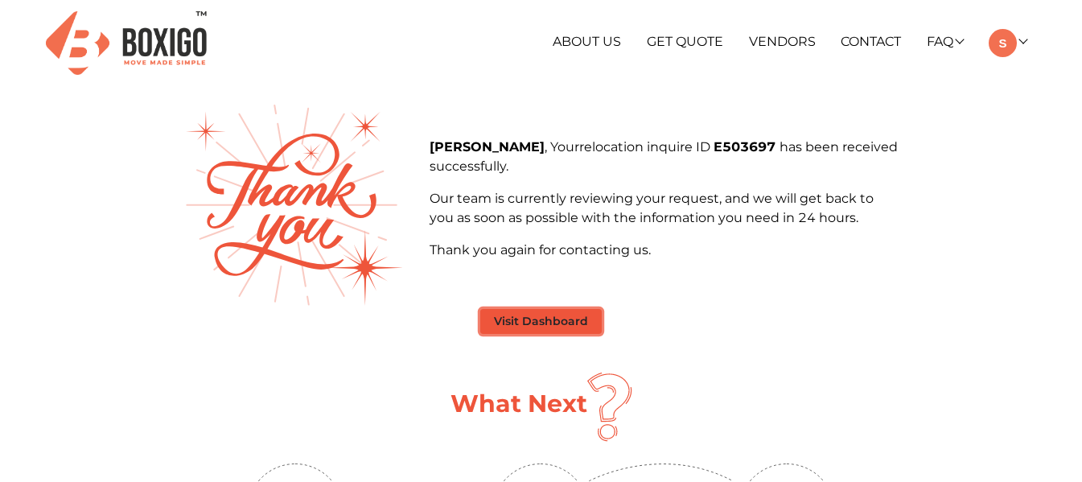
click at [590, 328] on button "Visit Dashboard" at bounding box center [541, 321] width 122 height 25
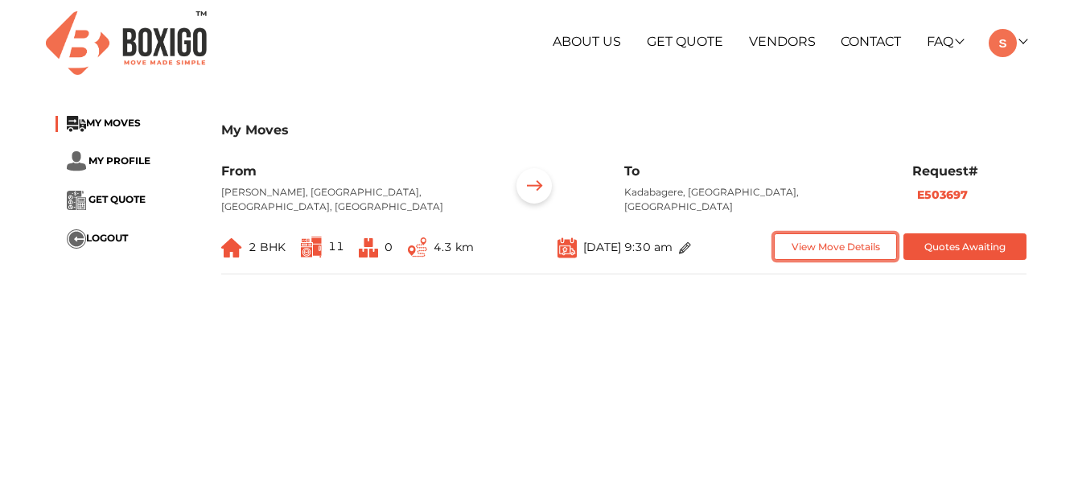
click at [796, 239] on button "View Move Details" at bounding box center [835, 246] width 123 height 27
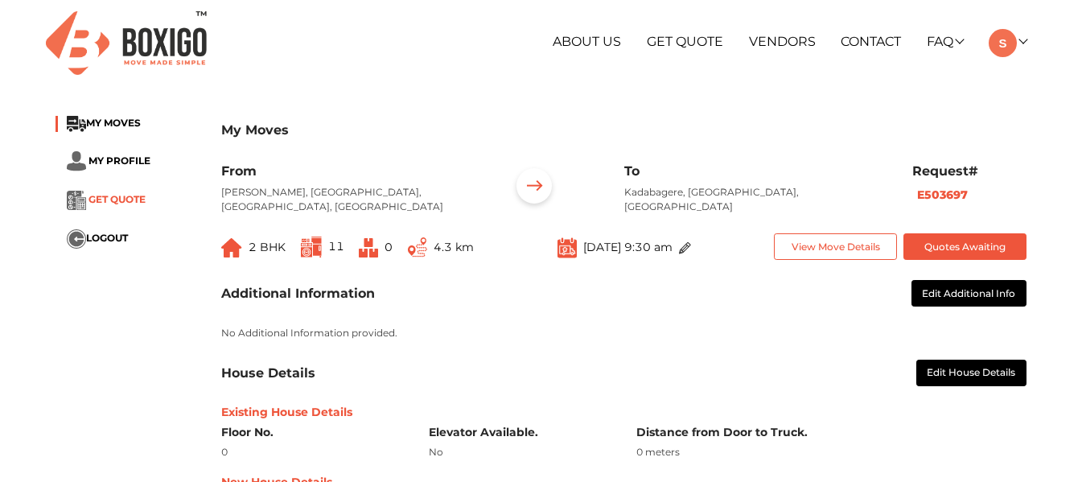
click at [95, 202] on span "GET QUOTE" at bounding box center [117, 199] width 57 height 12
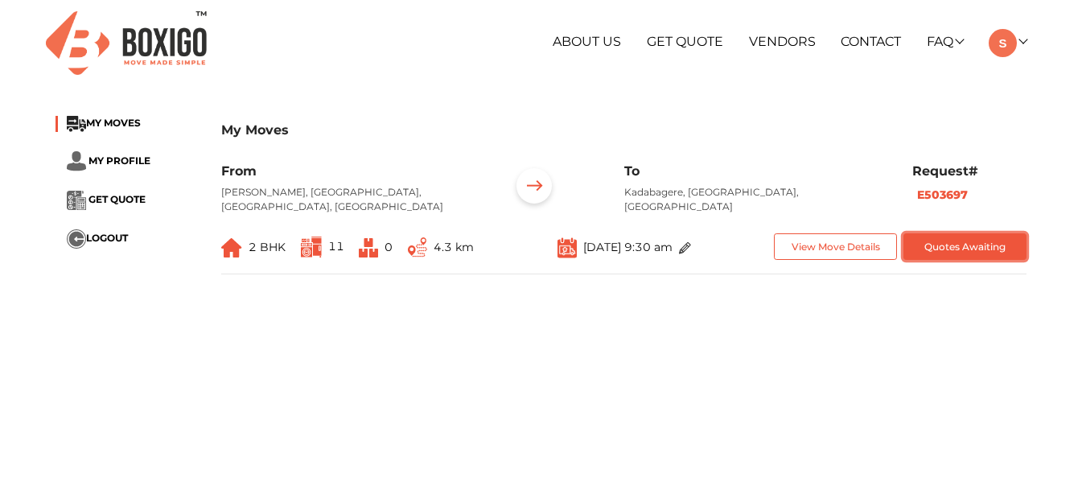
click at [999, 233] on button "Quotes Awaiting" at bounding box center [965, 246] width 123 height 27
